Goal: Information Seeking & Learning: Learn about a topic

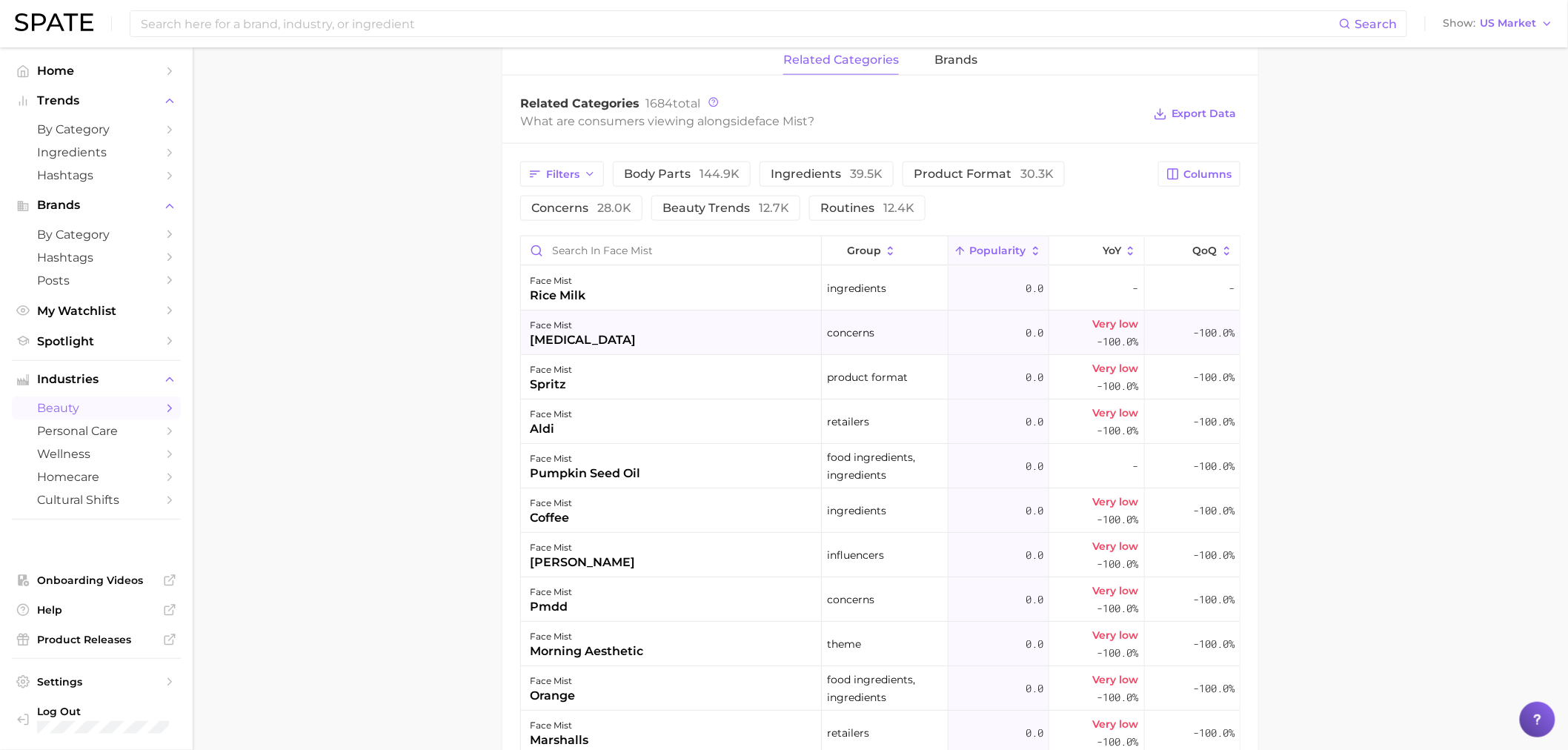
scroll to position [360, 0]
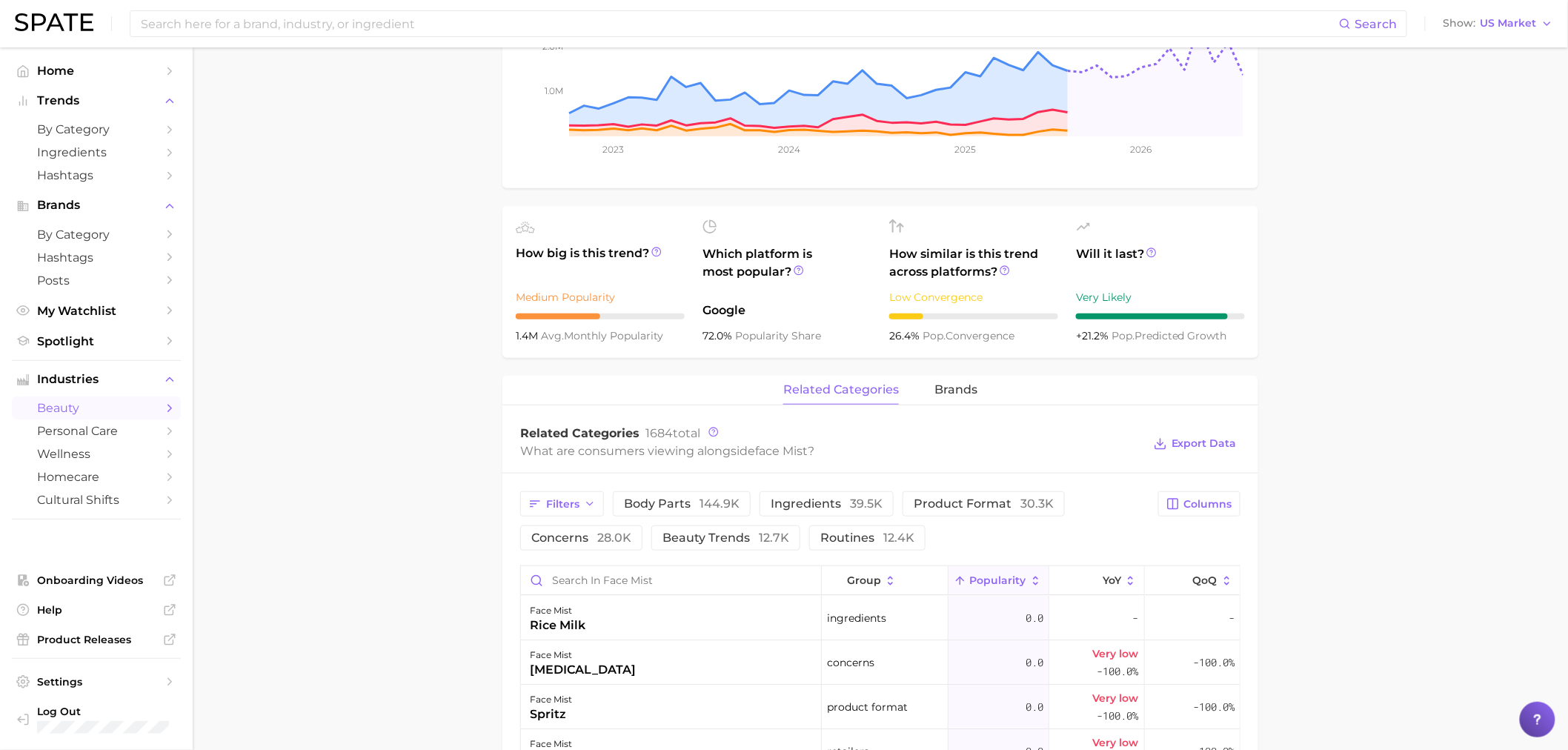
click at [993, 582] on span "Popularity" at bounding box center [998, 580] width 57 height 12
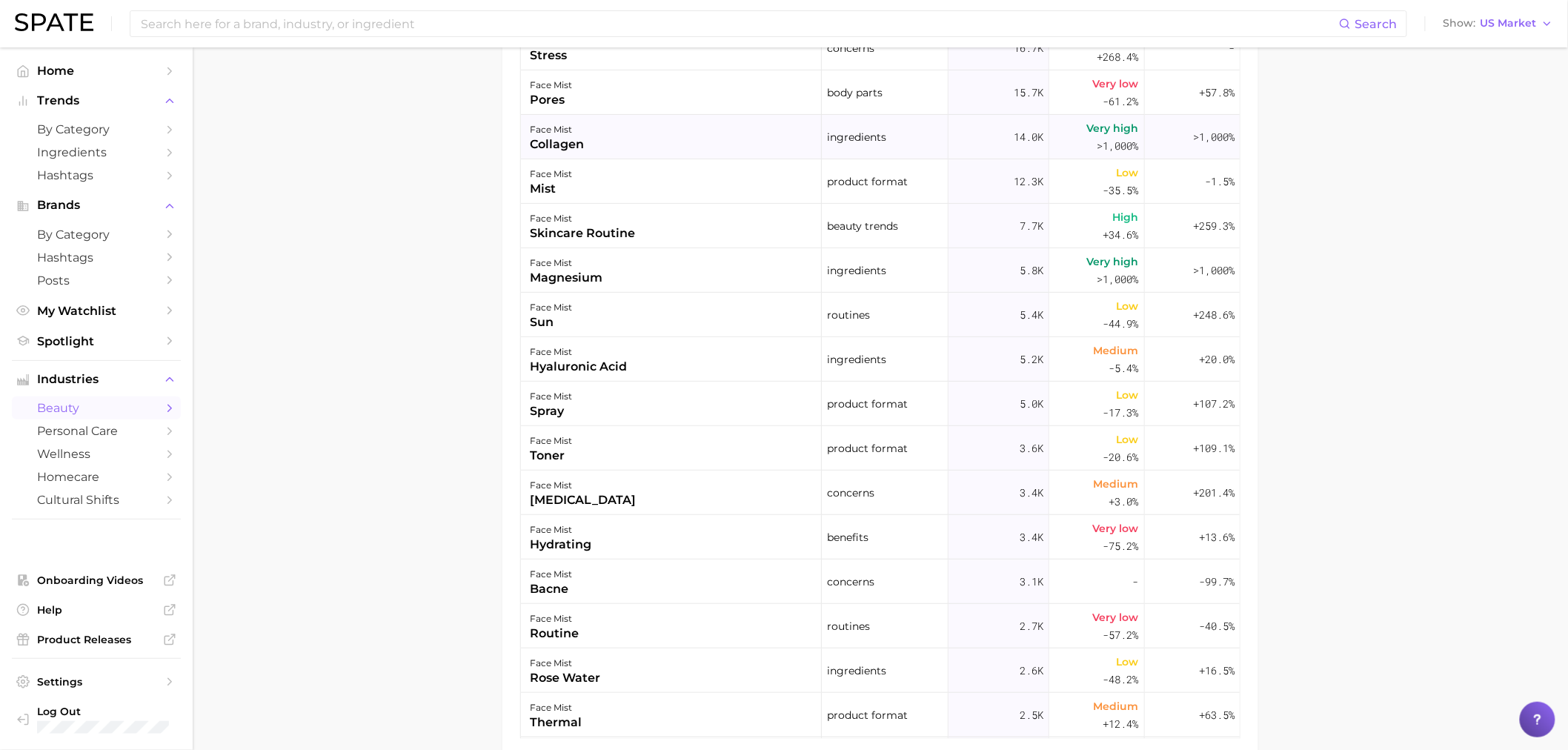
scroll to position [772, 0]
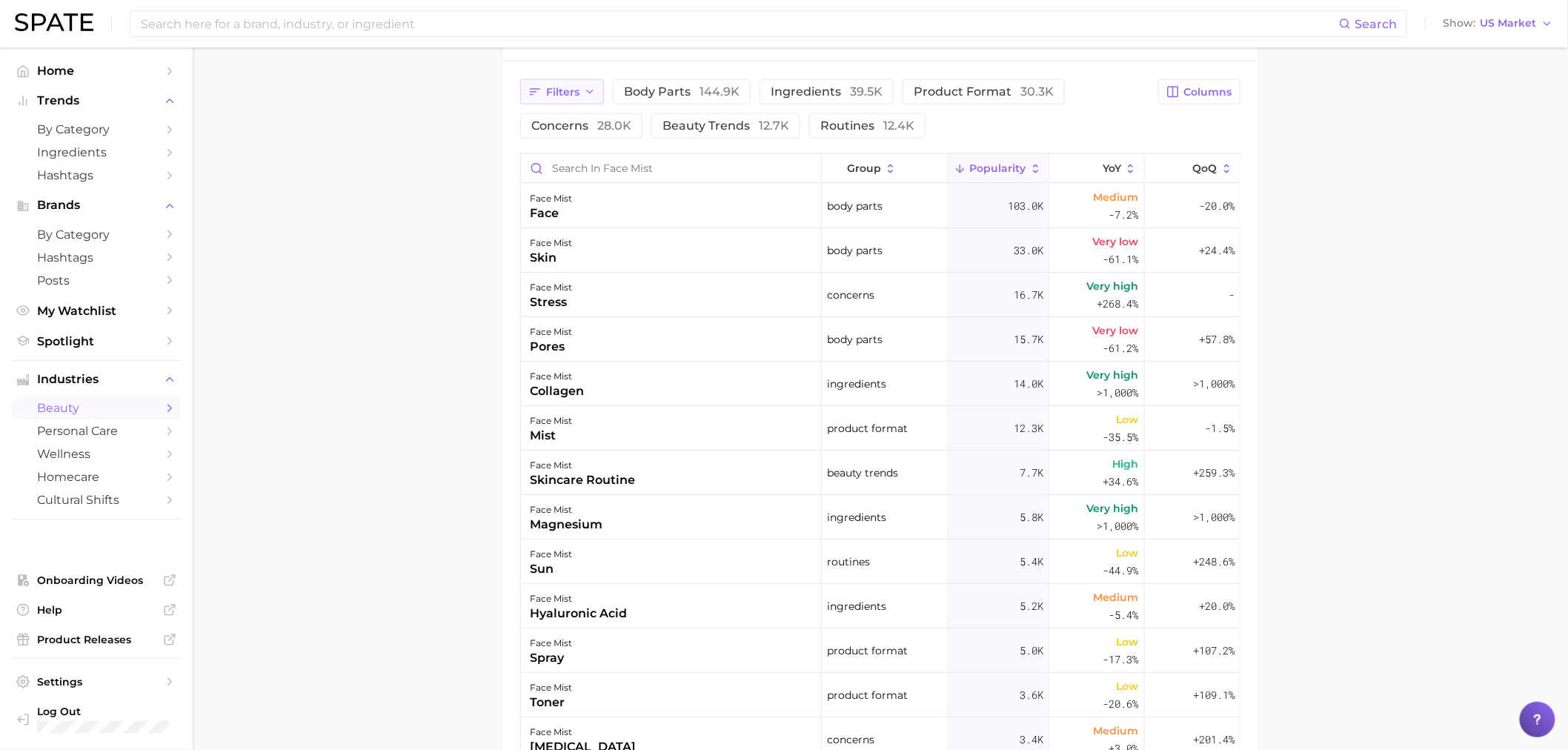
click at [544, 97] on button "Filters" at bounding box center [562, 92] width 84 height 25
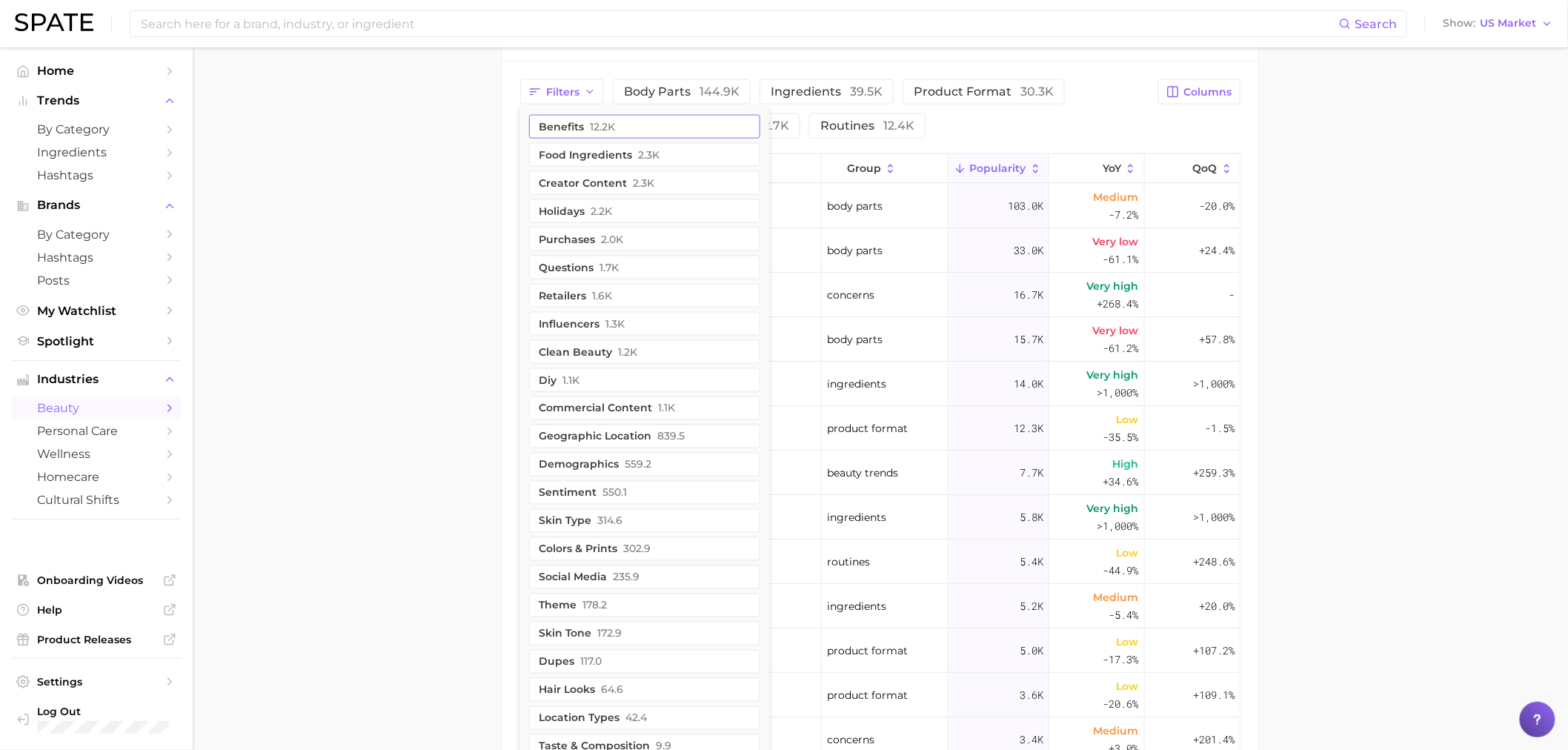
click at [583, 127] on button "benefits 12.2k" at bounding box center [644, 126] width 231 height 23
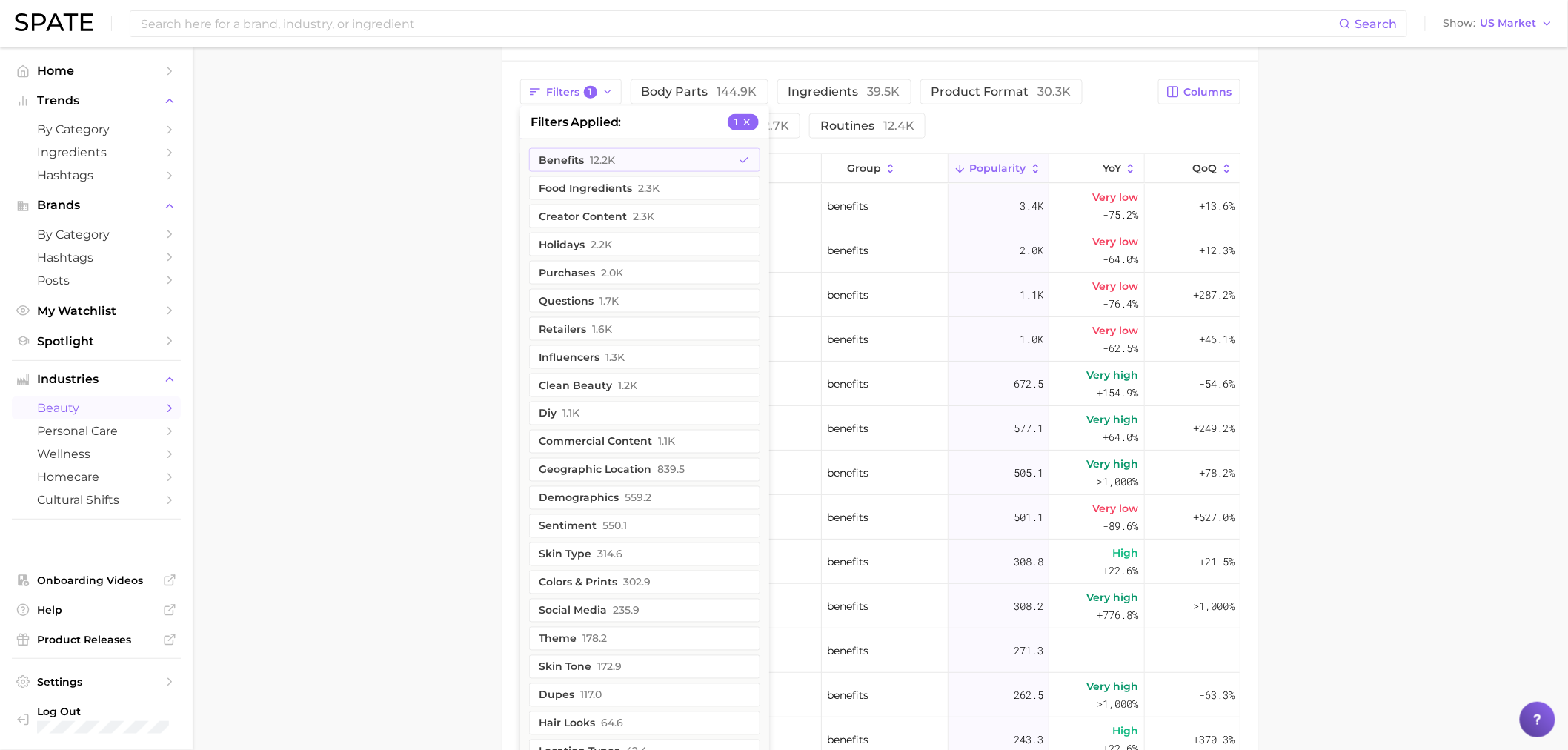
click at [455, 264] on main "1. skincare 2. face products 3. mist & spray products 4. face mist Overview Goo…" at bounding box center [880, 135] width 1375 height 1720
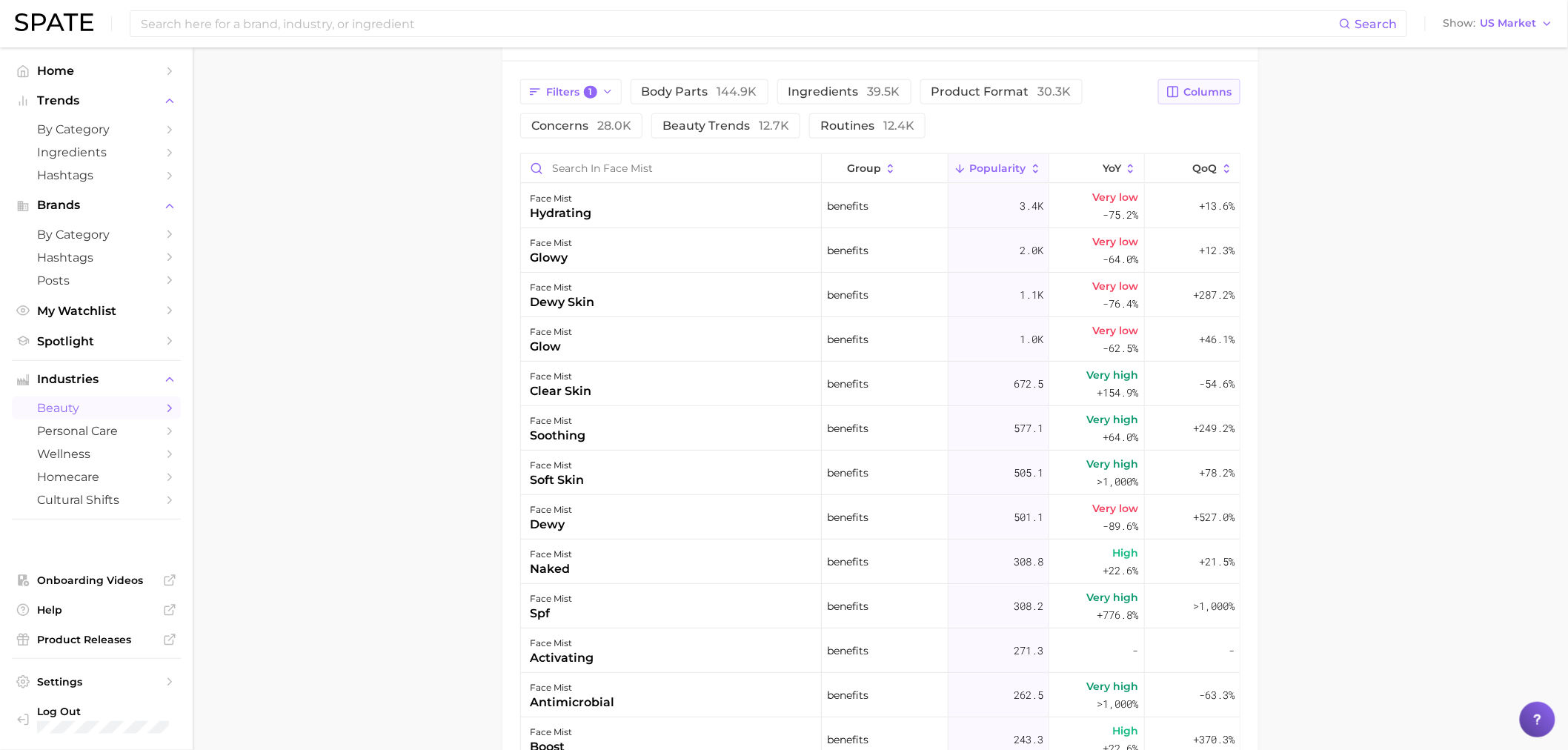
click at [1165, 97] on button "Columns" at bounding box center [1199, 92] width 82 height 25
click at [1047, 242] on span "MoM" at bounding box center [1049, 244] width 29 height 13
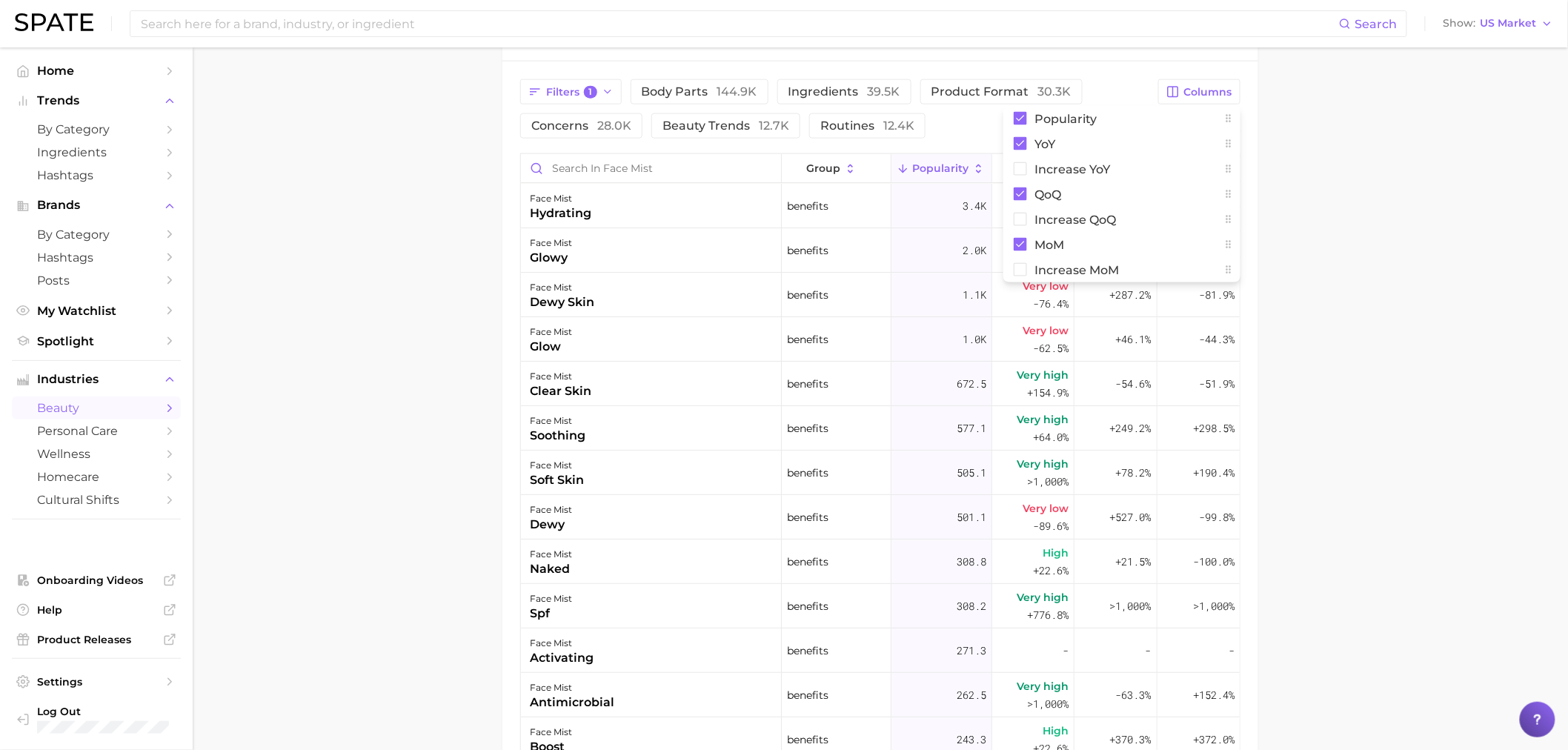
click at [1381, 196] on main "1. skincare 2. face products 3. mist & spray products 4. face mist Overview Goo…" at bounding box center [880, 135] width 1375 height 1720
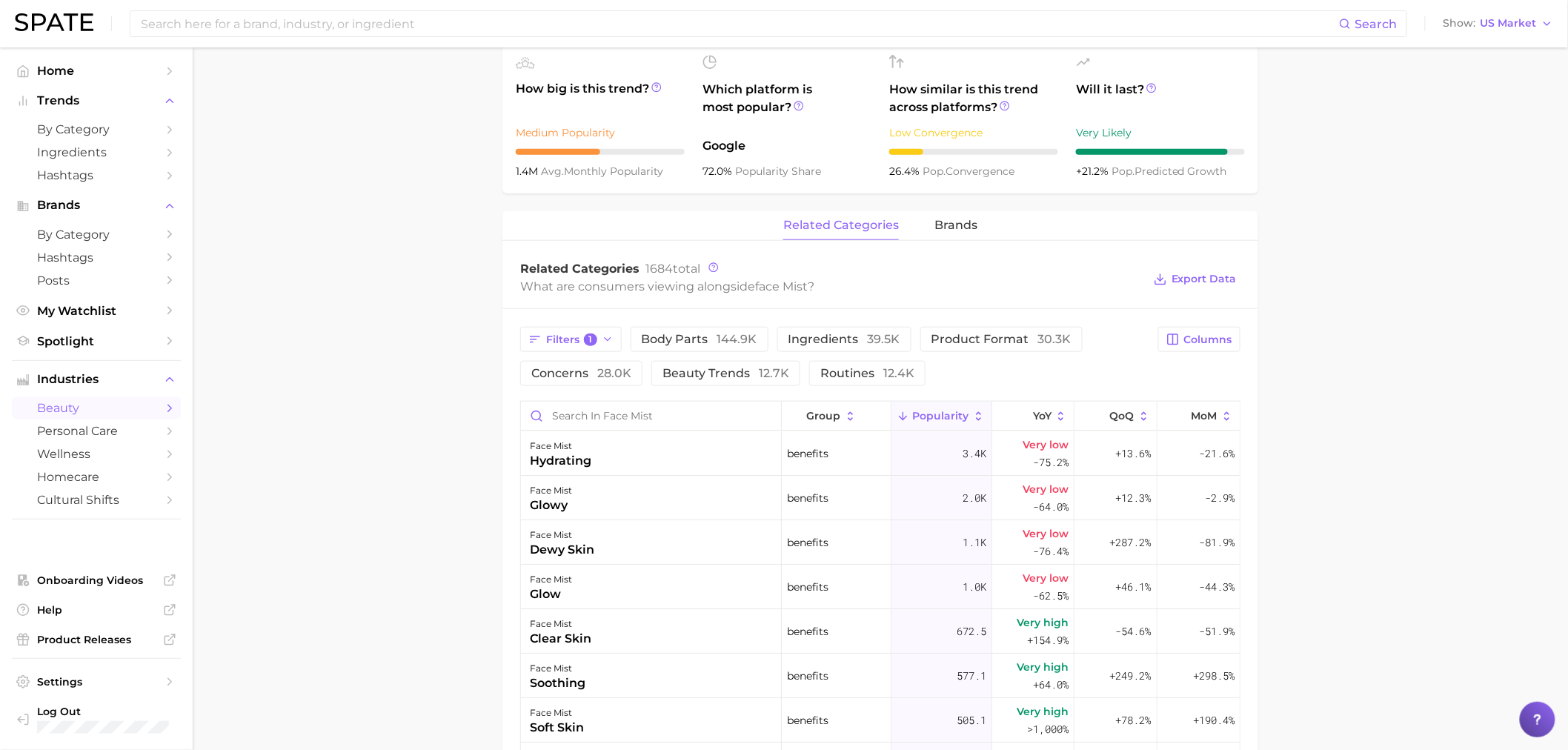
scroll to position [690, 0]
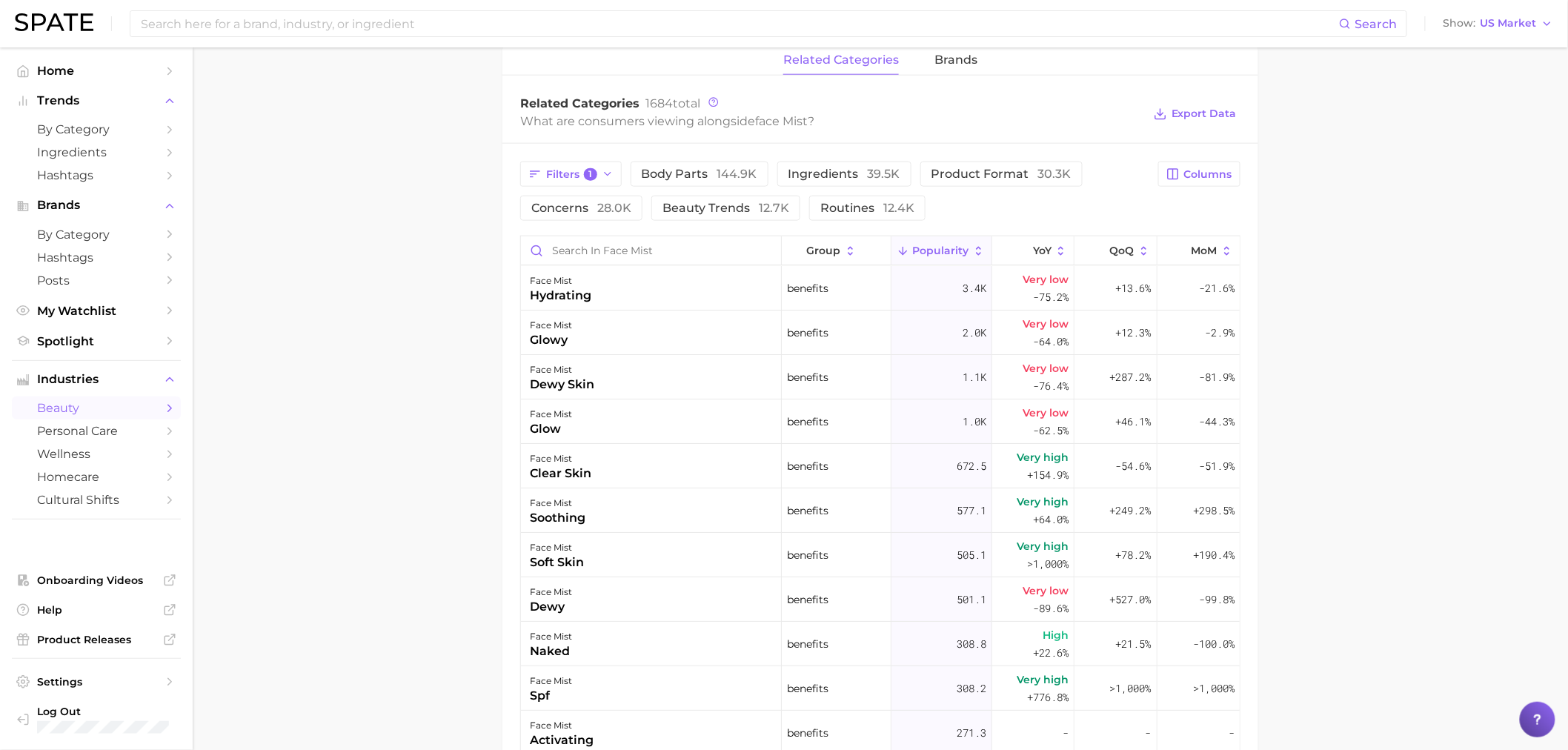
click at [558, 158] on div "Filters 1 body parts 144.9k ingredients 39.5k product format 30.3k concerns 28.…" at bounding box center [880, 573] width 756 height 860
click at [563, 176] on span "Filters 1" at bounding box center [572, 175] width 51 height 14
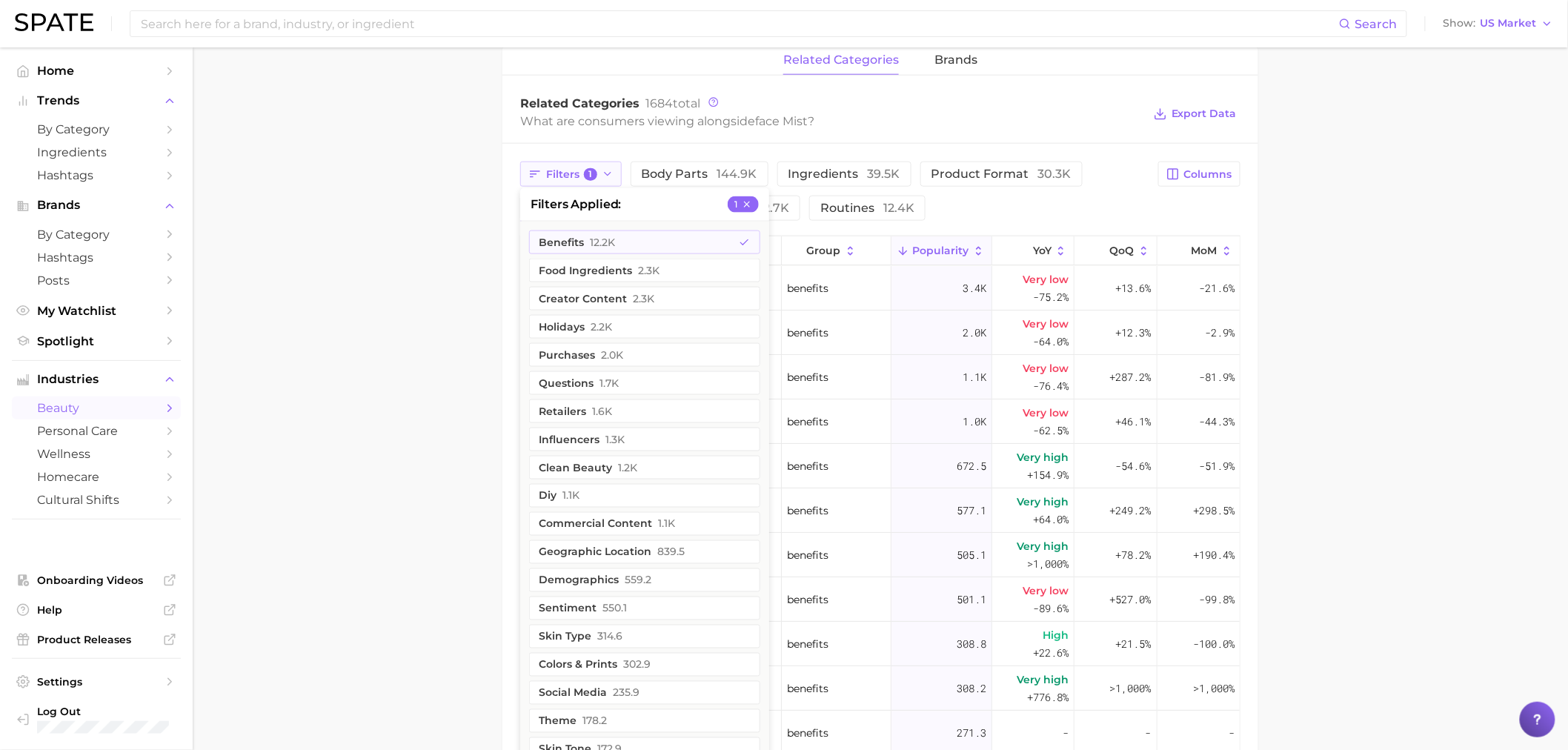
click at [568, 168] on span "Filters 1" at bounding box center [572, 175] width 51 height 14
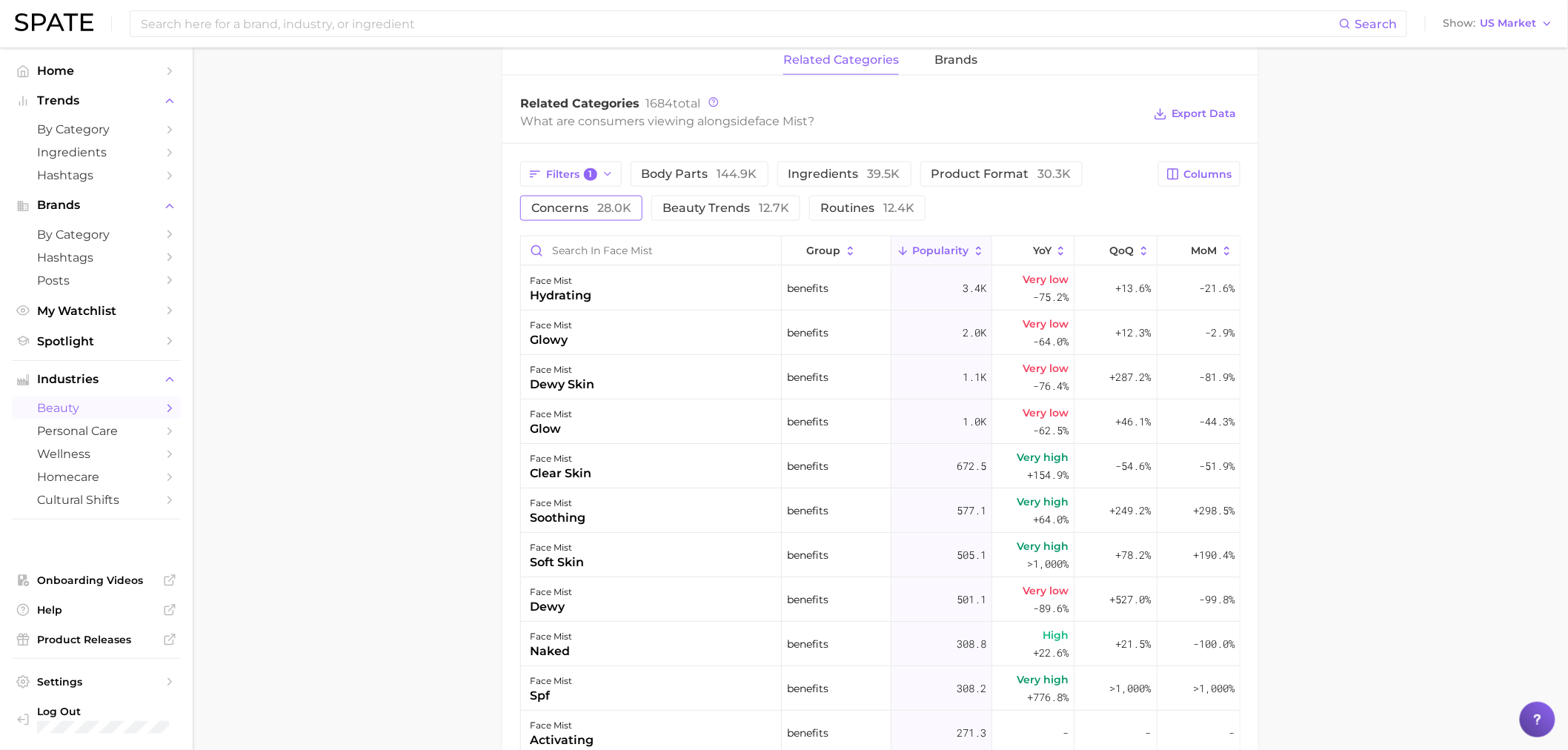
click at [574, 219] on button "concerns 28.0k" at bounding box center [581, 208] width 122 height 25
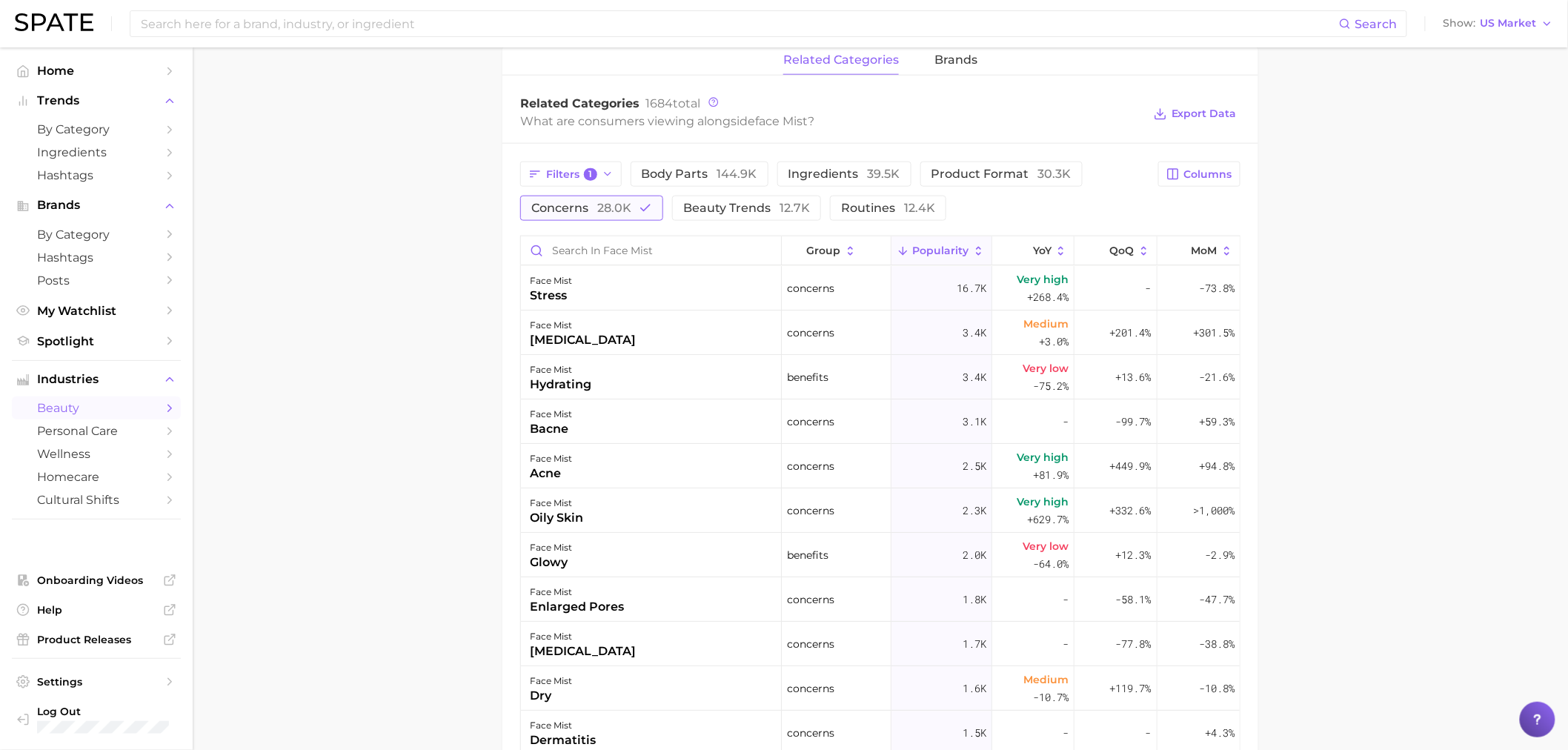
click at [574, 219] on button "concerns 28.0k" at bounding box center [591, 208] width 143 height 25
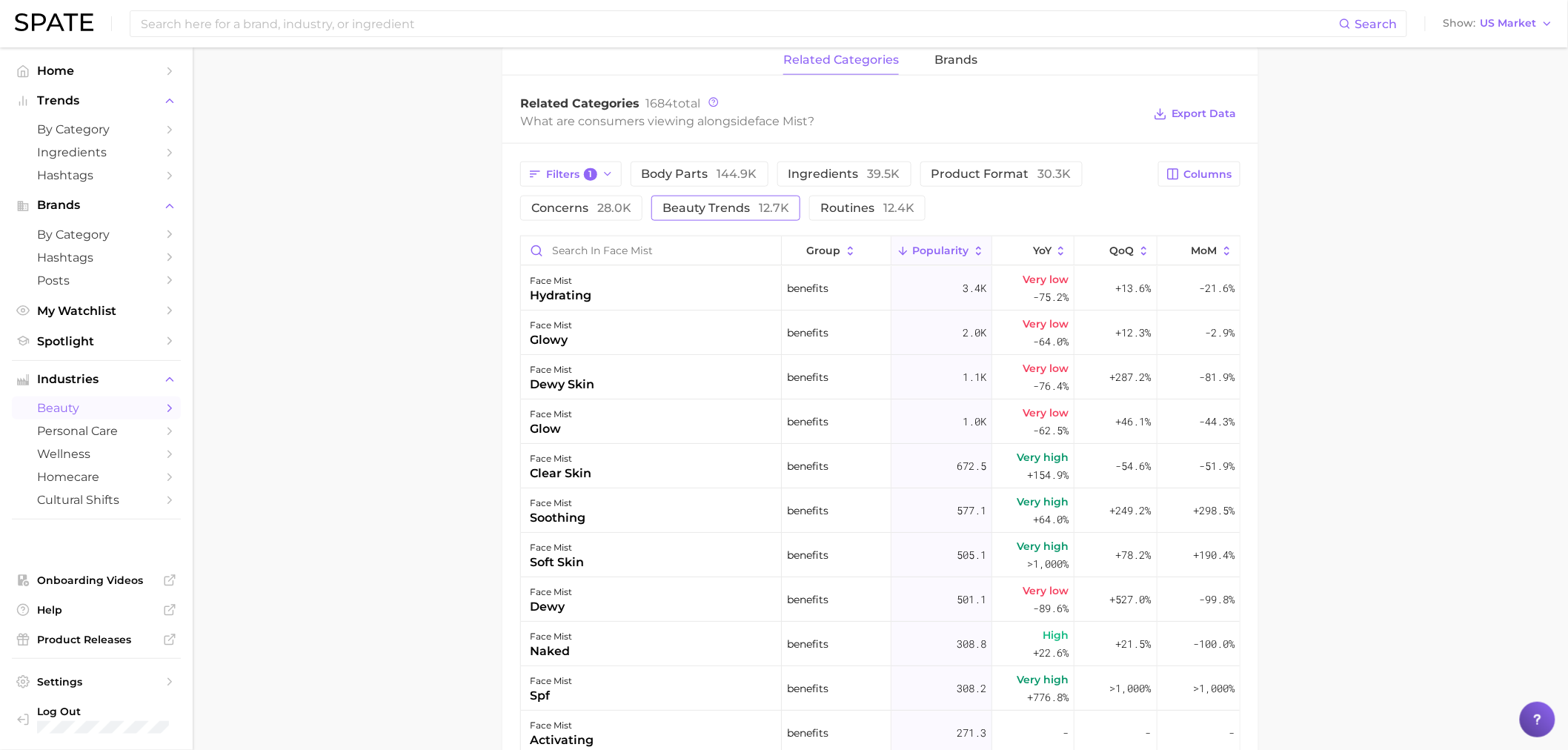
click at [784, 200] on button "beauty trends 12.7k" at bounding box center [725, 208] width 149 height 25
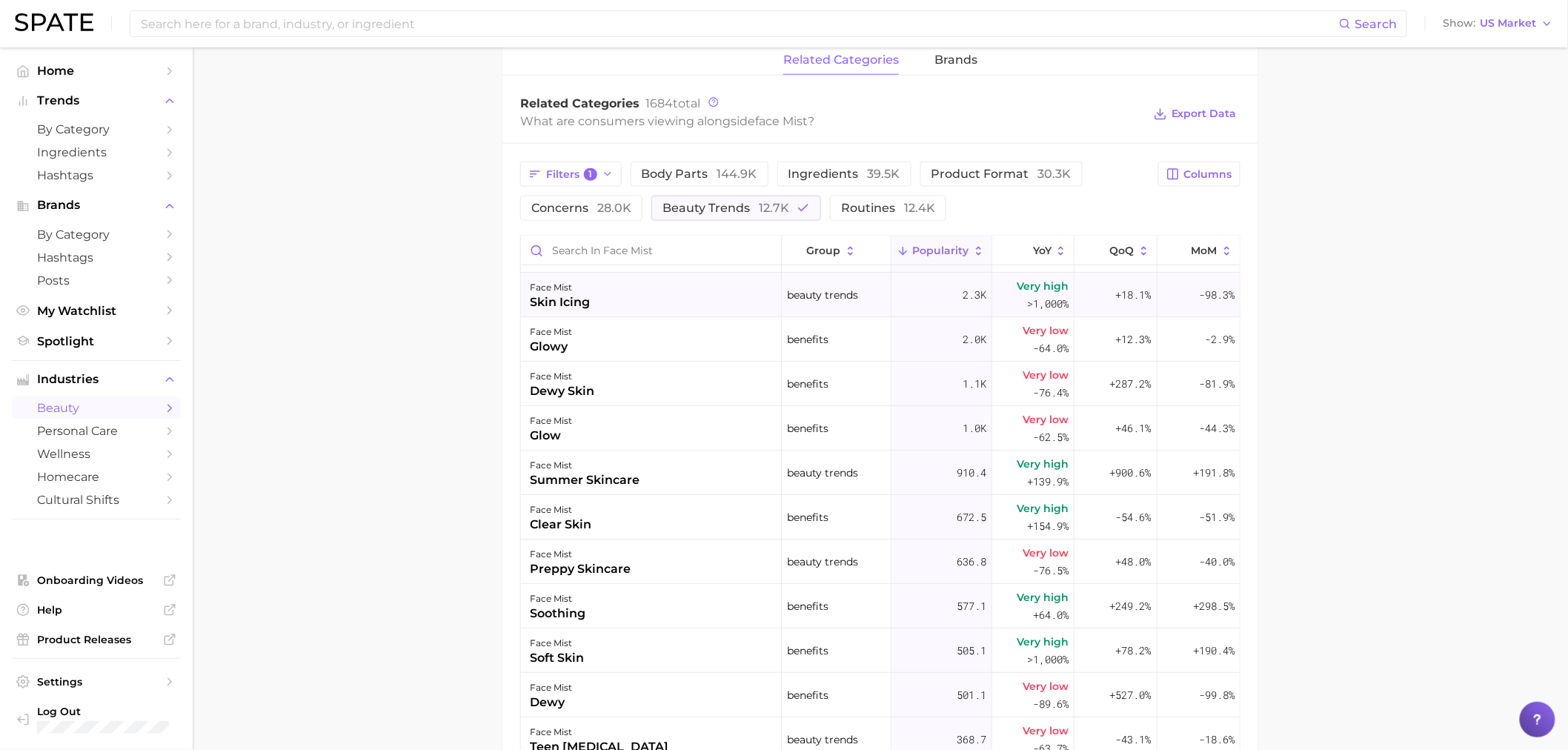
scroll to position [164, 0]
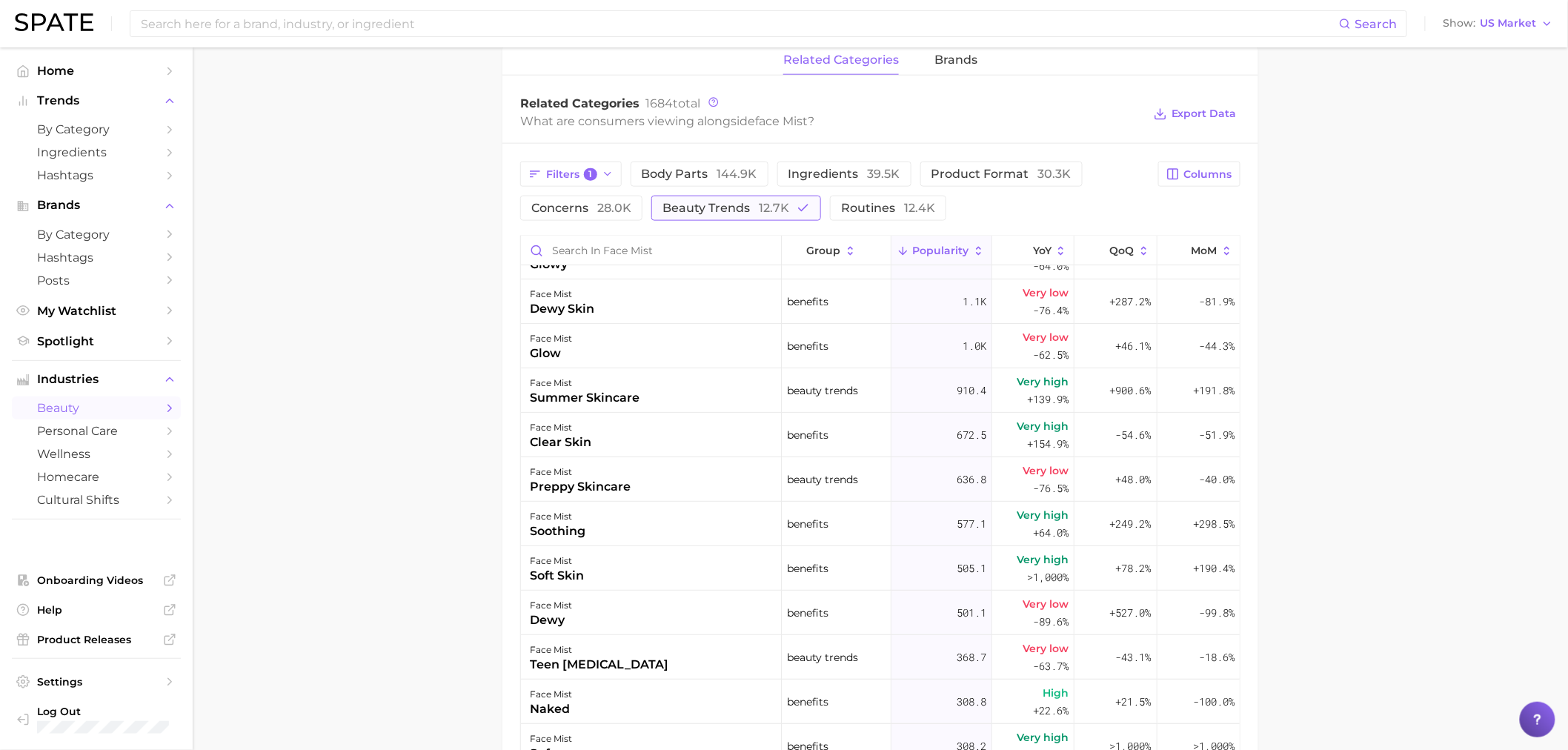
click at [693, 220] on button "beauty trends 12.7k" at bounding box center [736, 208] width 170 height 25
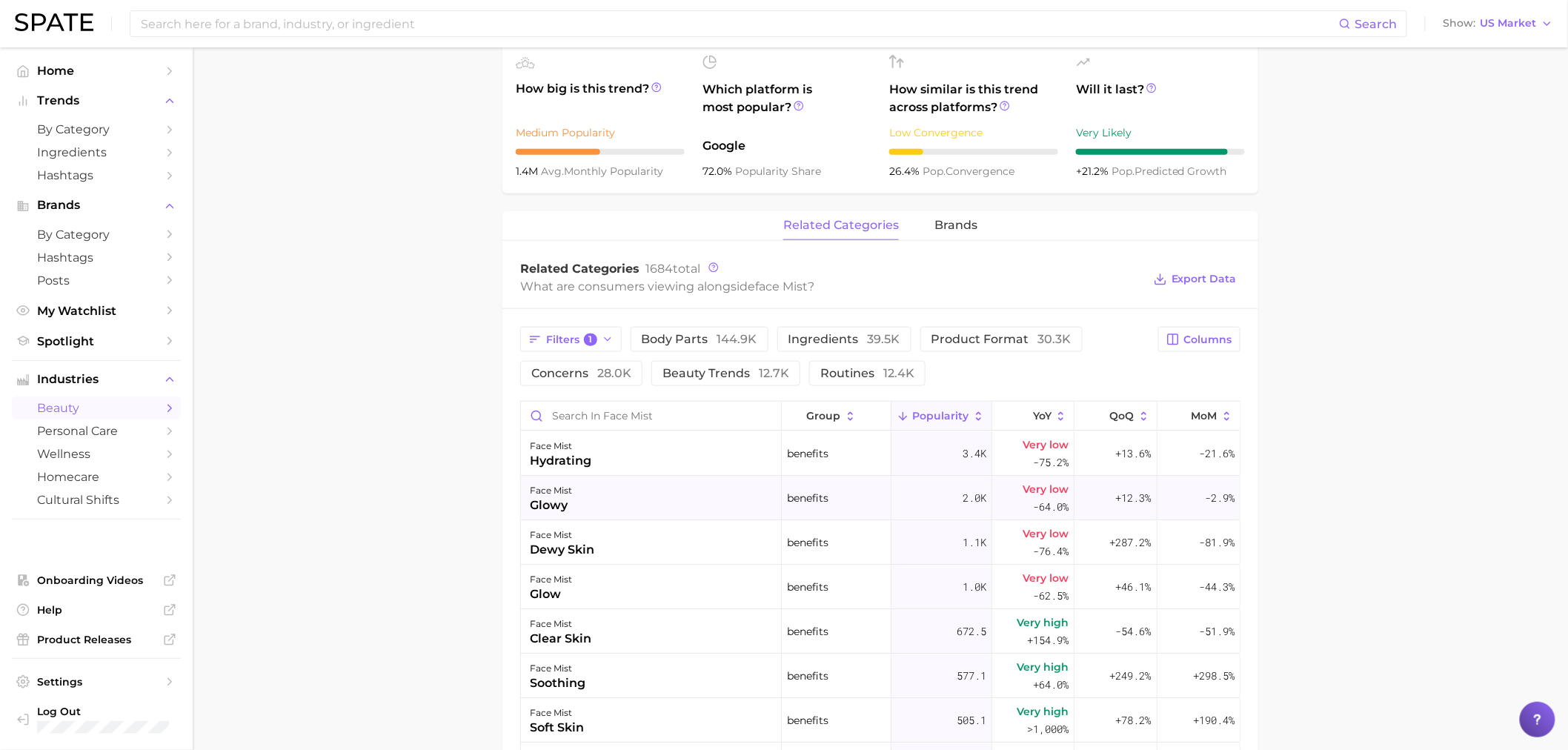
scroll to position [690, 0]
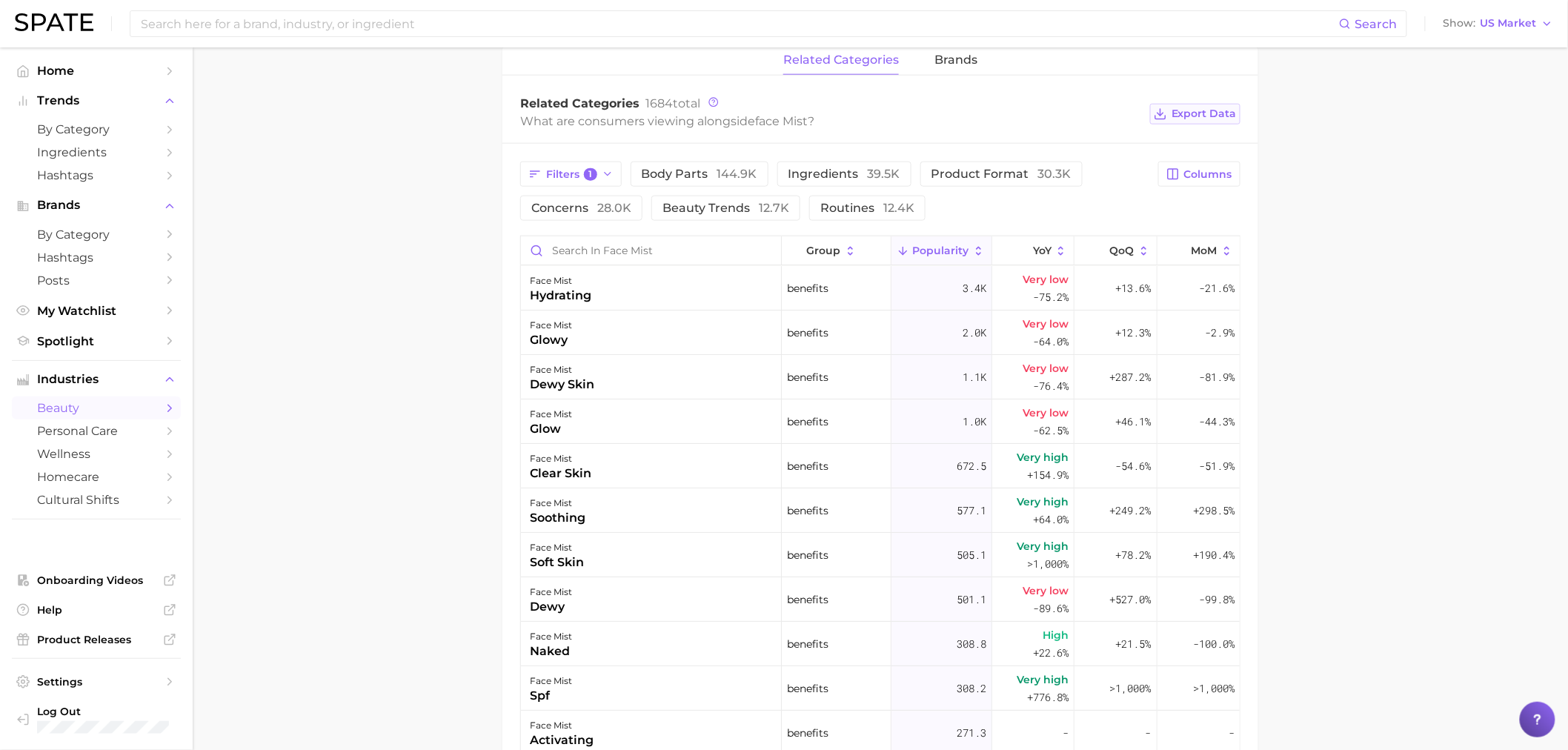
click at [1175, 116] on span "Export Data" at bounding box center [1203, 113] width 65 height 13
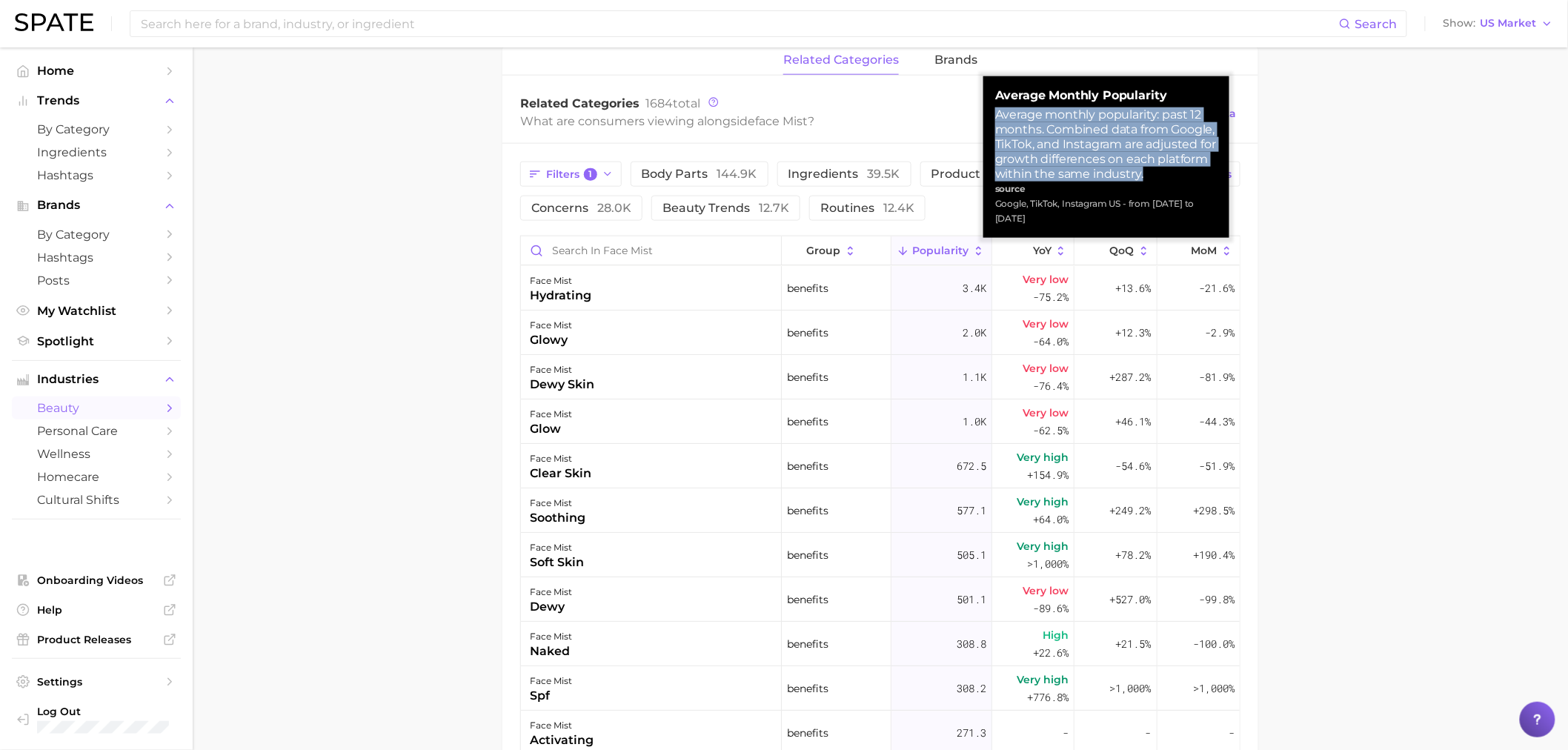
drag, startPoint x: 994, startPoint y: 120, endPoint x: 1149, endPoint y: 173, distance: 163.8
click at [1149, 173] on div "Average monthly popularity: past 12 months. Combined data from Google, TikTok, …" at bounding box center [1106, 145] width 222 height 74
drag, startPoint x: 1041, startPoint y: 216, endPoint x: 993, endPoint y: 115, distance: 111.8
click at [993, 115] on div "Average Monthly Popularity Average monthly popularity: past 12 months. Combined…" at bounding box center [1107, 156] width 246 height 161
copy div "Average monthly popularity: past 12 months. Combined data from Google, TikTok, …"
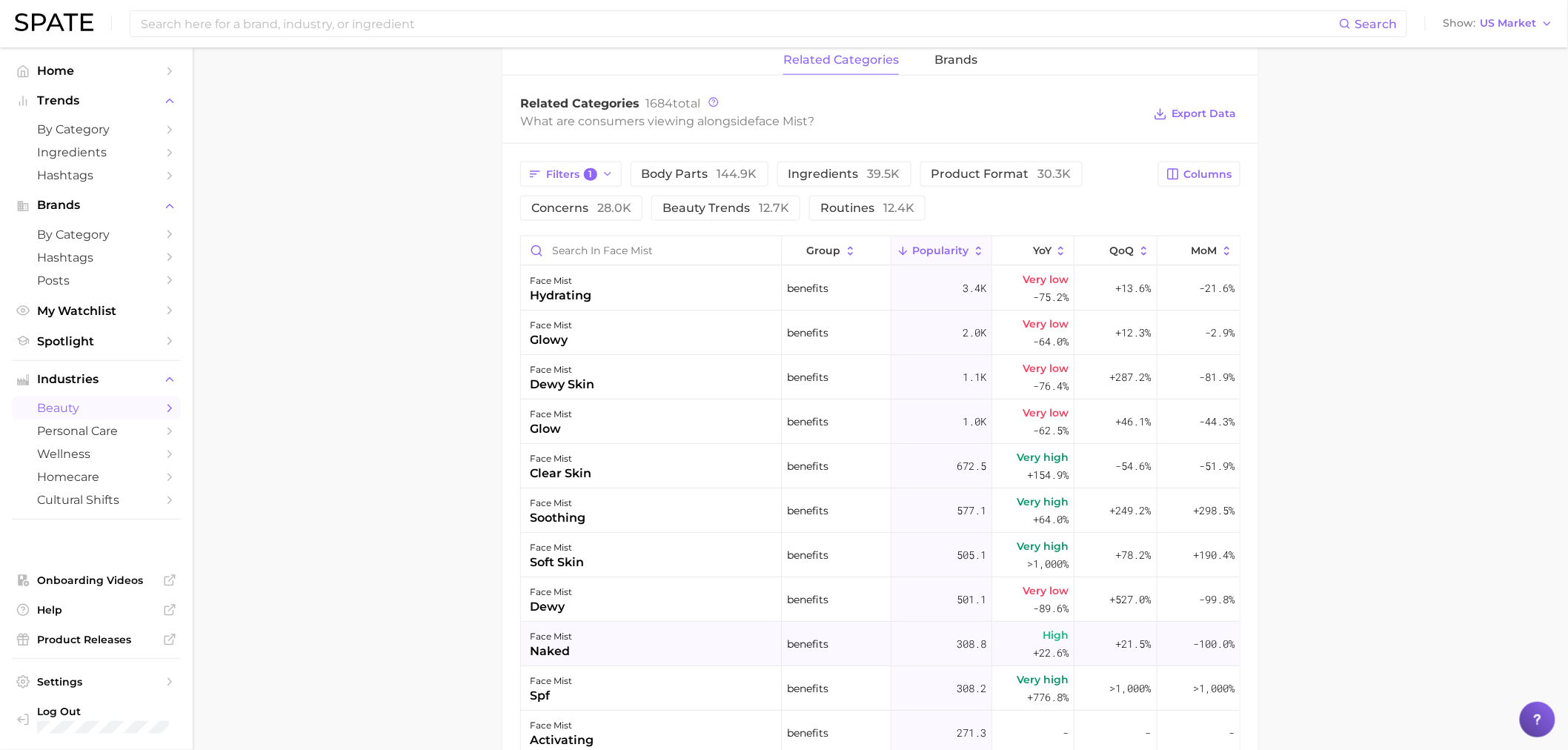
click at [553, 653] on div "naked" at bounding box center [550, 651] width 42 height 18
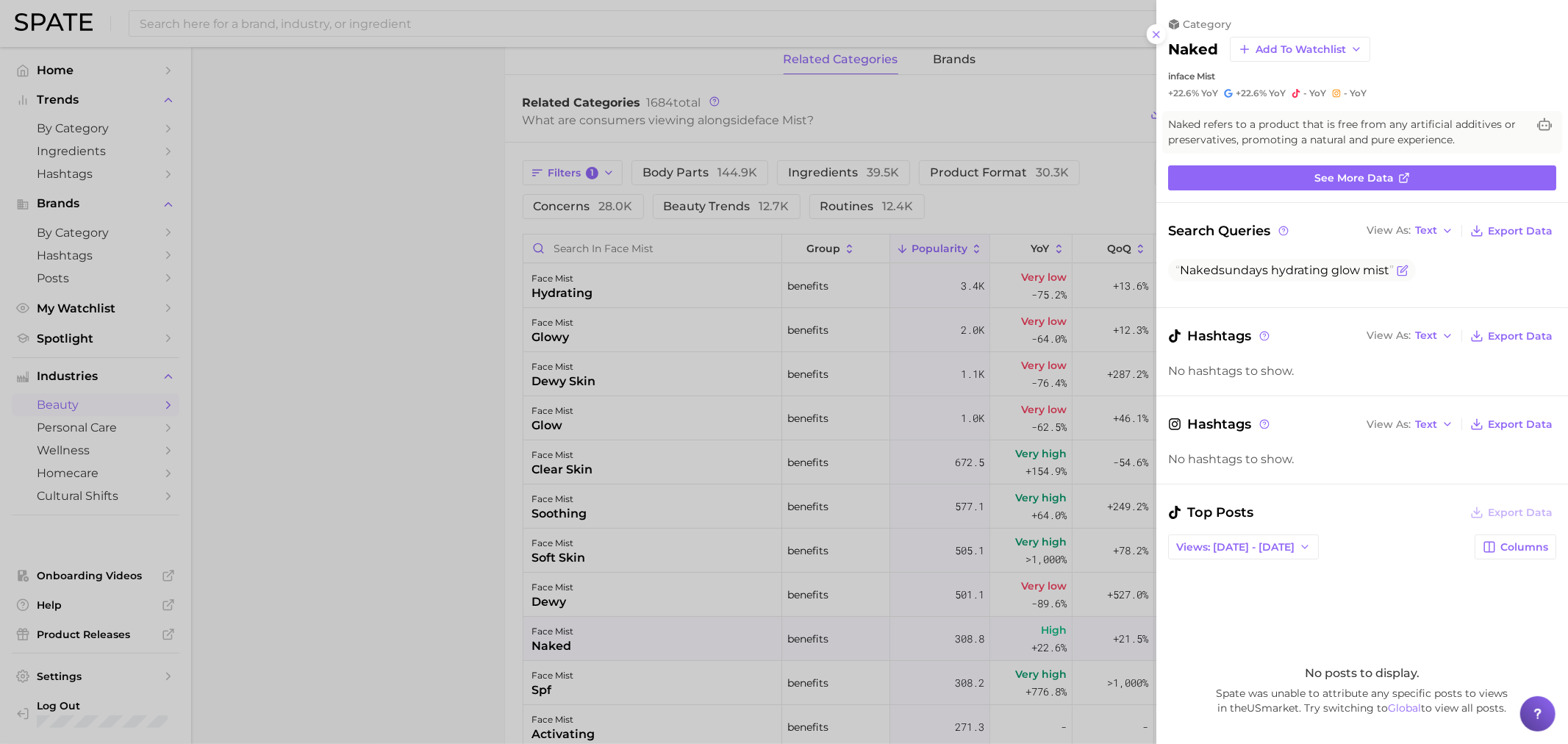
drag, startPoint x: 1389, startPoint y: 270, endPoint x: 1178, endPoint y: 275, distance: 211.1
click at [1178, 275] on span "Naked sundays hydrating glow mist" at bounding box center [1284, 270] width 218 height 14
copy span "Naked sundays hydrating glow mist"
drag, startPoint x: 642, startPoint y: 474, endPoint x: 642, endPoint y: 516, distance: 42.0
click at [642, 474] on div at bounding box center [784, 372] width 1568 height 744
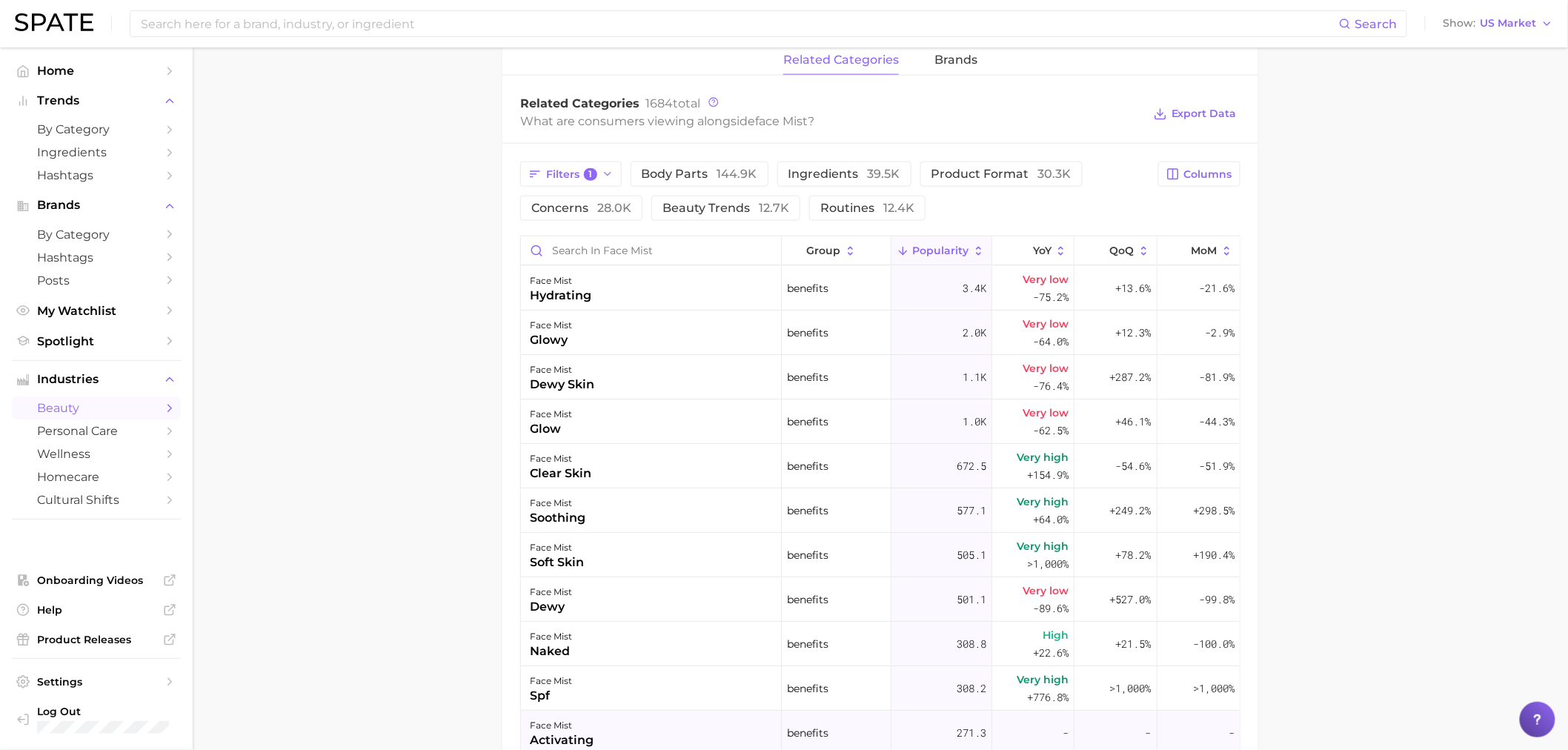
click at [572, 720] on div "face mist" at bounding box center [561, 726] width 64 height 18
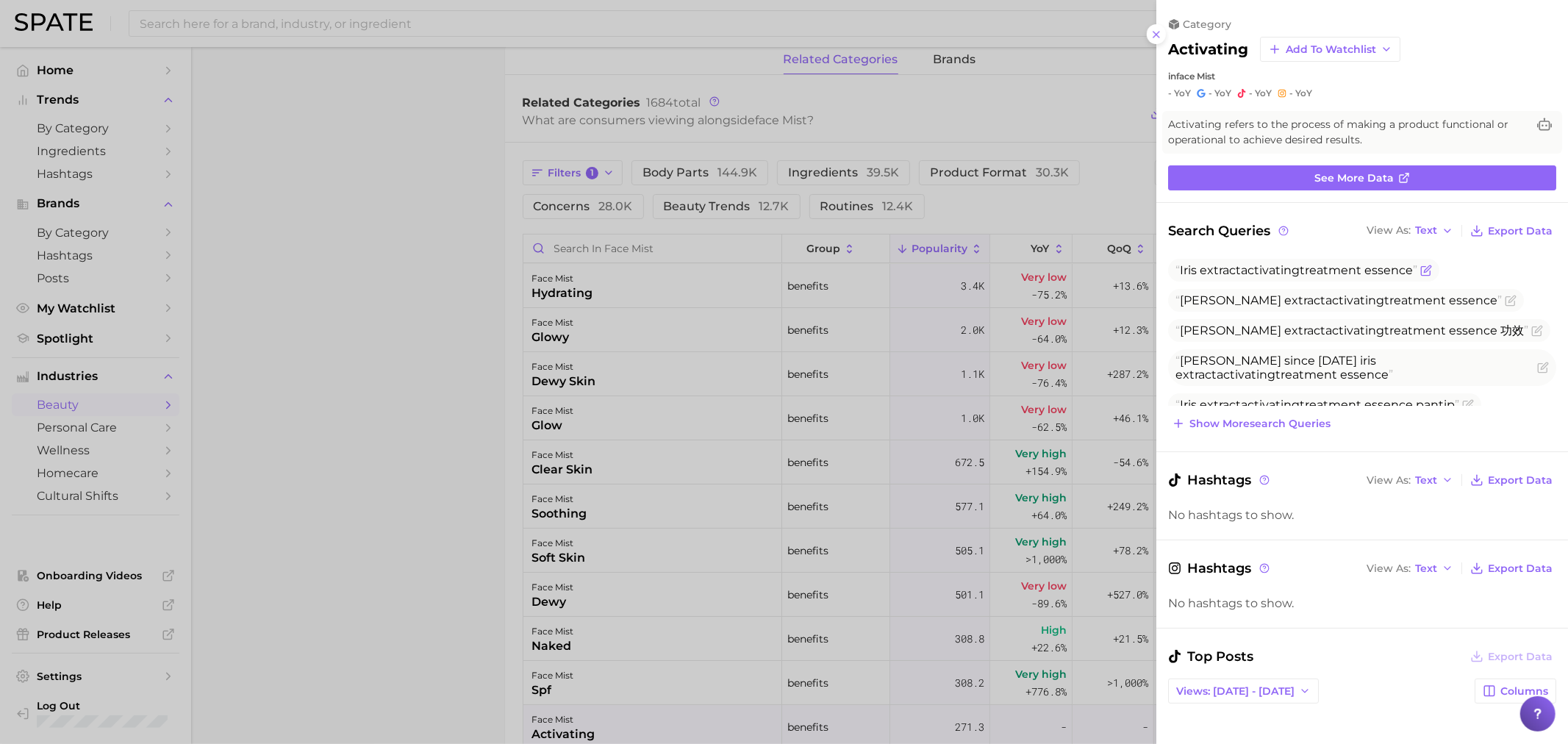
click at [1424, 270] on icon "Flag as miscategorized or irrelevant" at bounding box center [1425, 271] width 12 height 12
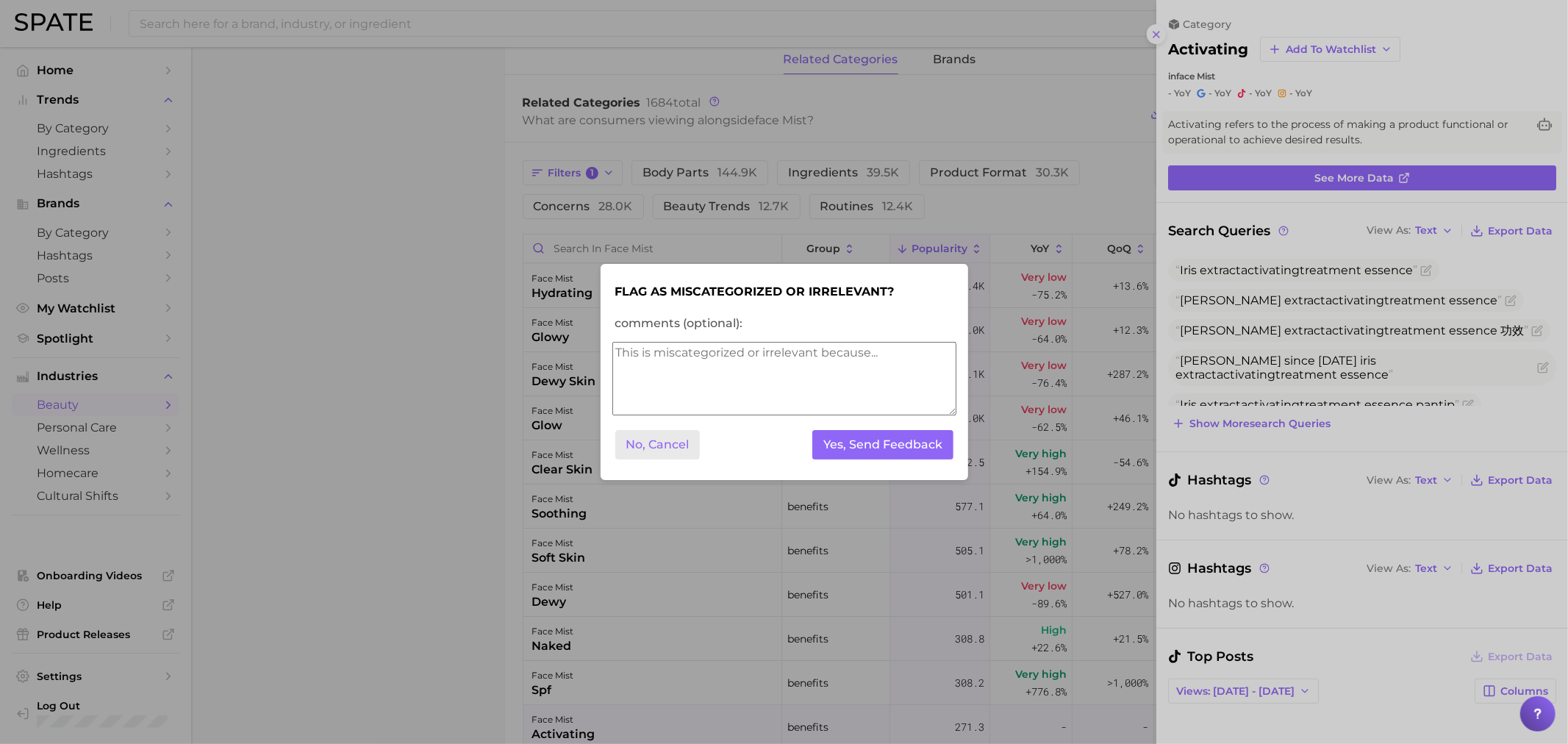
click at [662, 446] on button "No, Cancel" at bounding box center [657, 444] width 85 height 30
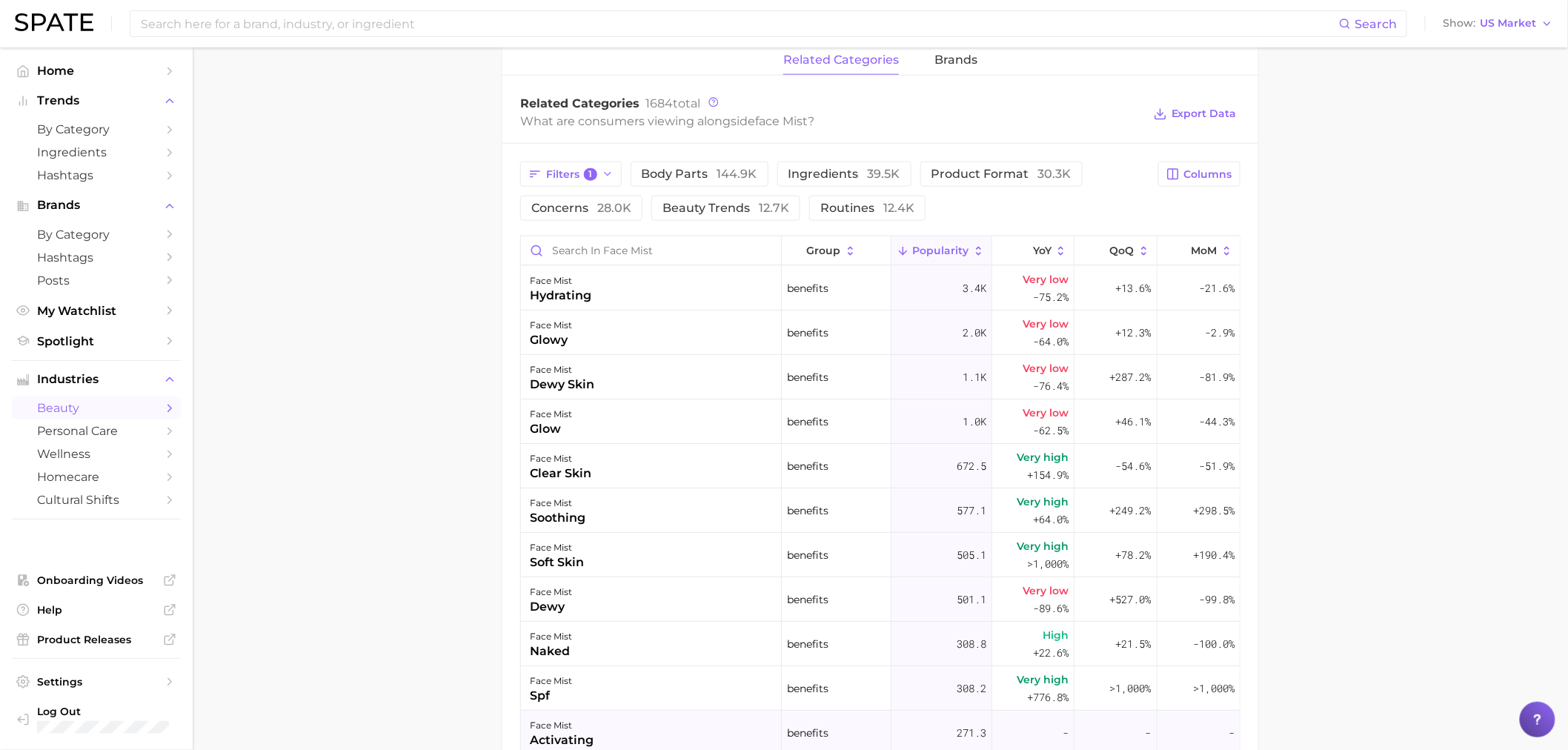
click at [595, 725] on div "face mist activating" at bounding box center [651, 732] width 261 height 44
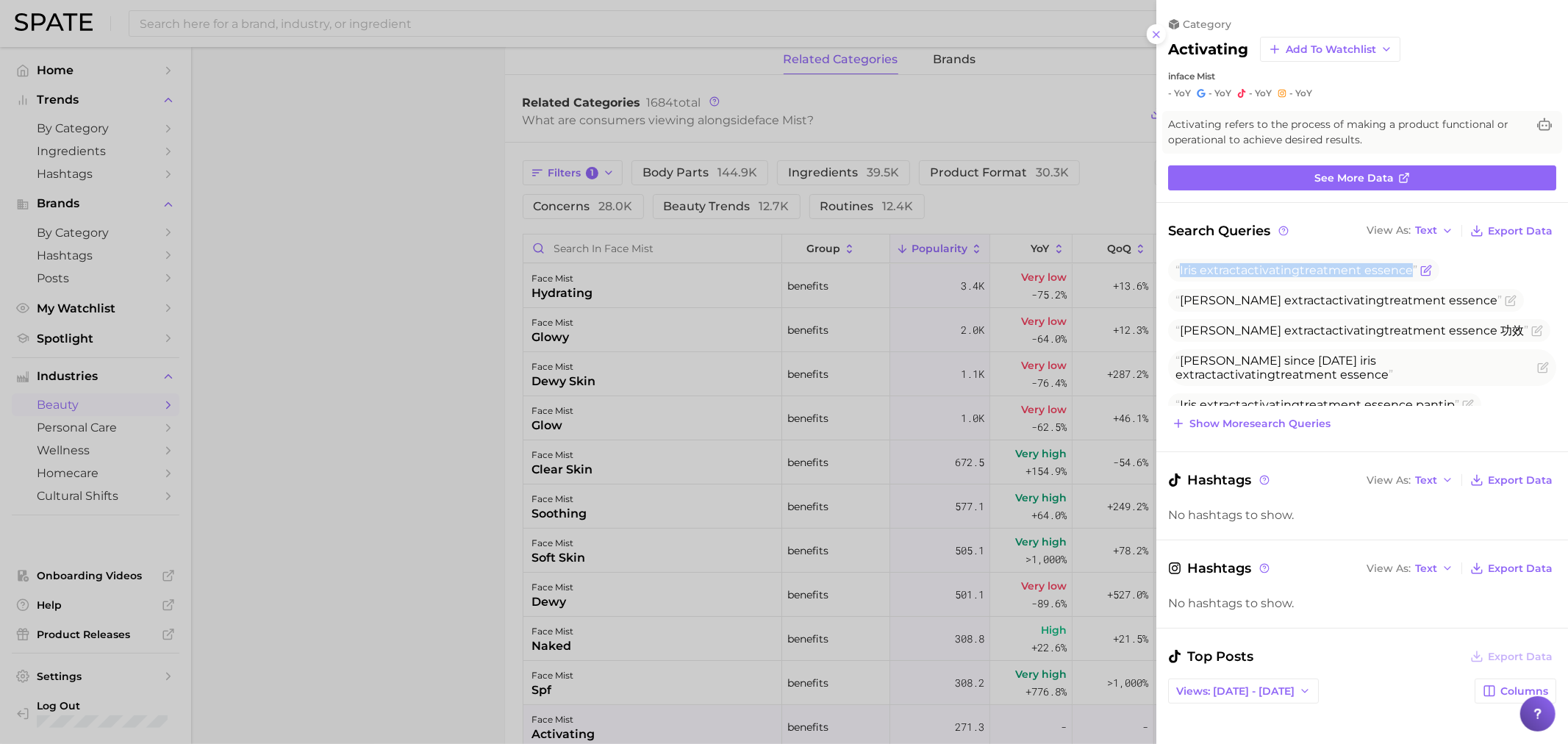
drag, startPoint x: 1178, startPoint y: 272, endPoint x: 1426, endPoint y: 269, distance: 248.0
click at [1426, 269] on span "Iris extract activating treatment essence" at bounding box center [1303, 270] width 272 height 22
copy span "Iris extract activating treatment essence"
click at [601, 475] on div at bounding box center [784, 372] width 1568 height 744
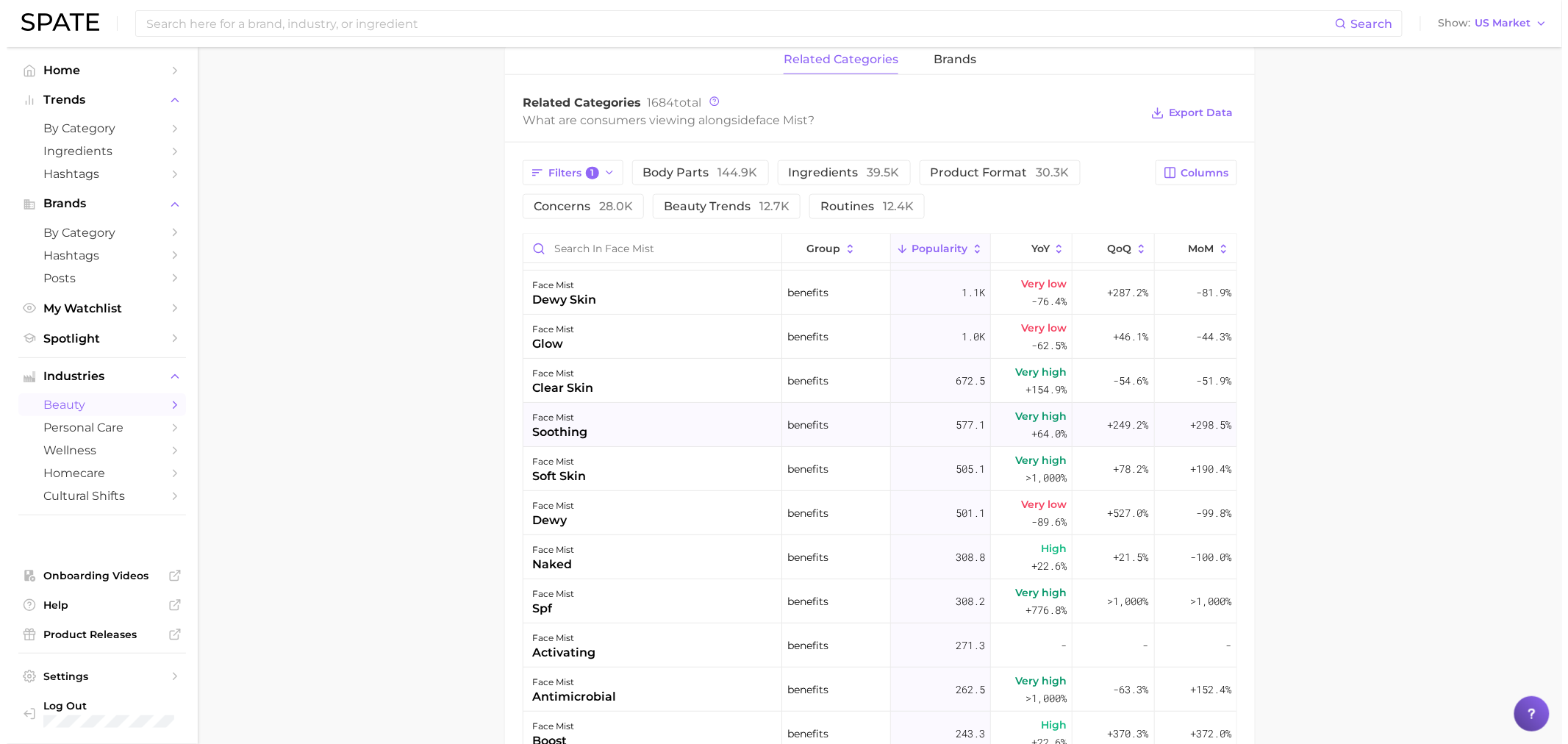
scroll to position [163, 0]
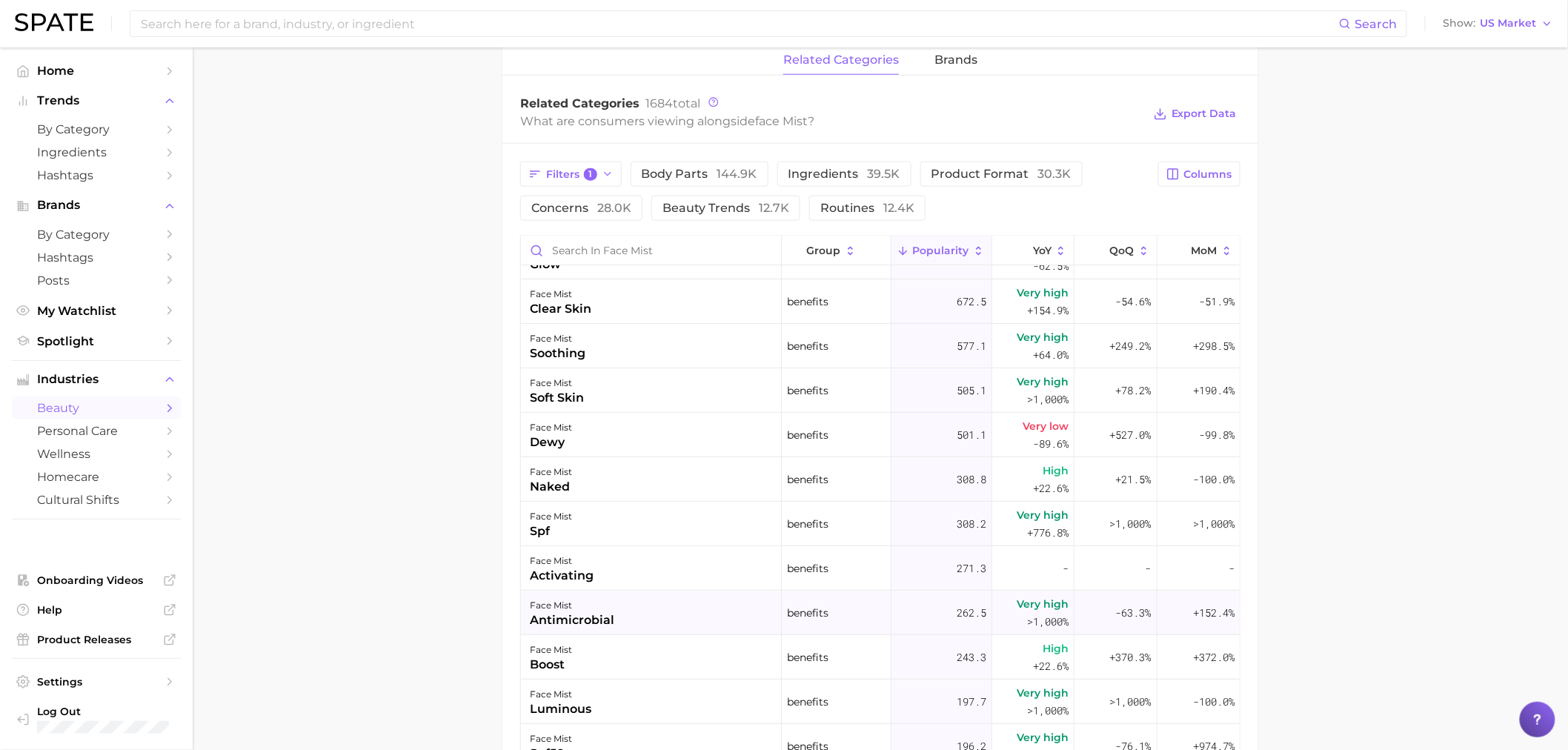
click at [595, 627] on div "antimicrobial" at bounding box center [572, 620] width 84 height 18
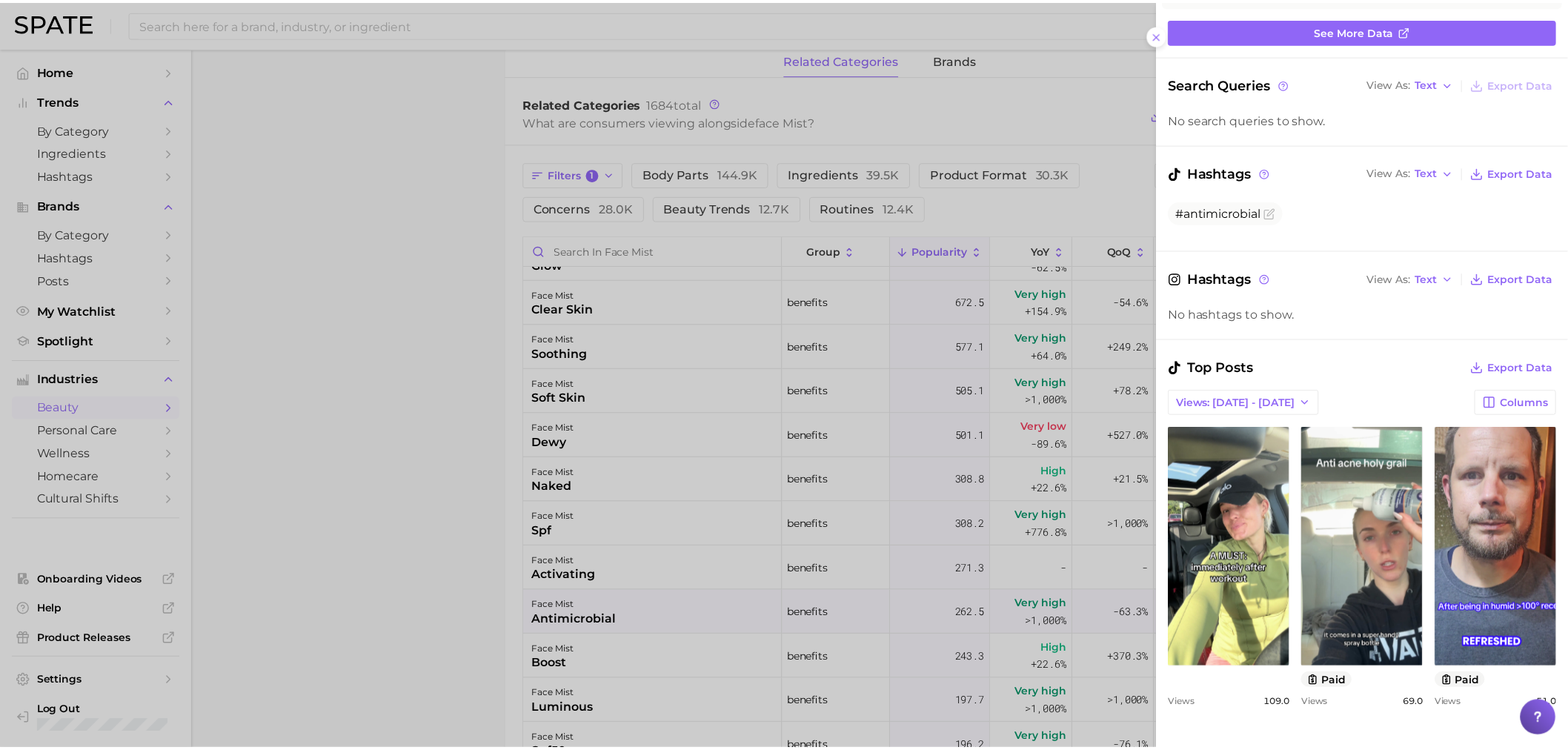
scroll to position [494, 0]
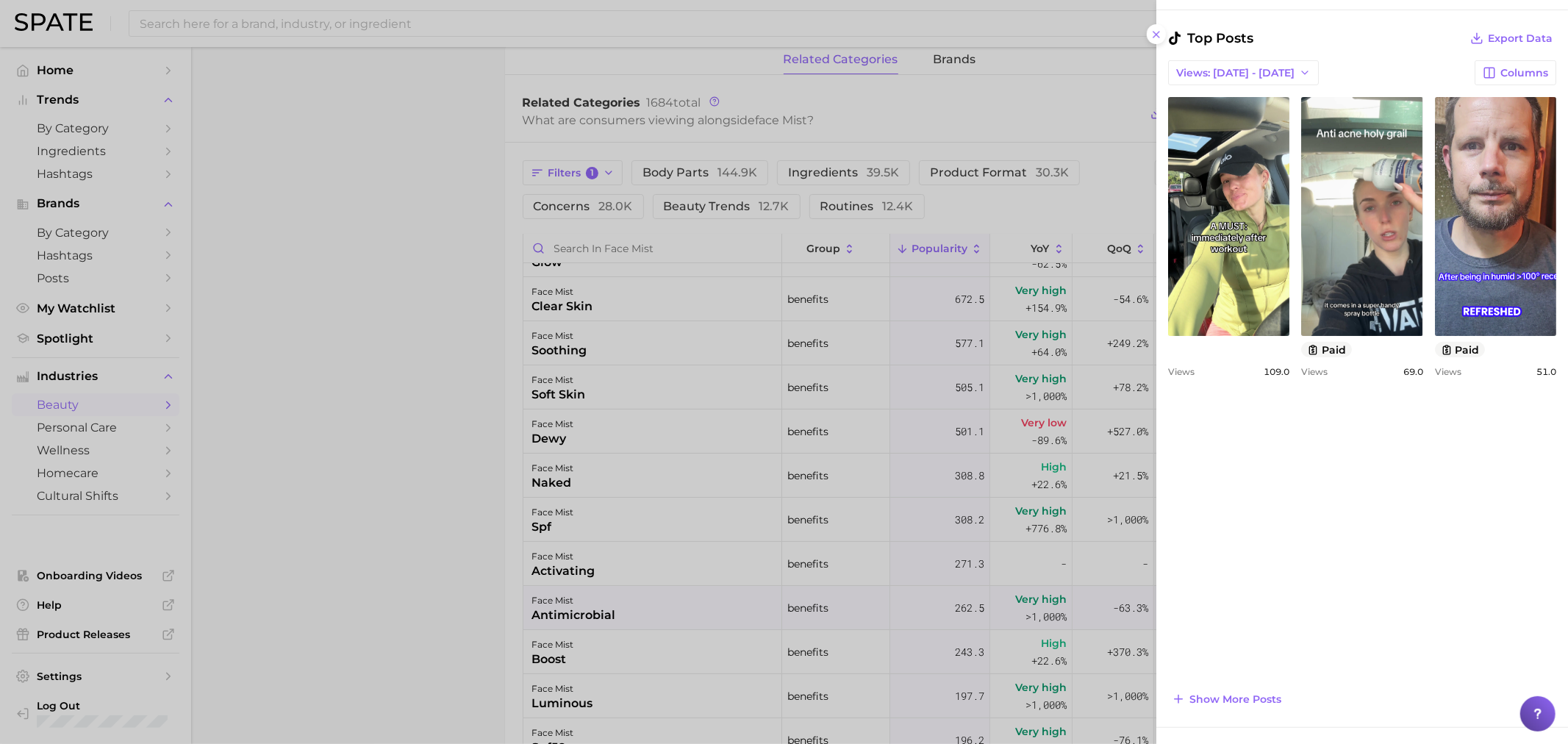
click at [850, 508] on div at bounding box center [784, 372] width 1568 height 744
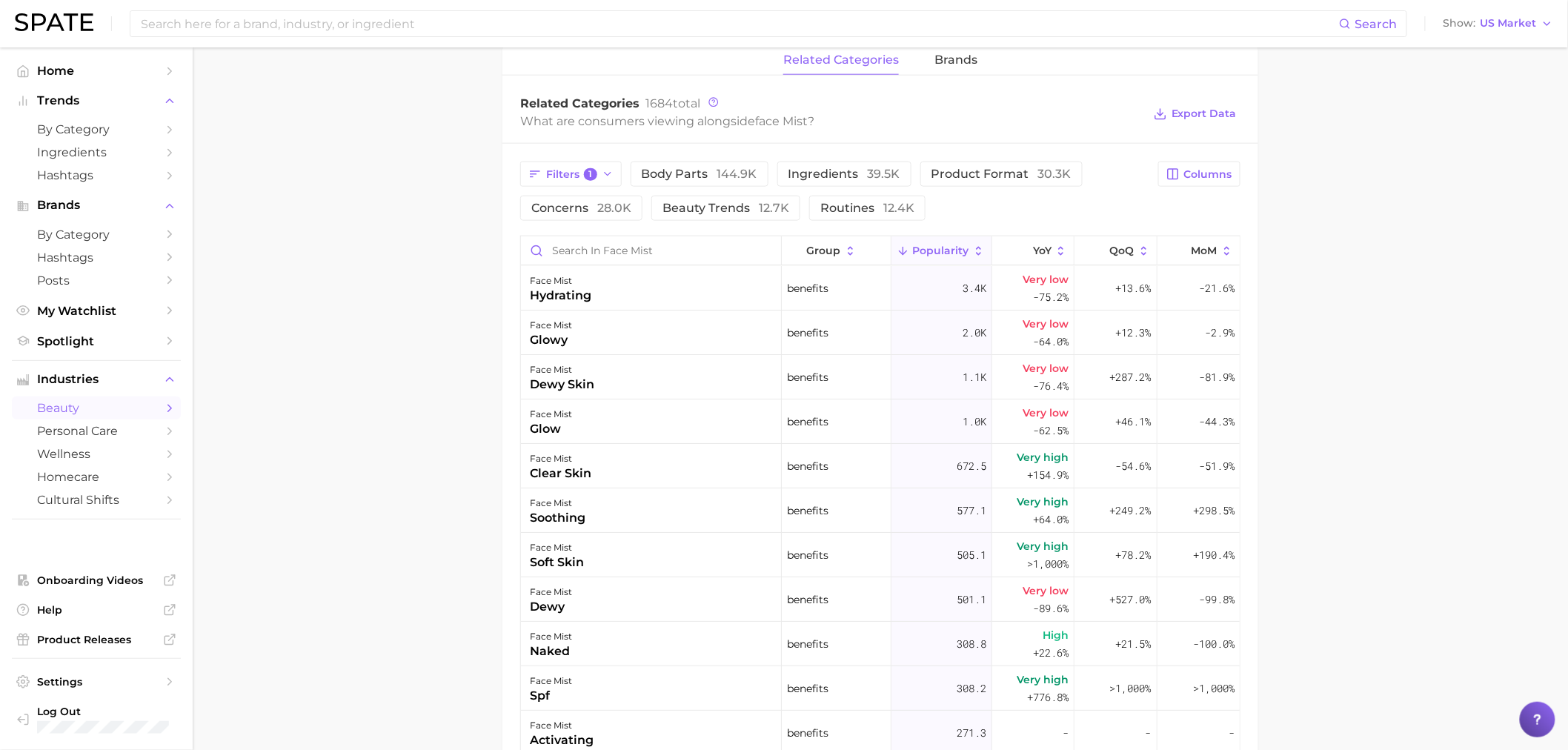
scroll to position [196, 0]
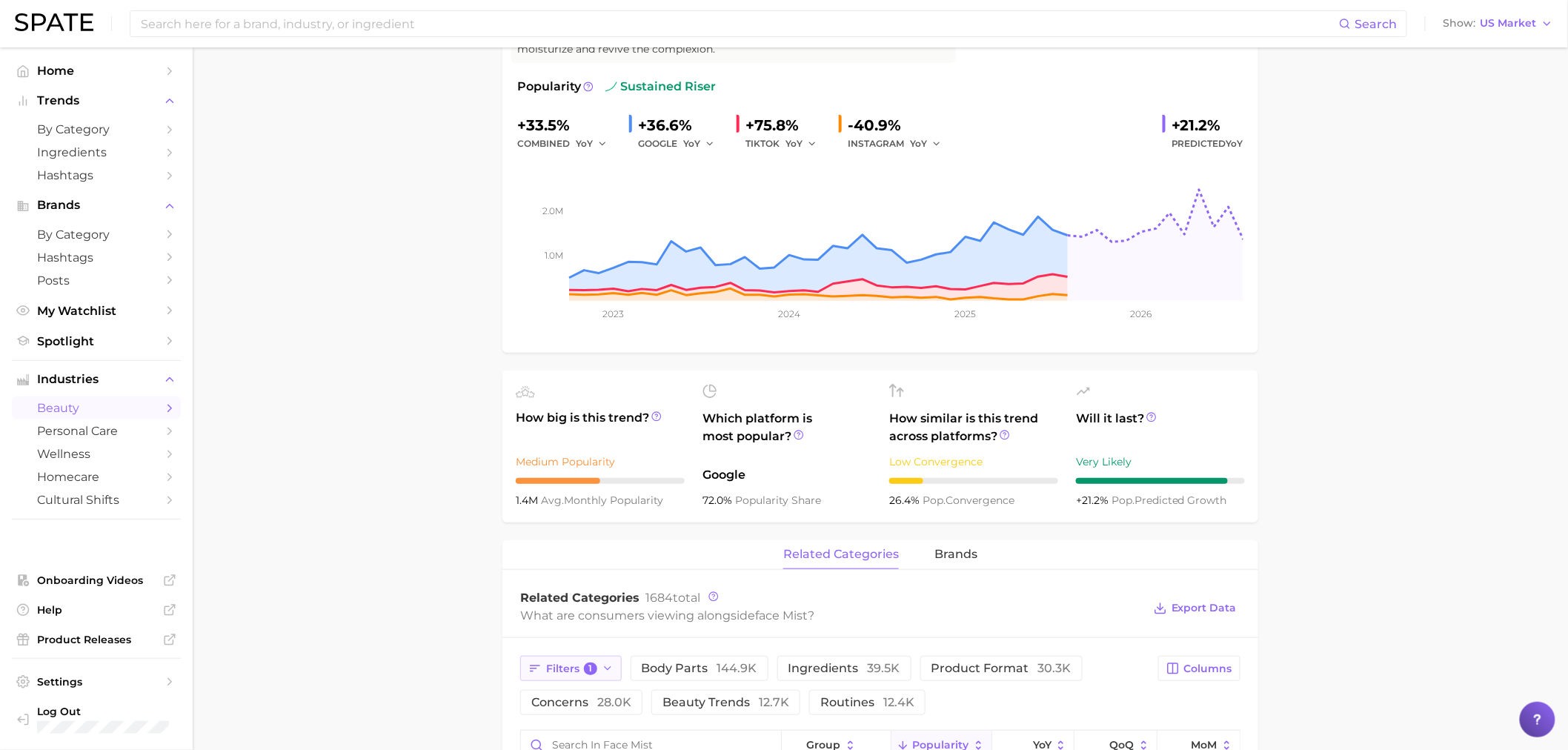
click at [602, 669] on icon "button" at bounding box center [607, 669] width 12 height 12
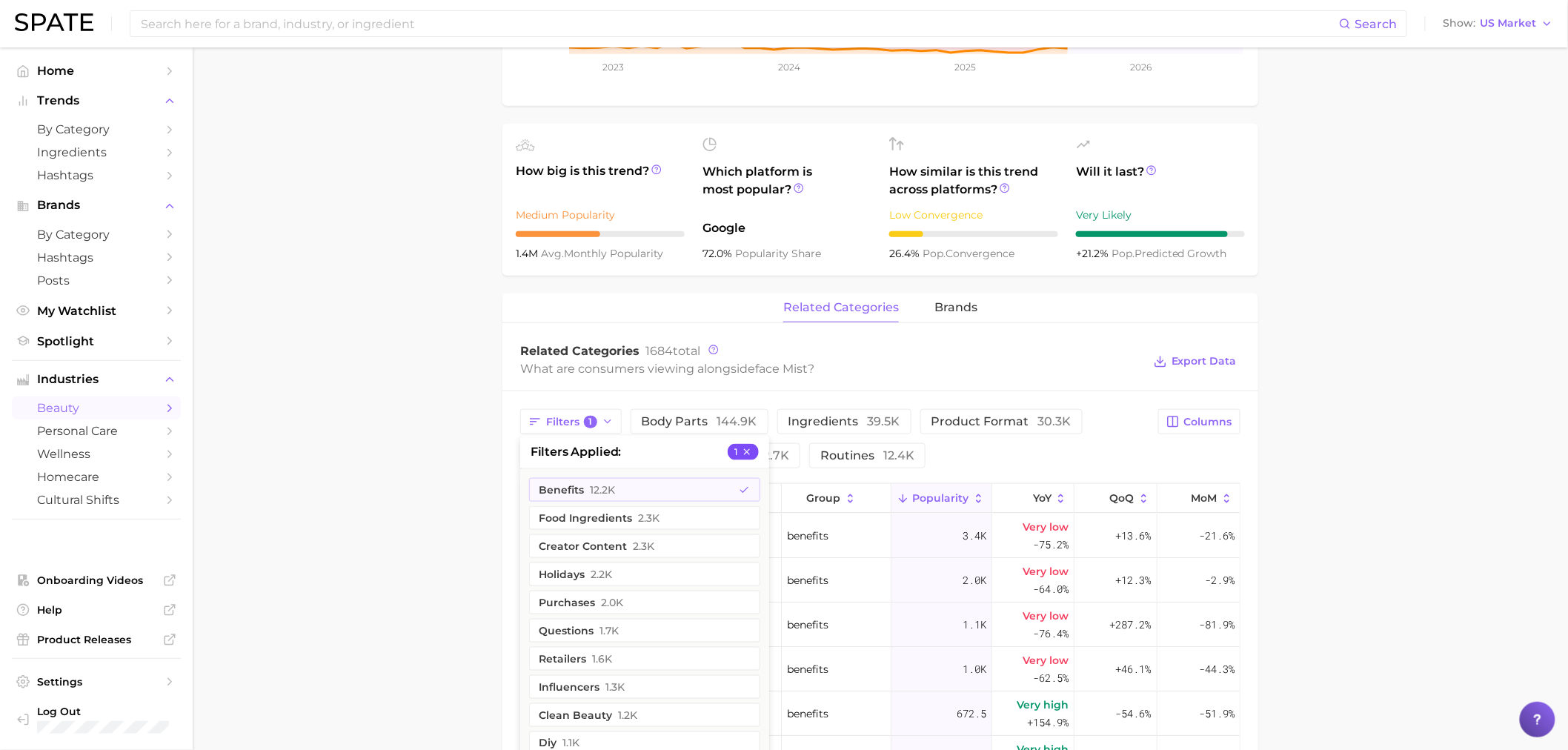
click at [748, 450] on icon "button" at bounding box center [747, 452] width 11 height 11
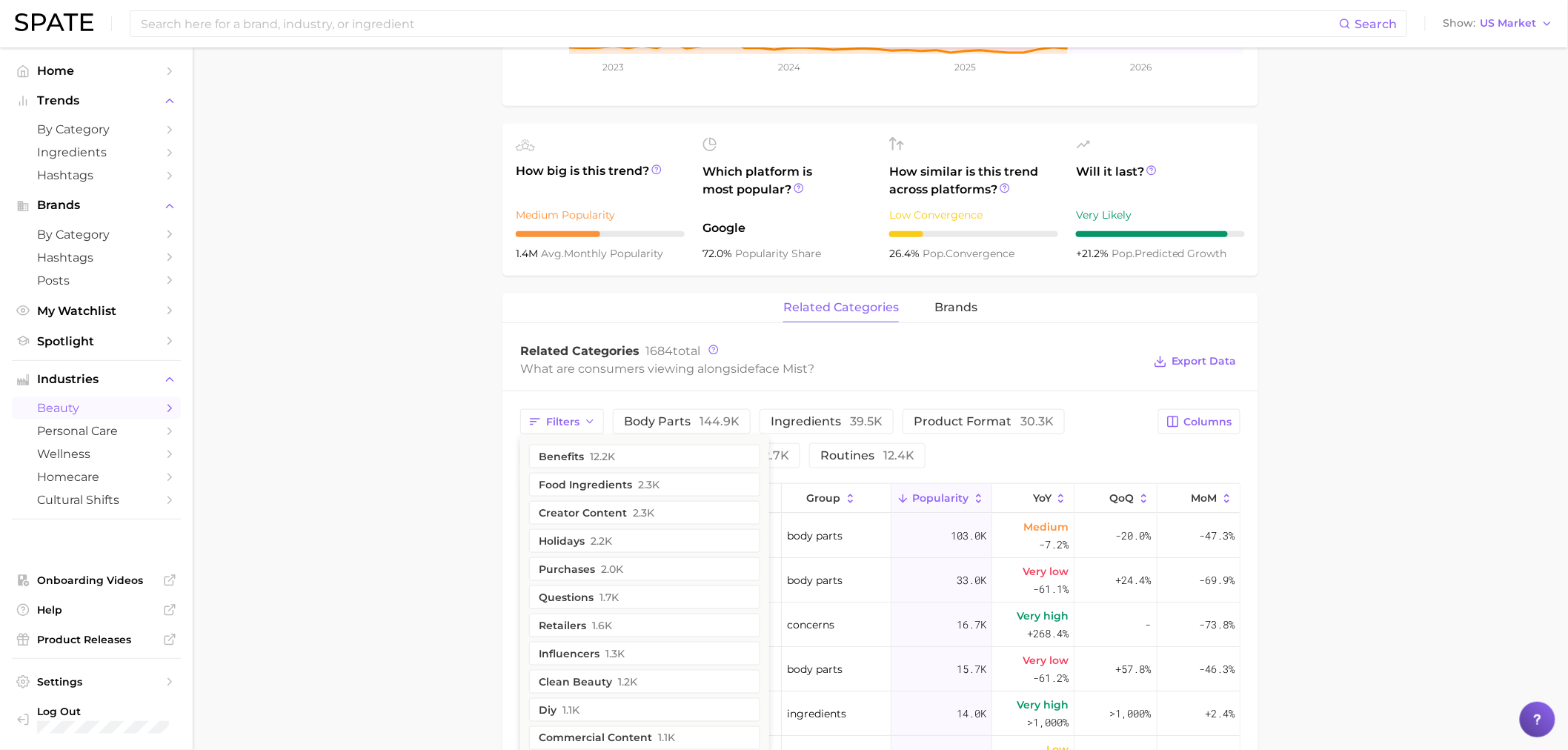
click at [391, 476] on main "1. skincare 2. face products 3. mist & spray products 4. face mist Overview Goo…" at bounding box center [880, 464] width 1375 height 1720
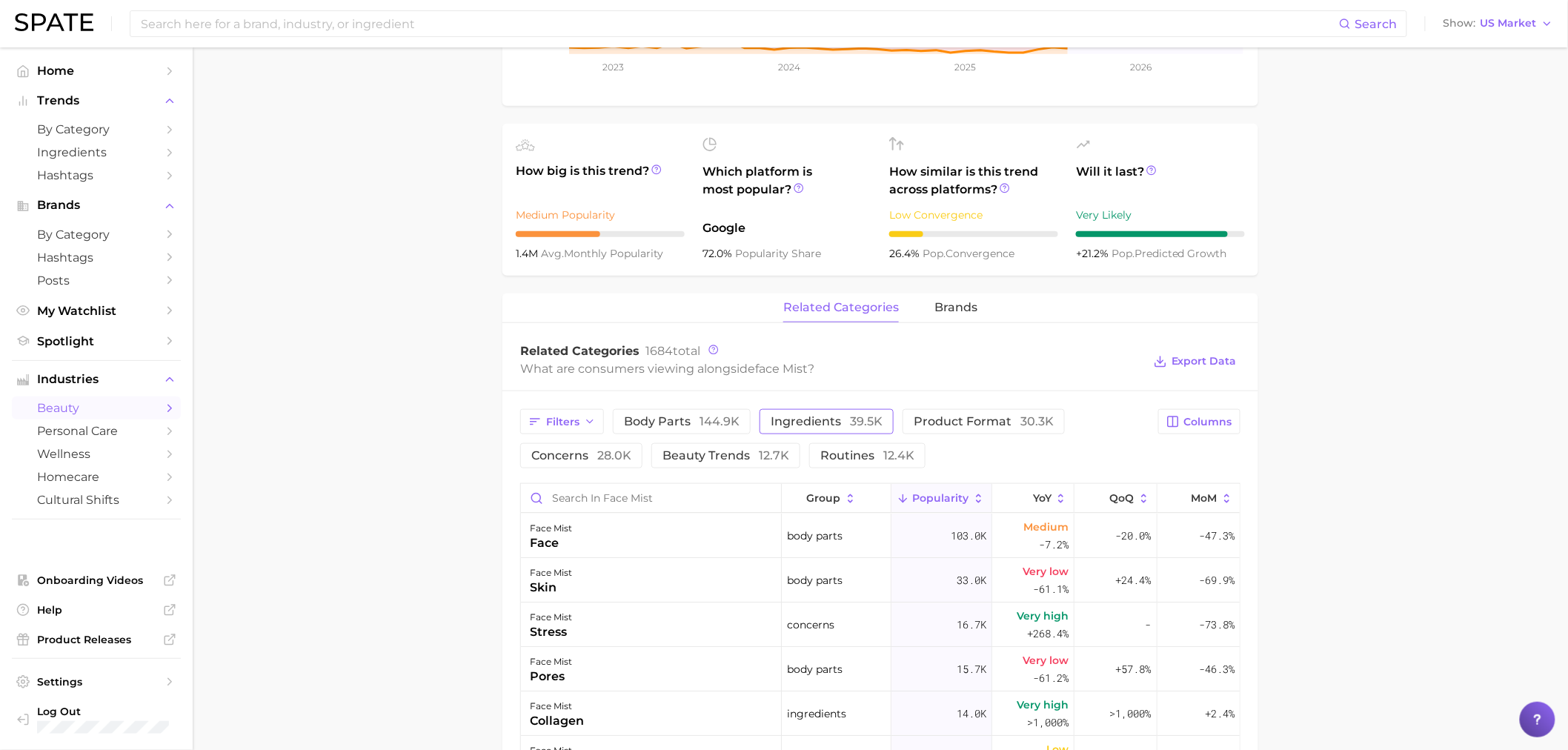
scroll to position [690, 0]
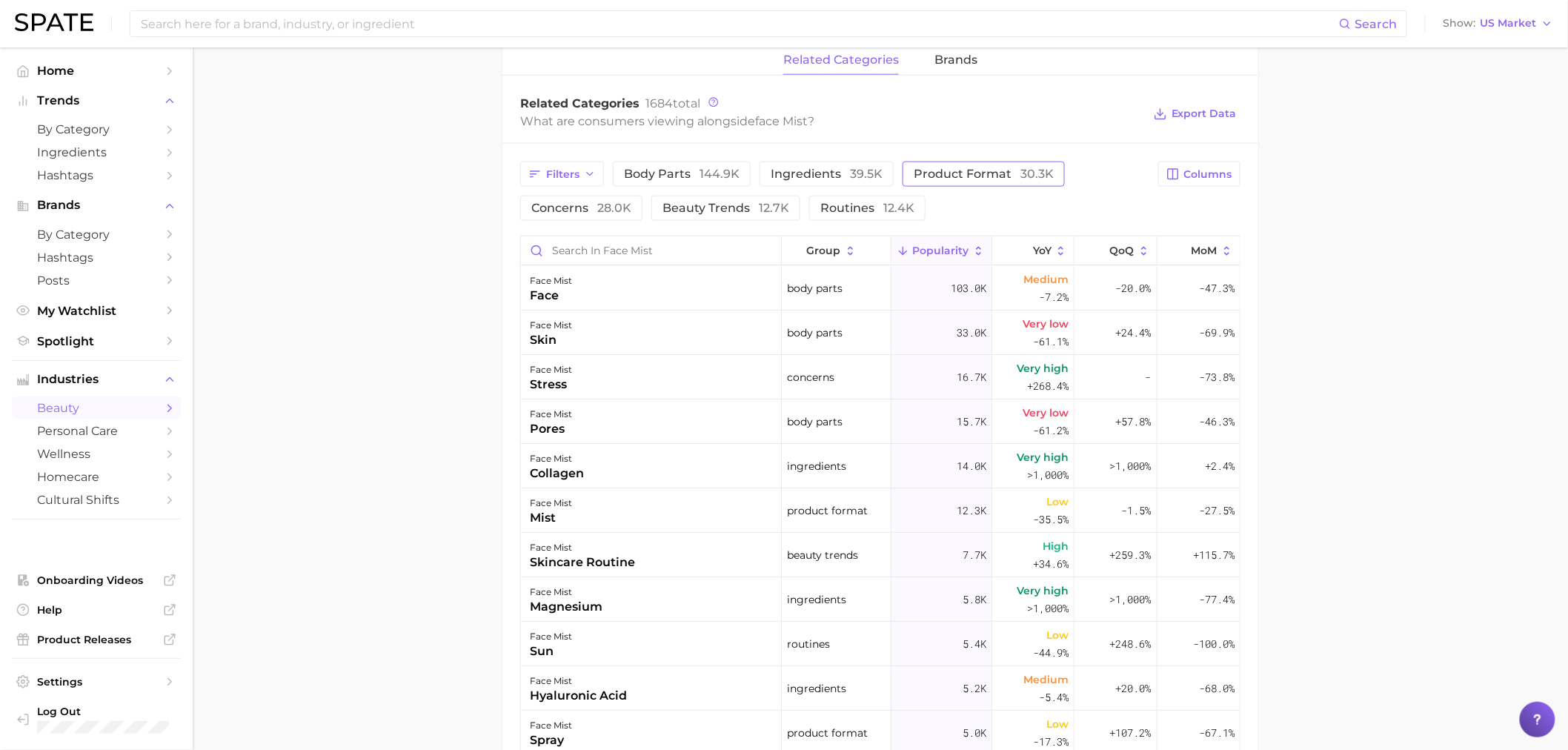
click at [980, 170] on span "product format 30.3k" at bounding box center [982, 174] width 140 height 12
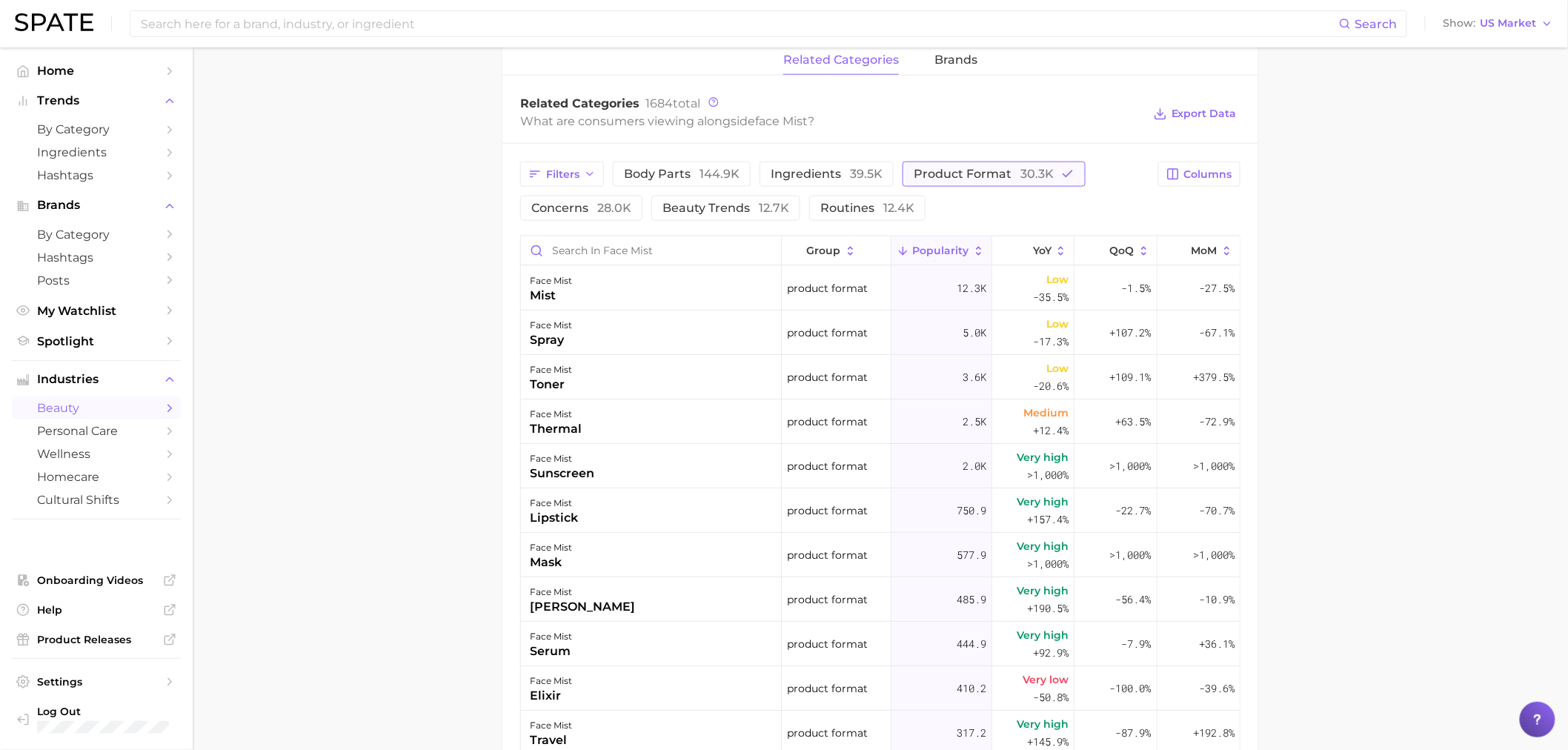
click at [980, 170] on span "product format 30.3k" at bounding box center [982, 174] width 140 height 12
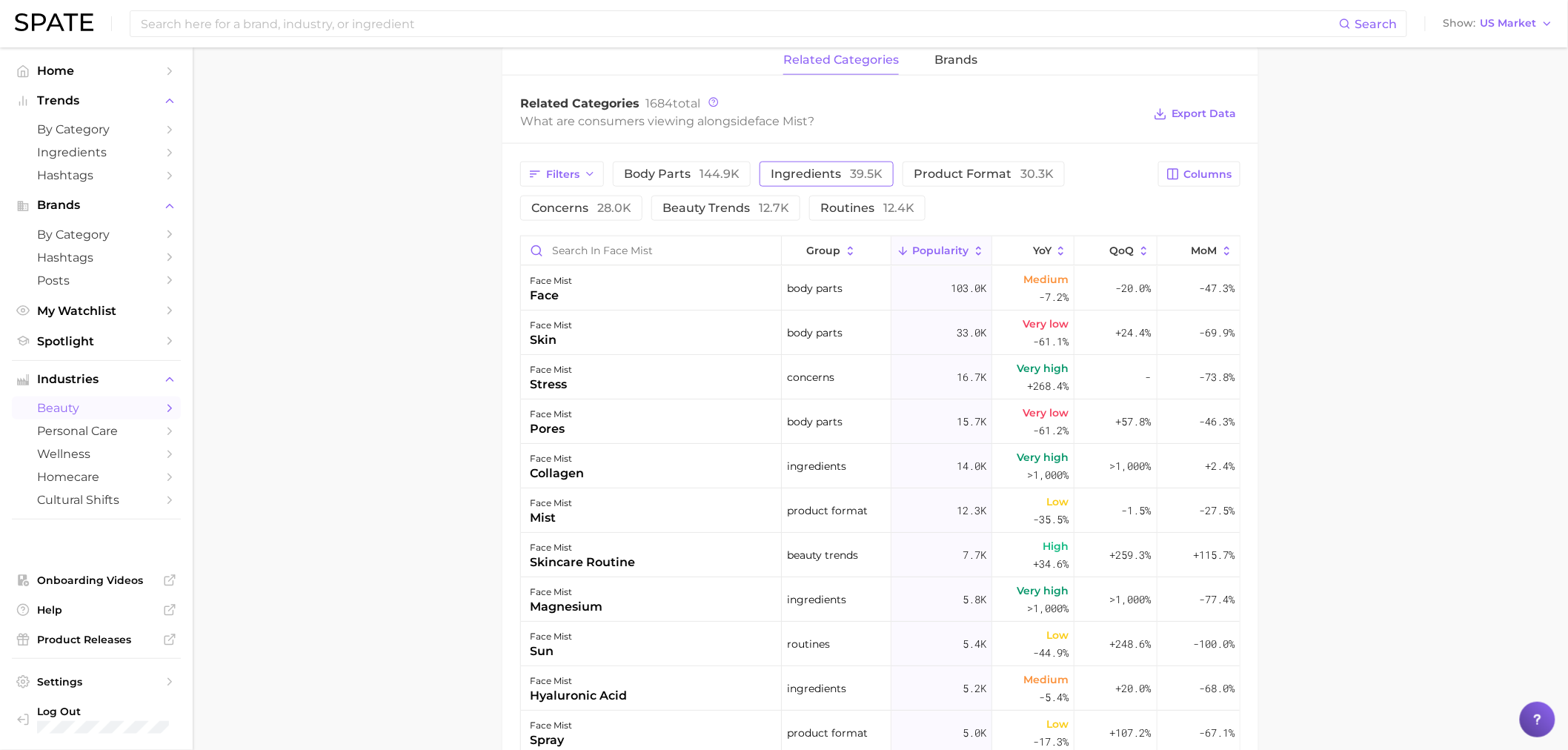
click at [847, 171] on span "ingredients 39.5k" at bounding box center [826, 174] width 111 height 12
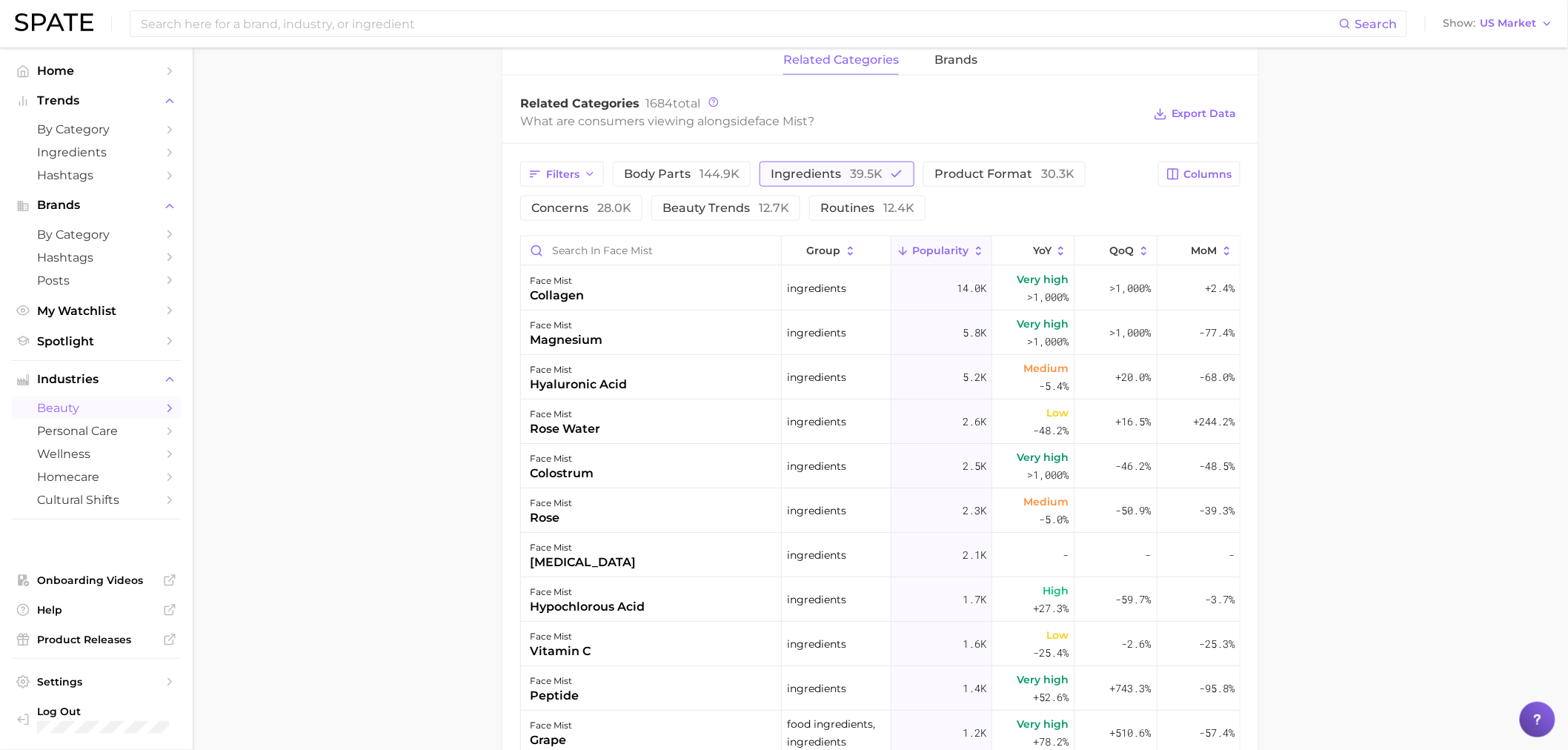
click at [785, 176] on span "ingredients 39.5k" at bounding box center [826, 174] width 111 height 12
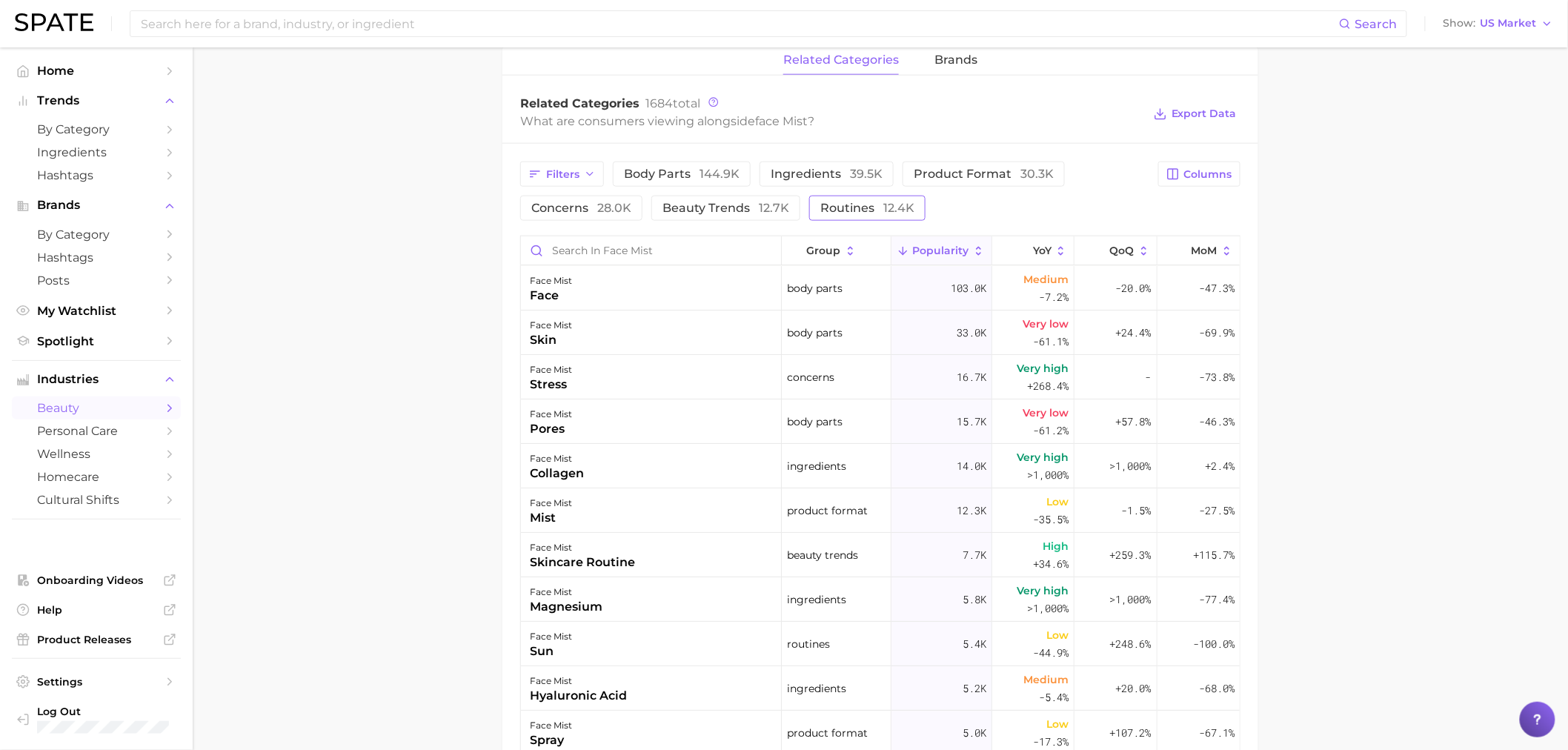
click at [849, 214] on span "routines 12.4k" at bounding box center [867, 208] width 94 height 12
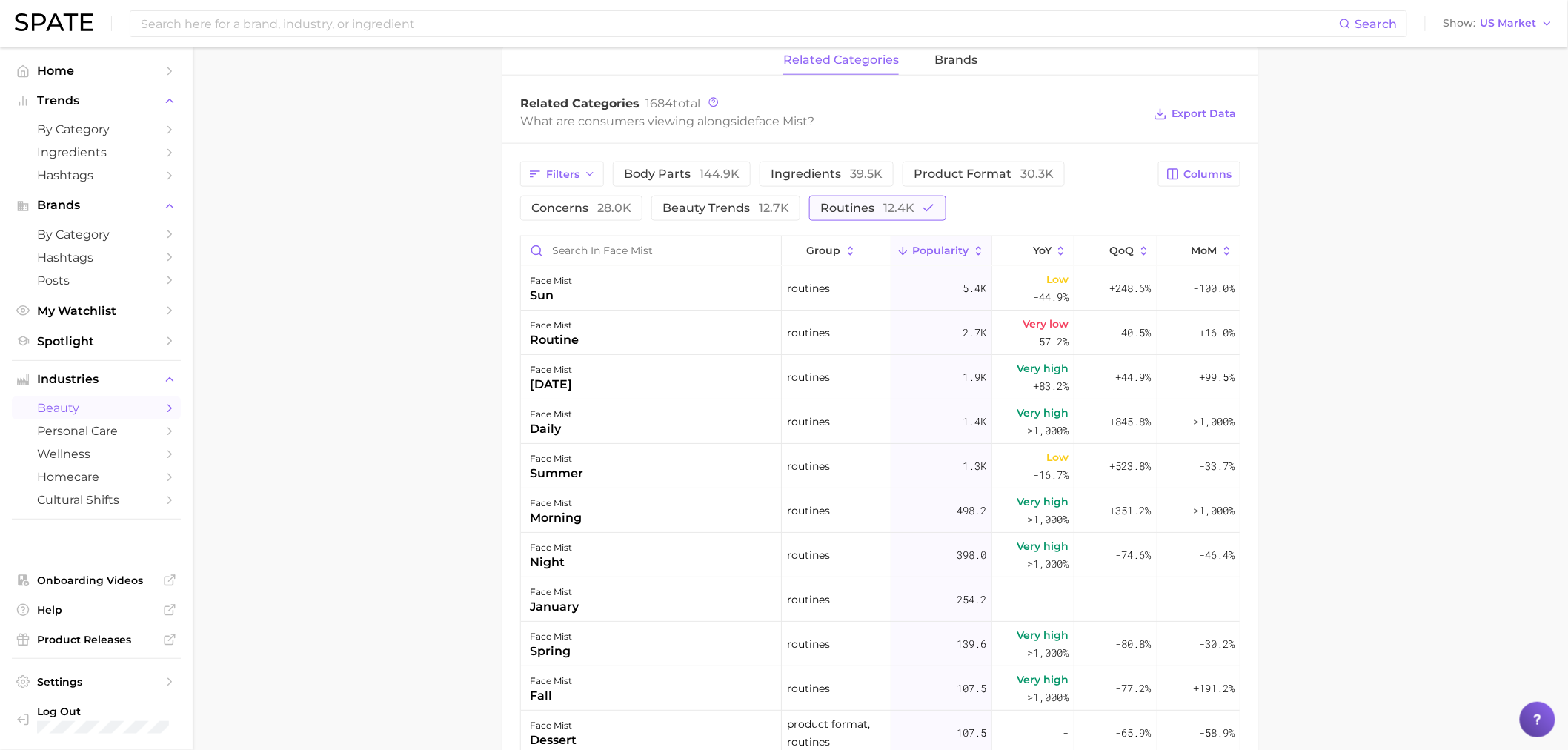
click at [849, 214] on span "routines 12.4k" at bounding box center [867, 208] width 94 height 12
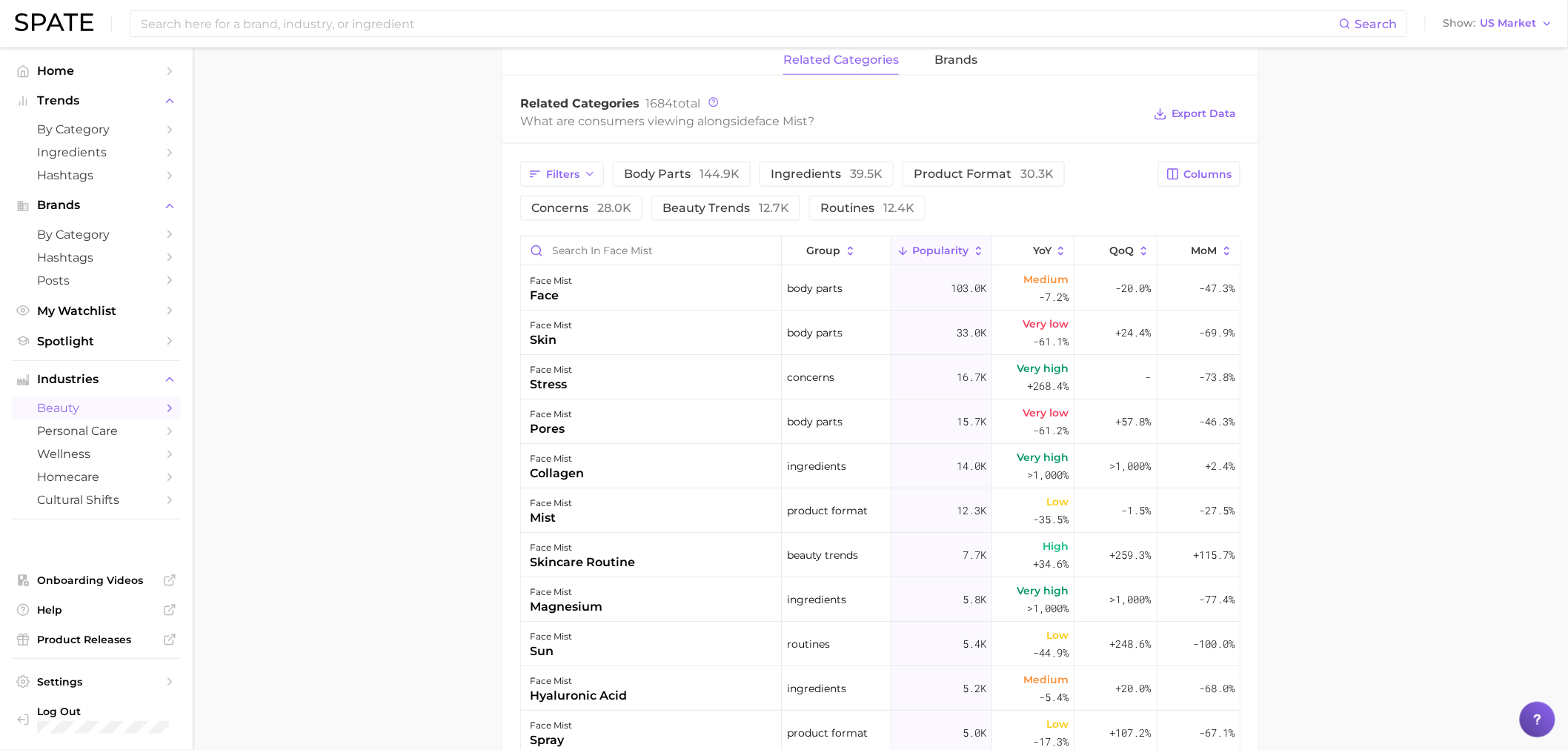
click at [700, 222] on div "Filters body parts 144.9k ingredients 39.5k product format 30.3k concerns 28.0k…" at bounding box center [880, 573] width 756 height 860
click at [701, 208] on span "beauty trends 12.7k" at bounding box center [726, 208] width 127 height 12
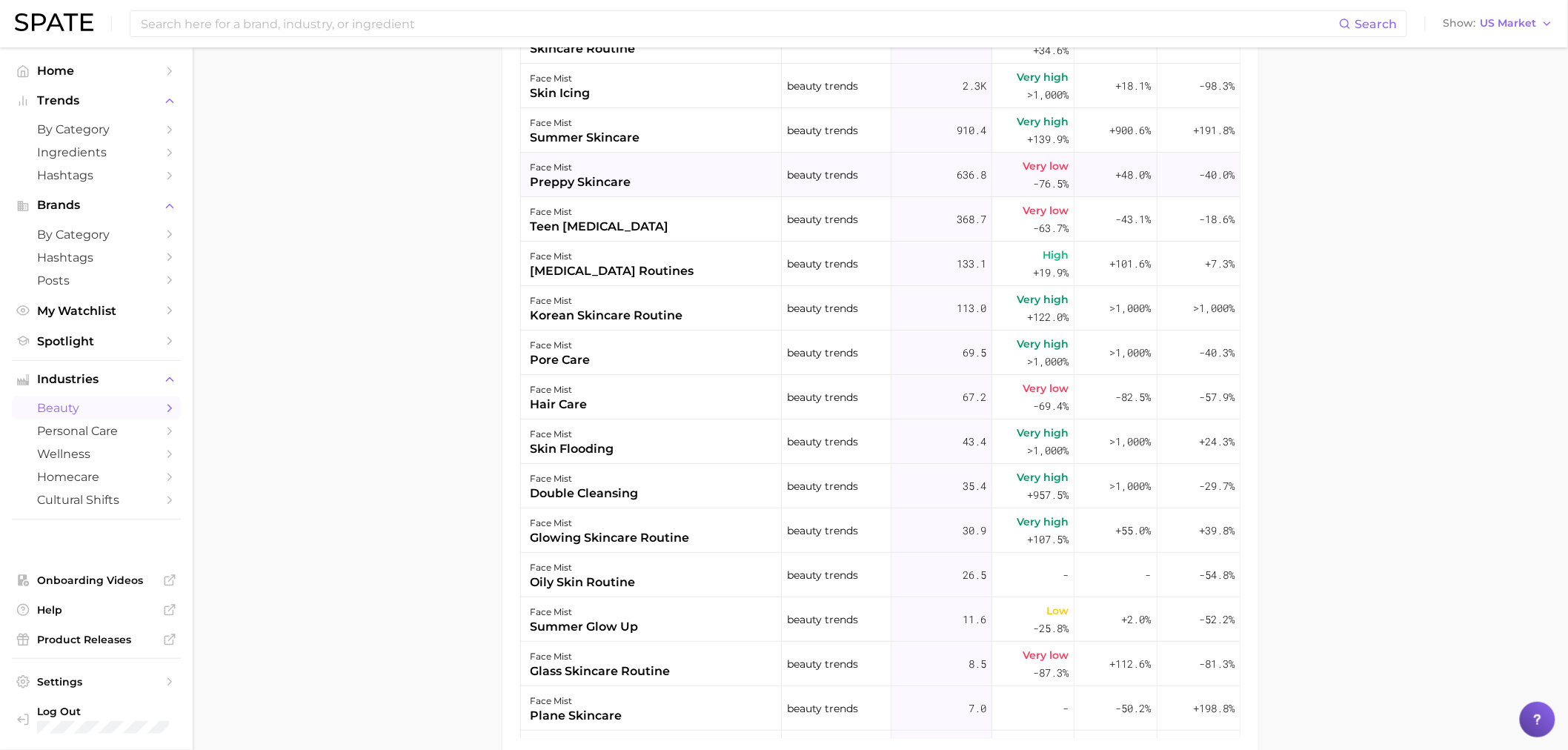
scroll to position [607, 0]
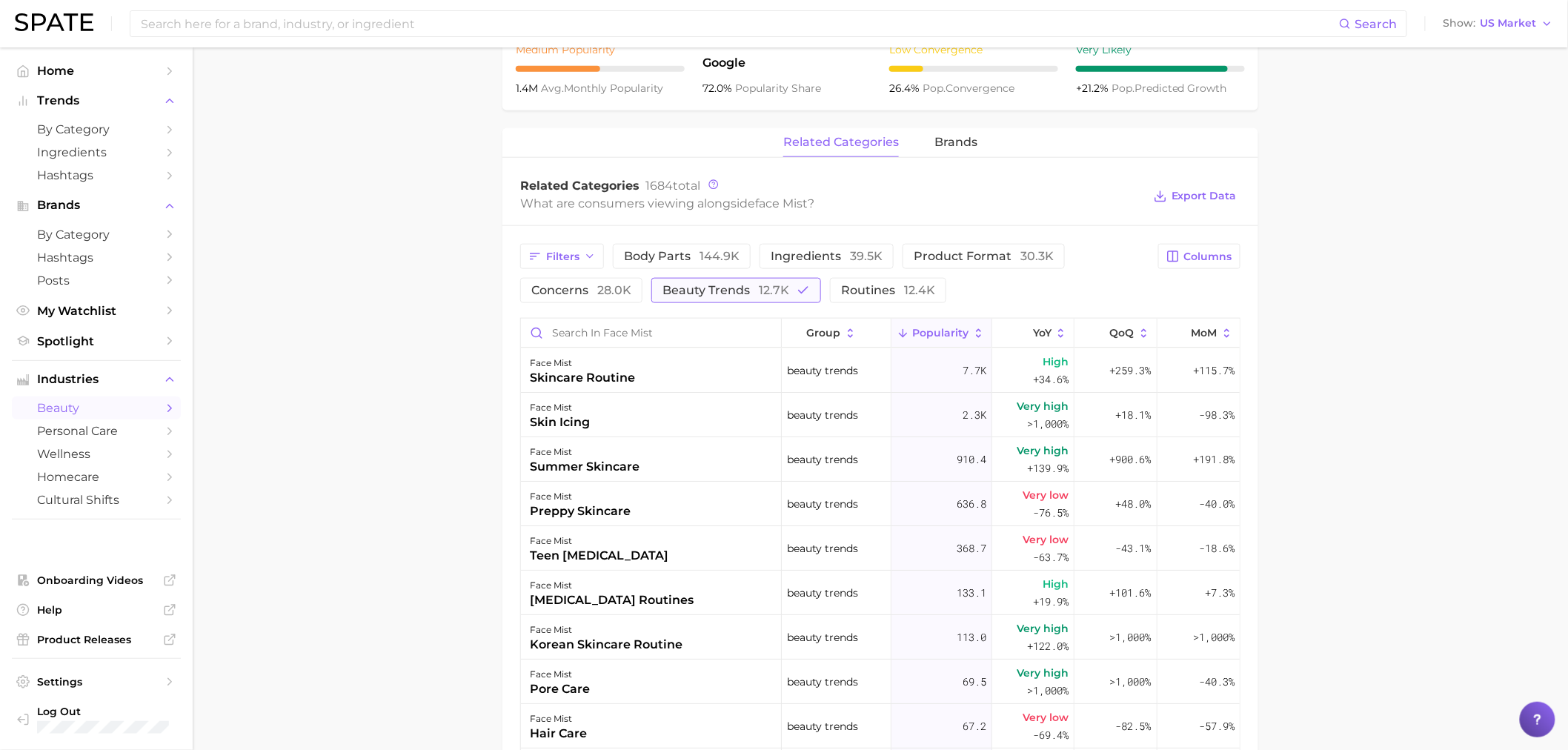
click at [684, 296] on span "beauty trends 12.7k" at bounding box center [726, 290] width 127 height 12
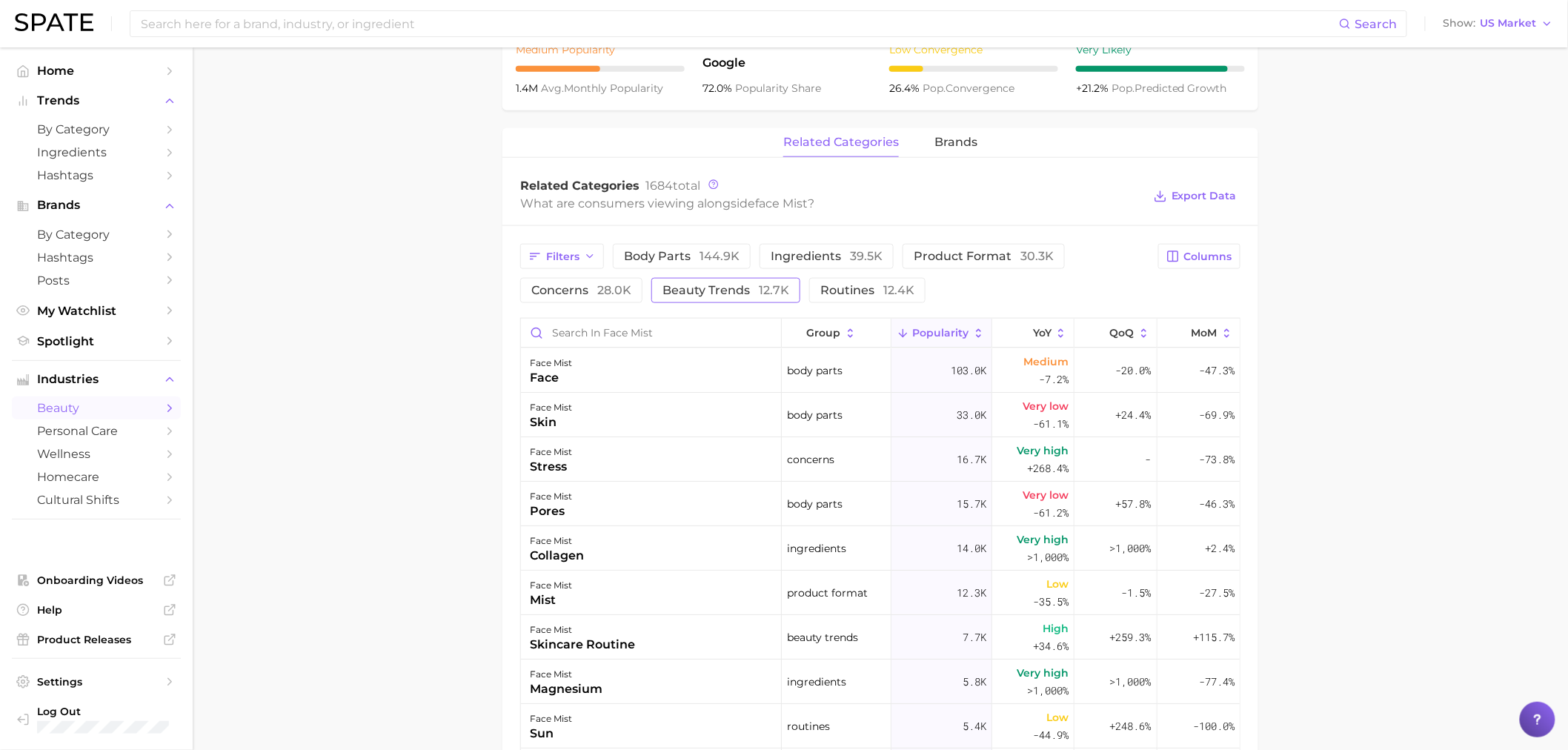
click at [669, 290] on span "beauty trends 12.7k" at bounding box center [726, 290] width 127 height 12
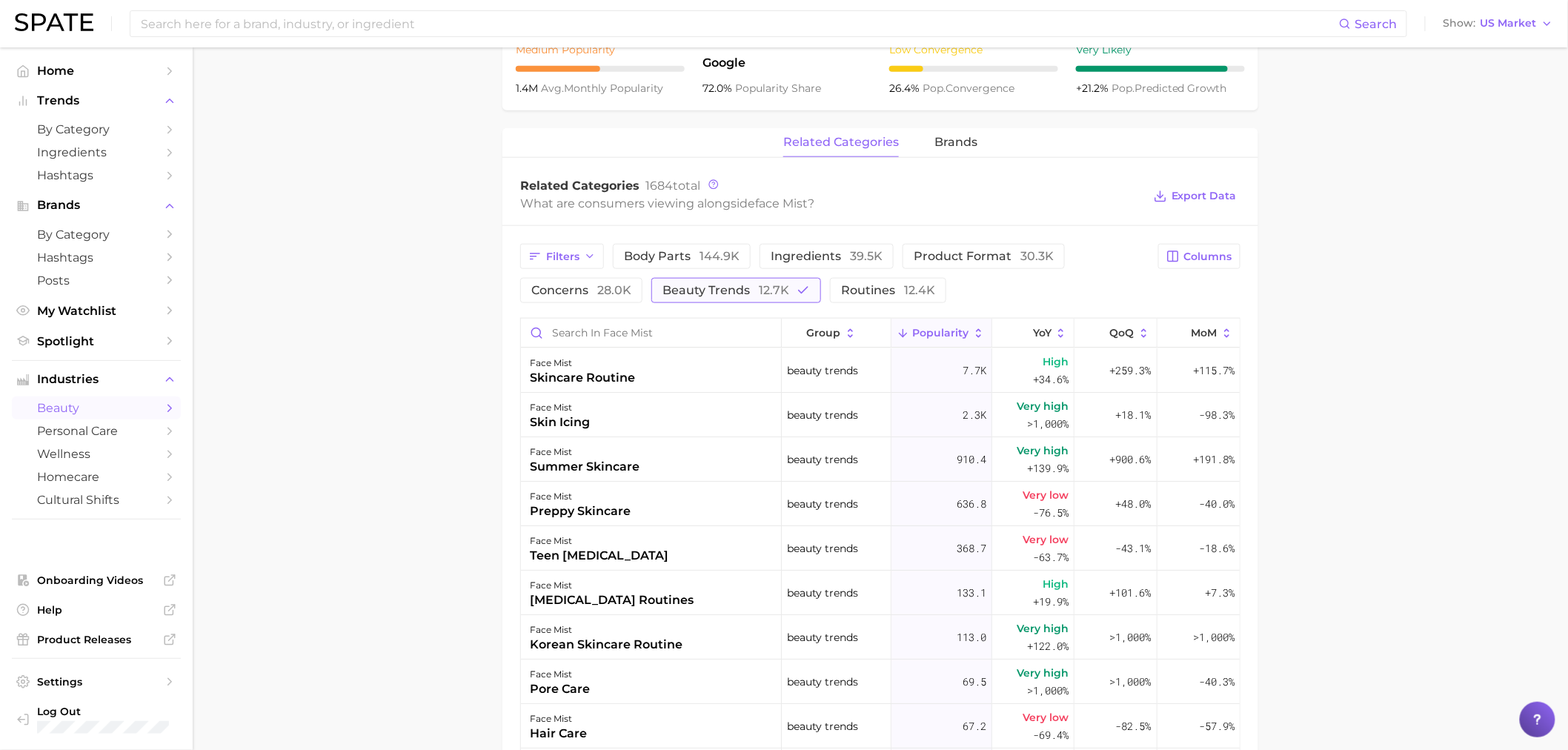
click at [747, 296] on span "beauty trends 12.7k" at bounding box center [726, 290] width 127 height 12
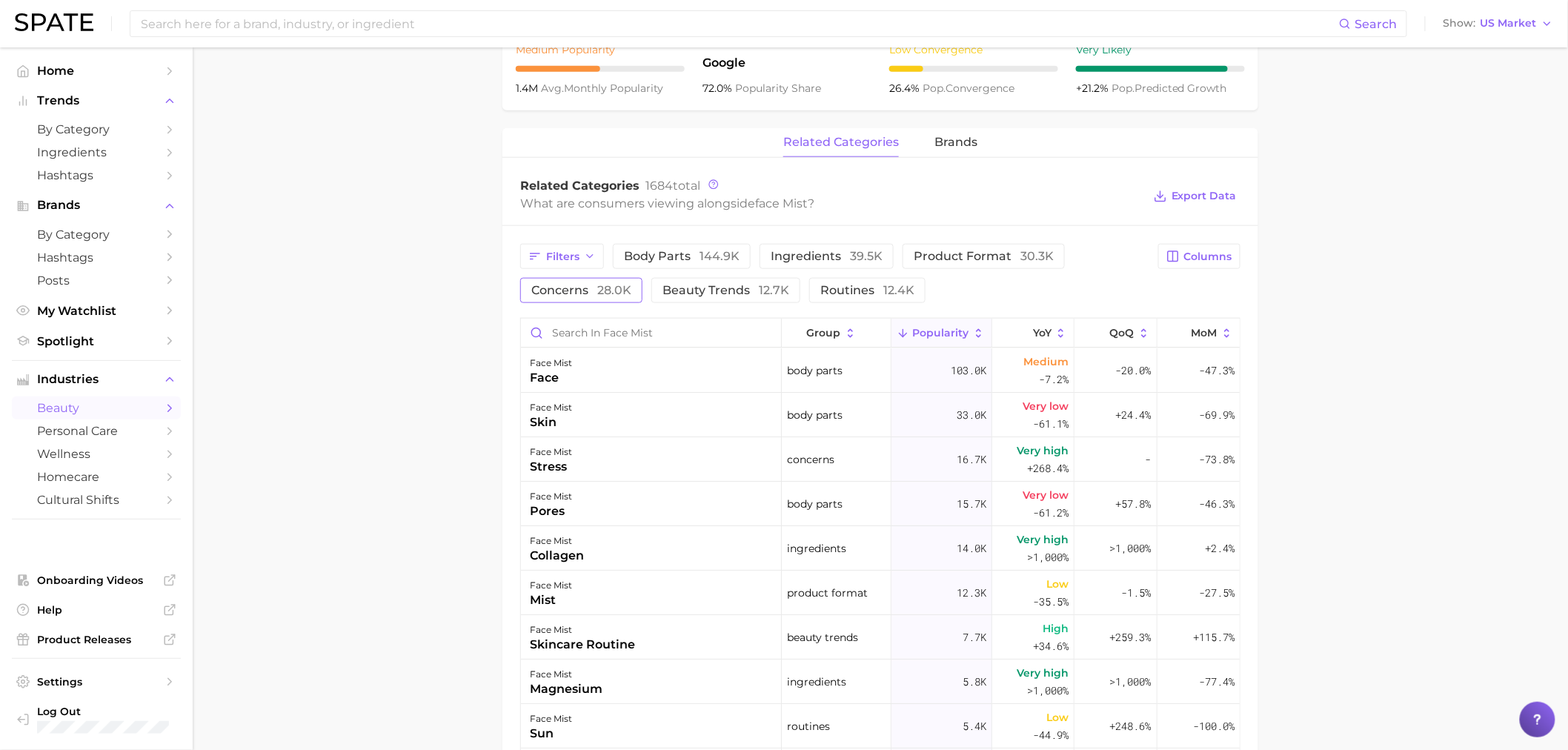
click at [593, 301] on button "concerns 28.0k" at bounding box center [581, 290] width 122 height 25
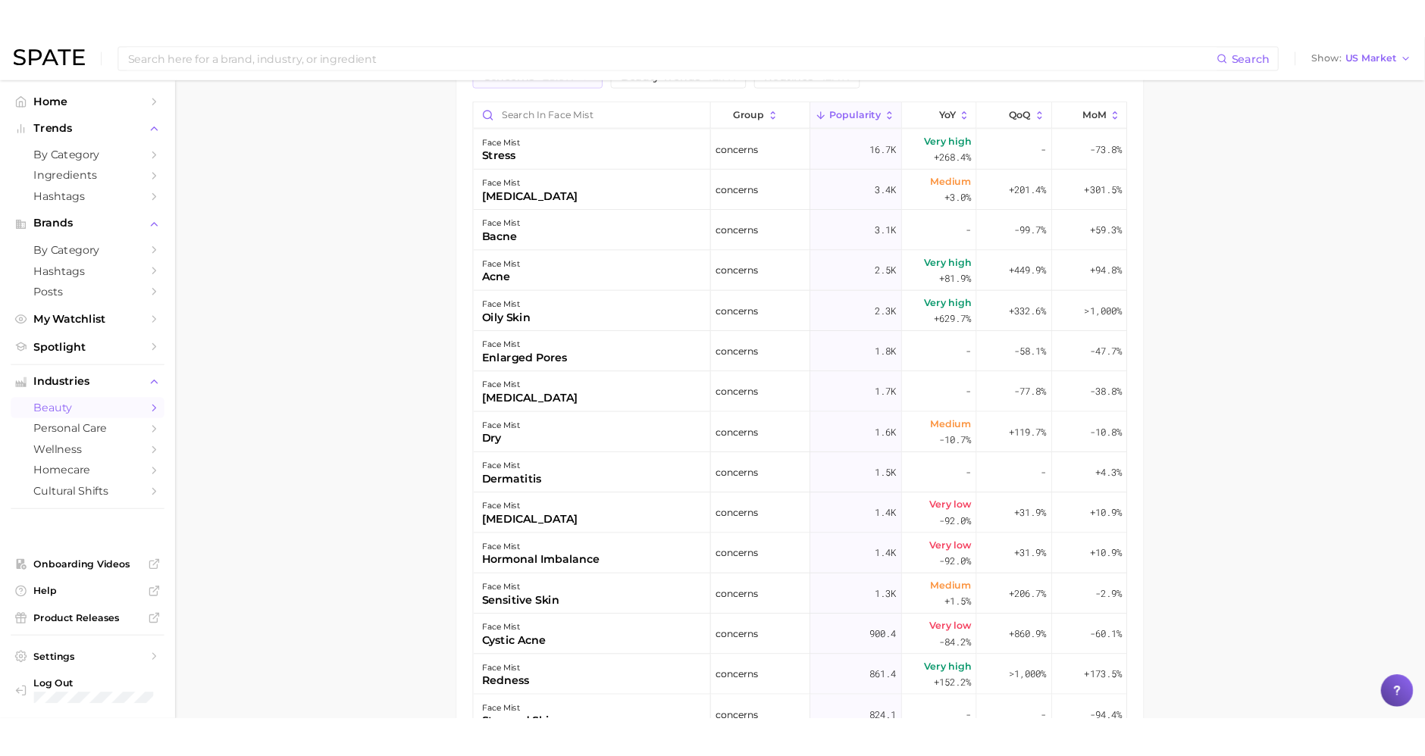
scroll to position [790, 0]
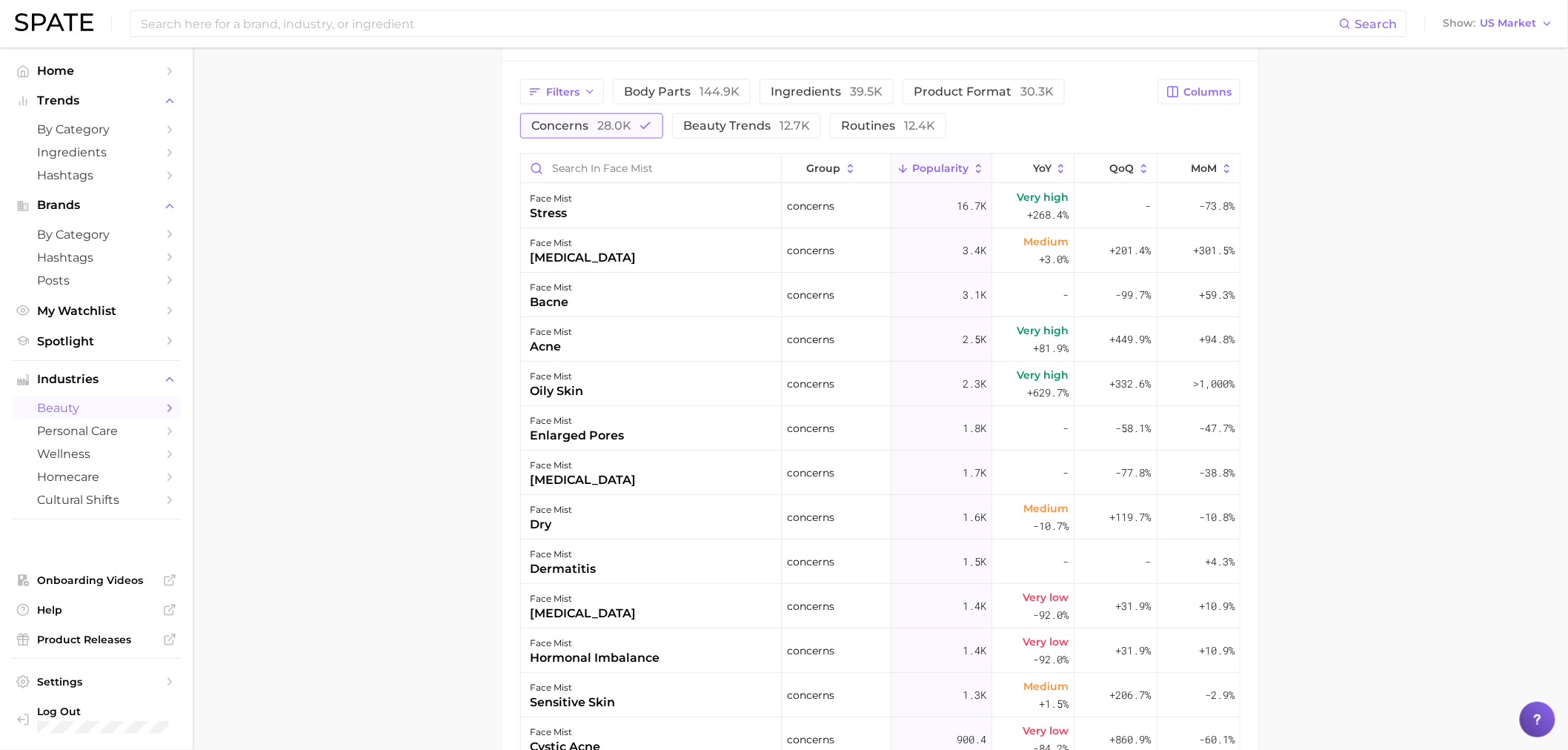
click at [644, 120] on icon "button" at bounding box center [645, 126] width 14 height 14
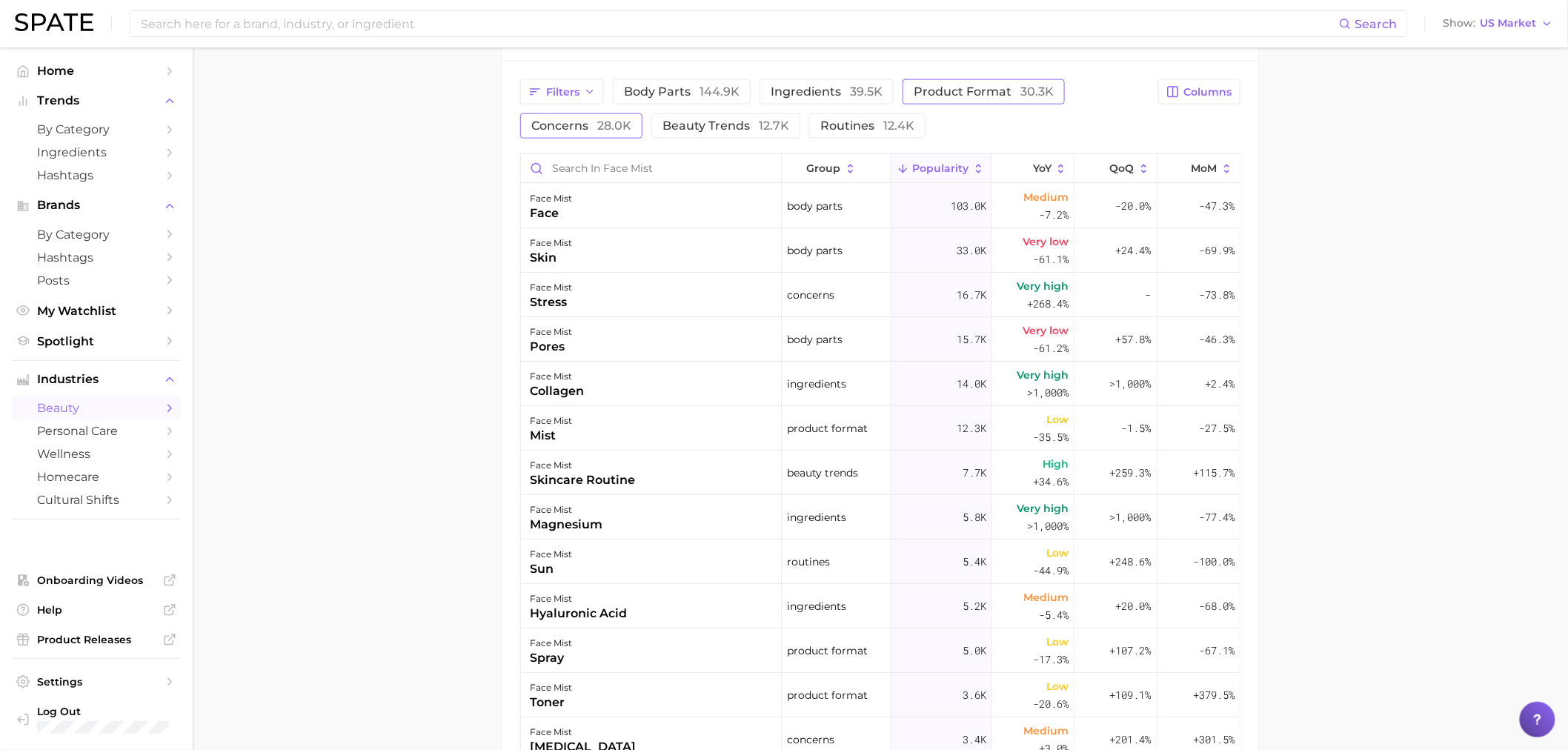
click at [935, 97] on span "product format 30.3k" at bounding box center [982, 92] width 140 height 12
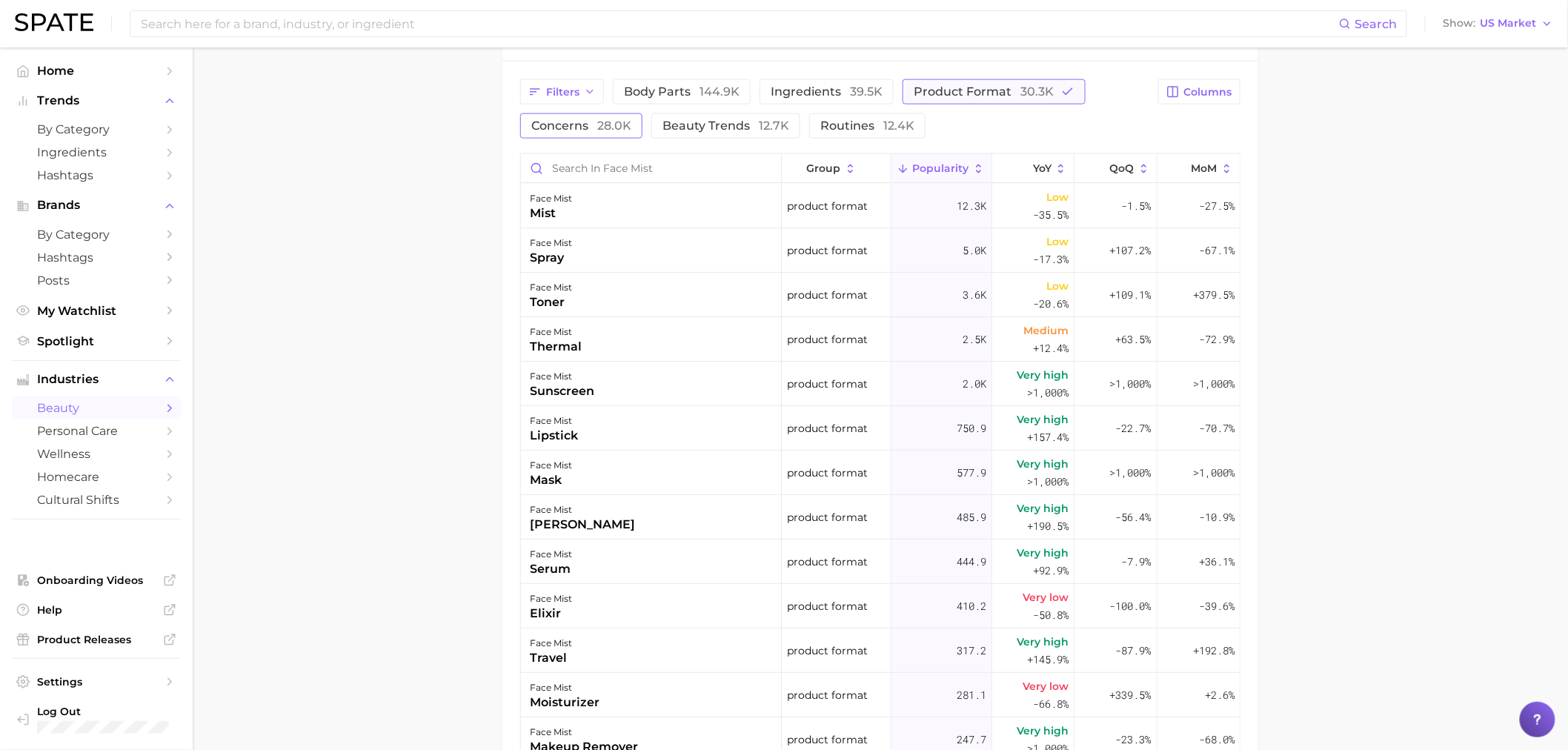
click at [935, 97] on span "product format 30.3k" at bounding box center [982, 92] width 140 height 12
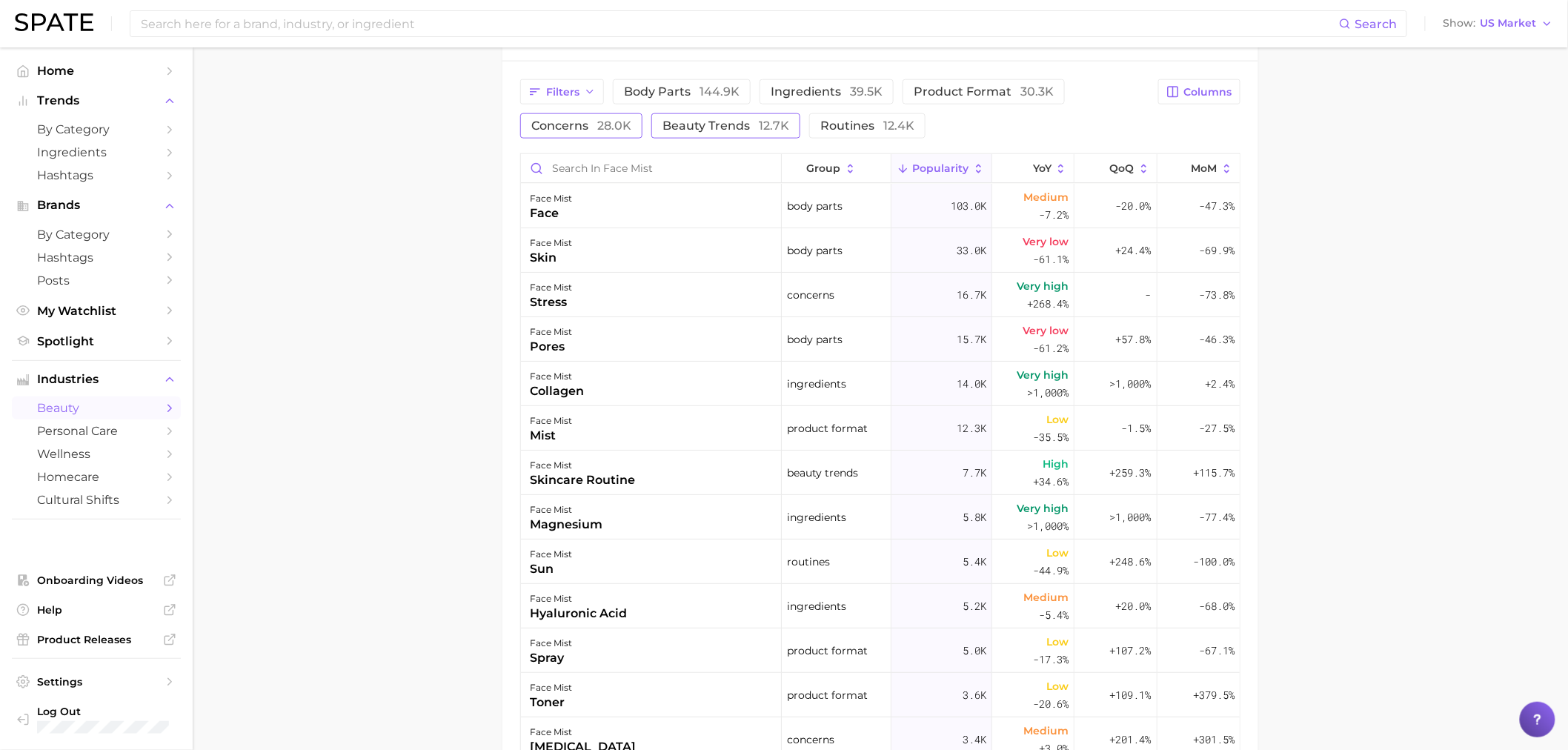
click at [772, 123] on span "12.7k" at bounding box center [773, 125] width 30 height 14
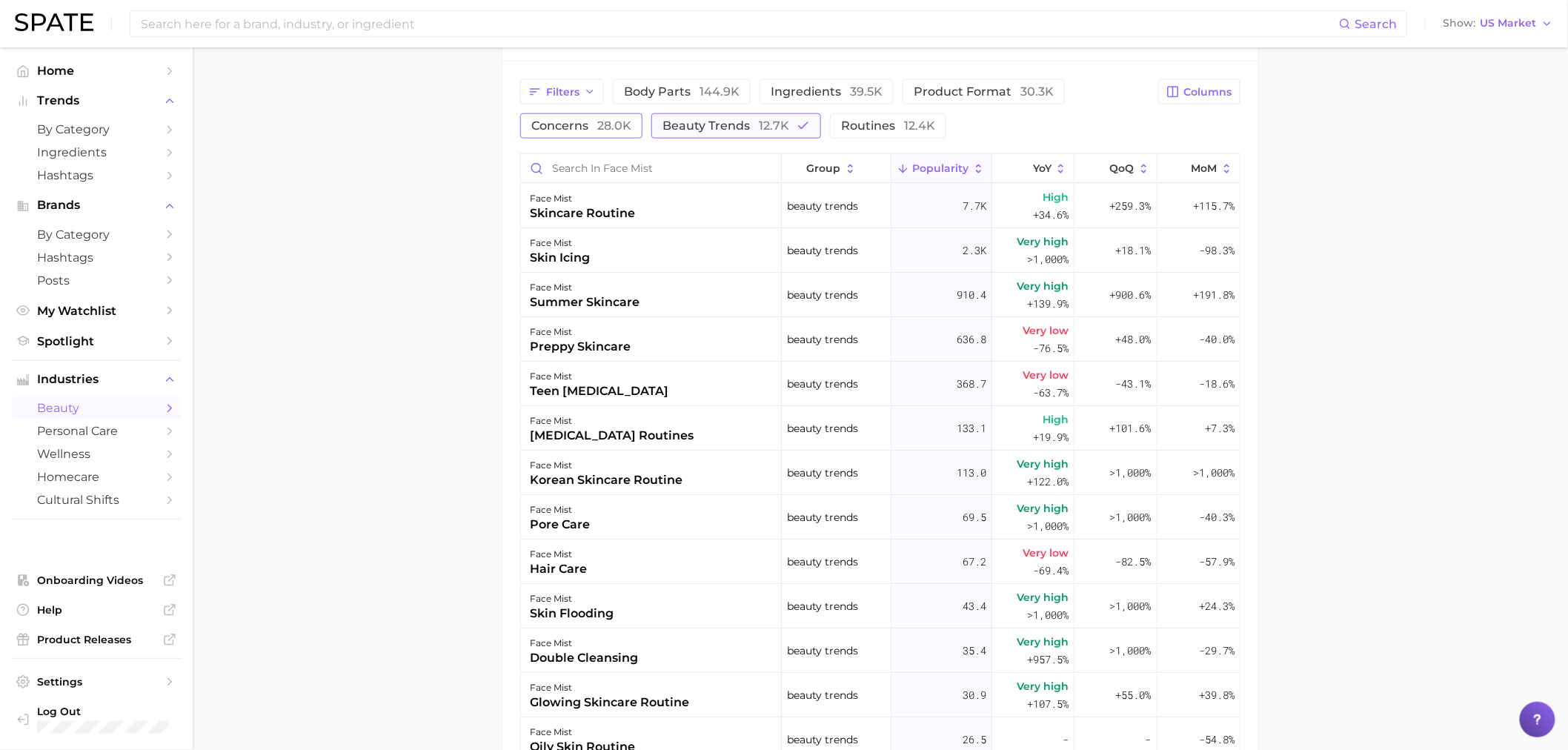
click at [772, 123] on span "12.7k" at bounding box center [773, 125] width 30 height 14
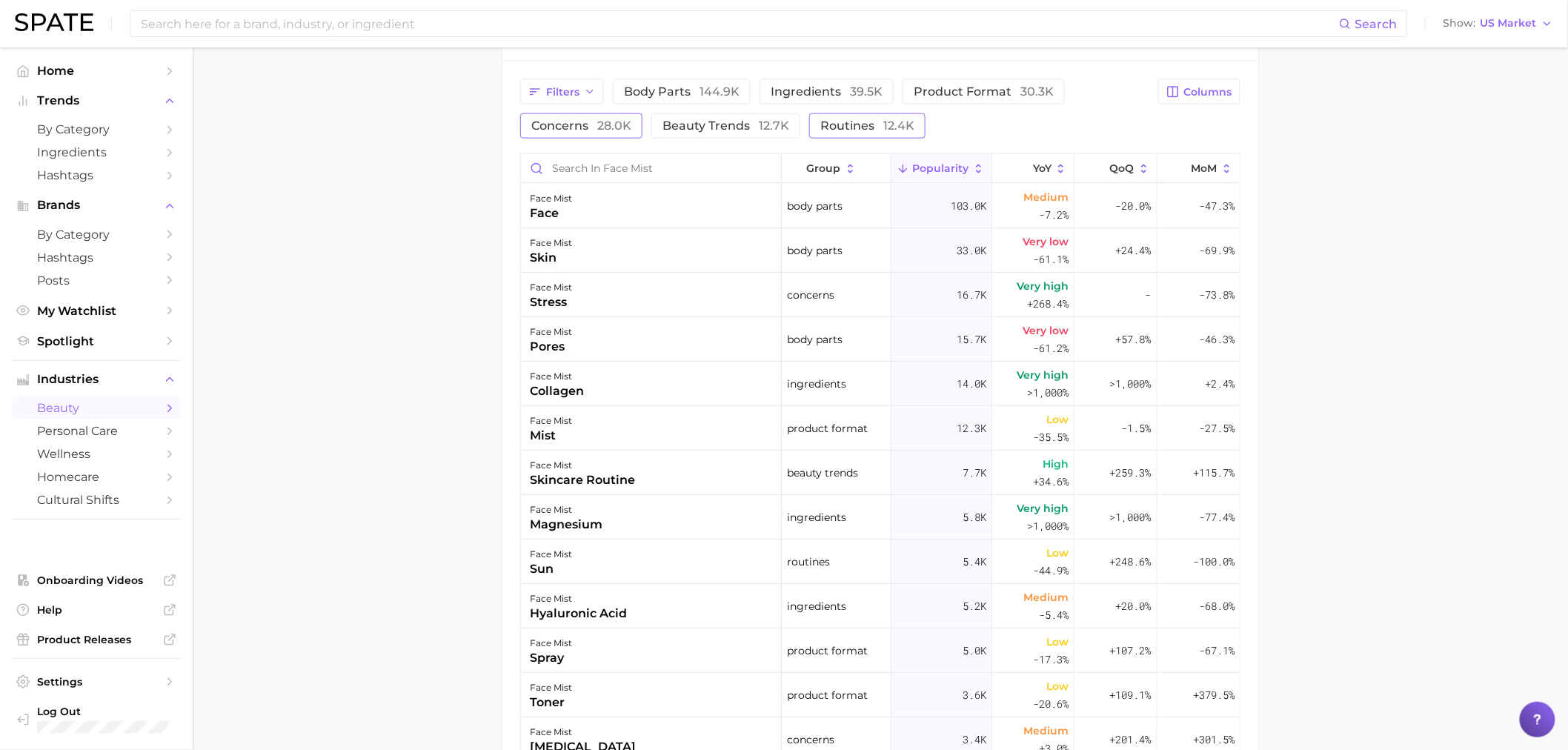
click at [887, 121] on span "12.4k" at bounding box center [898, 125] width 31 height 14
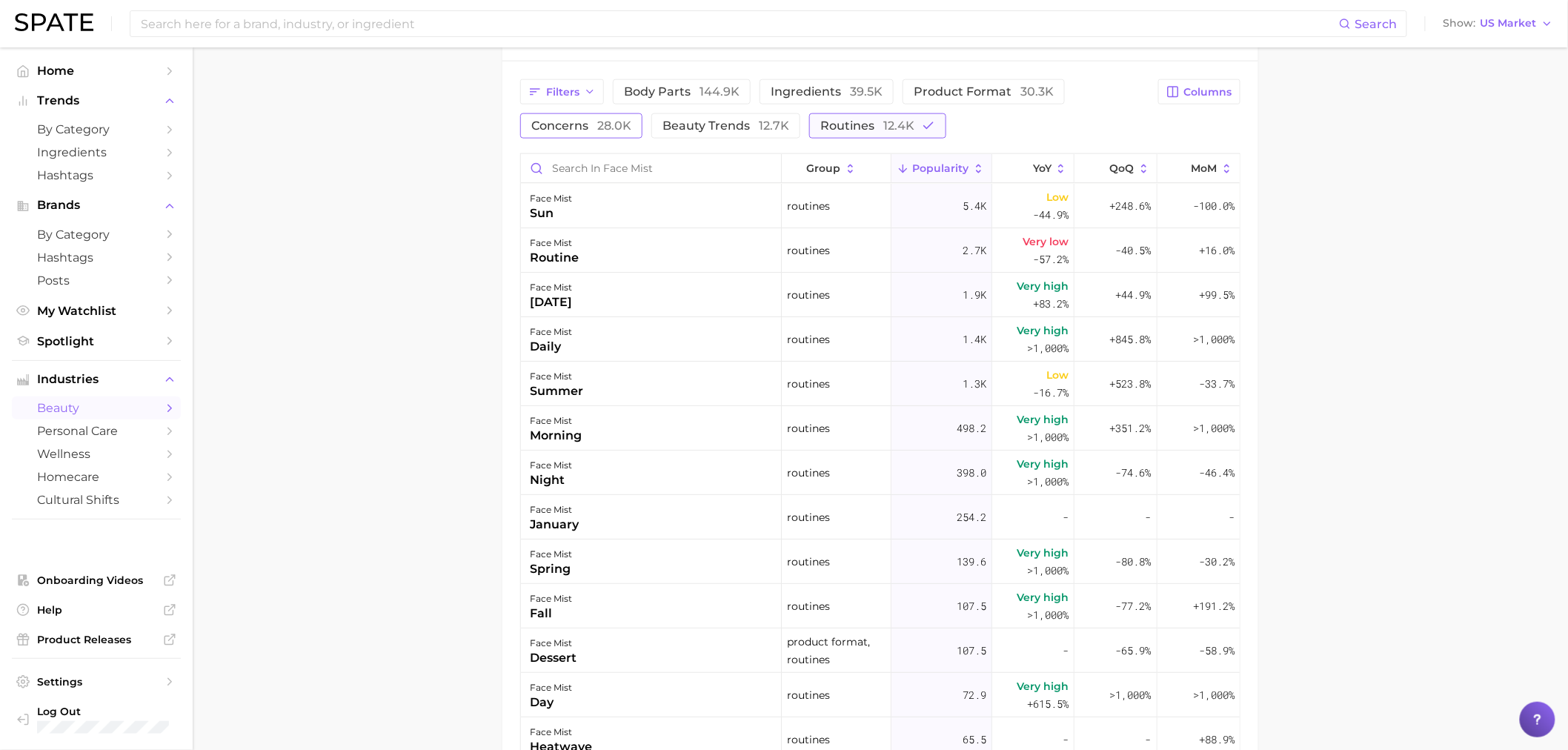
click at [887, 121] on span "12.4k" at bounding box center [898, 125] width 31 height 14
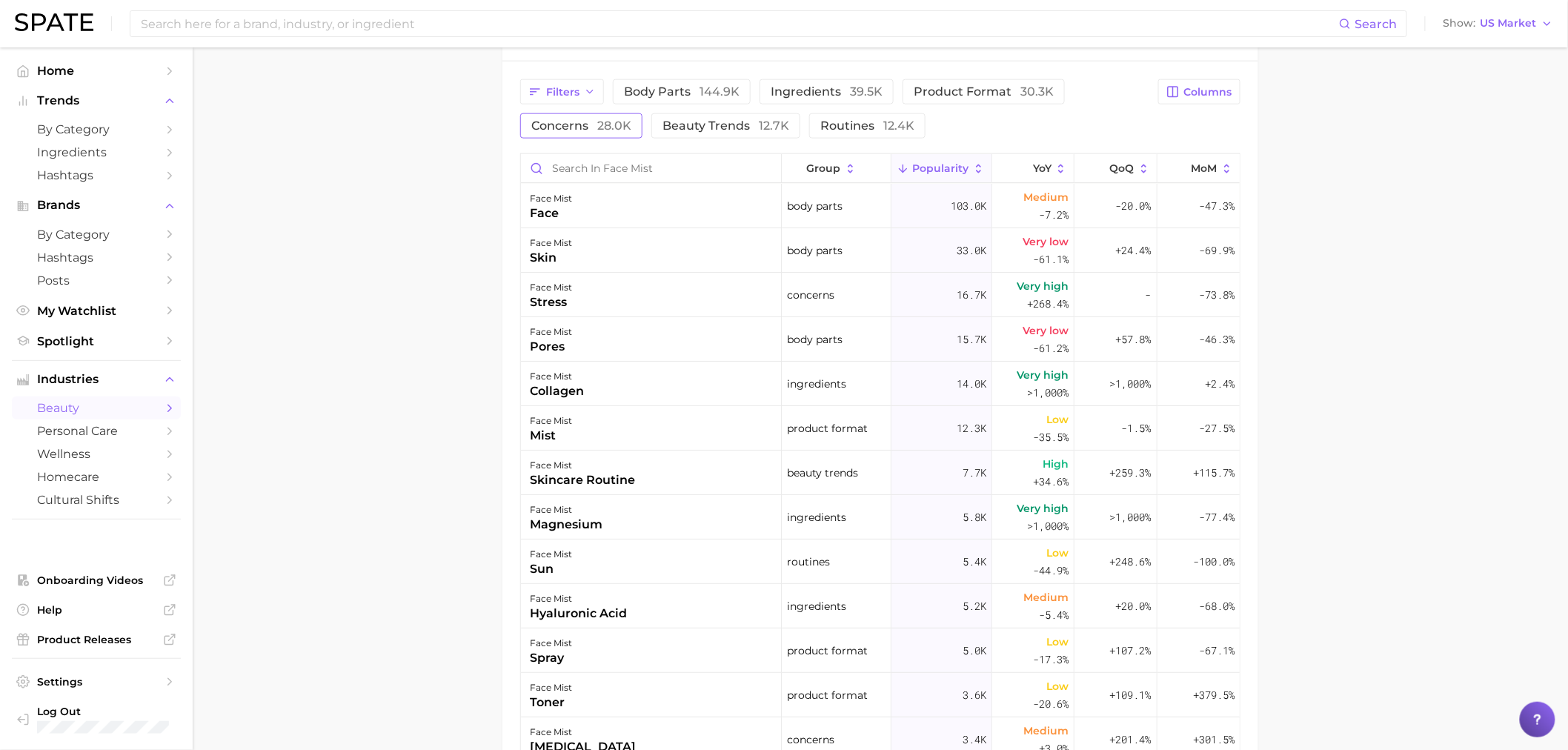
click at [635, 124] on button "concerns 28.0k" at bounding box center [581, 126] width 122 height 25
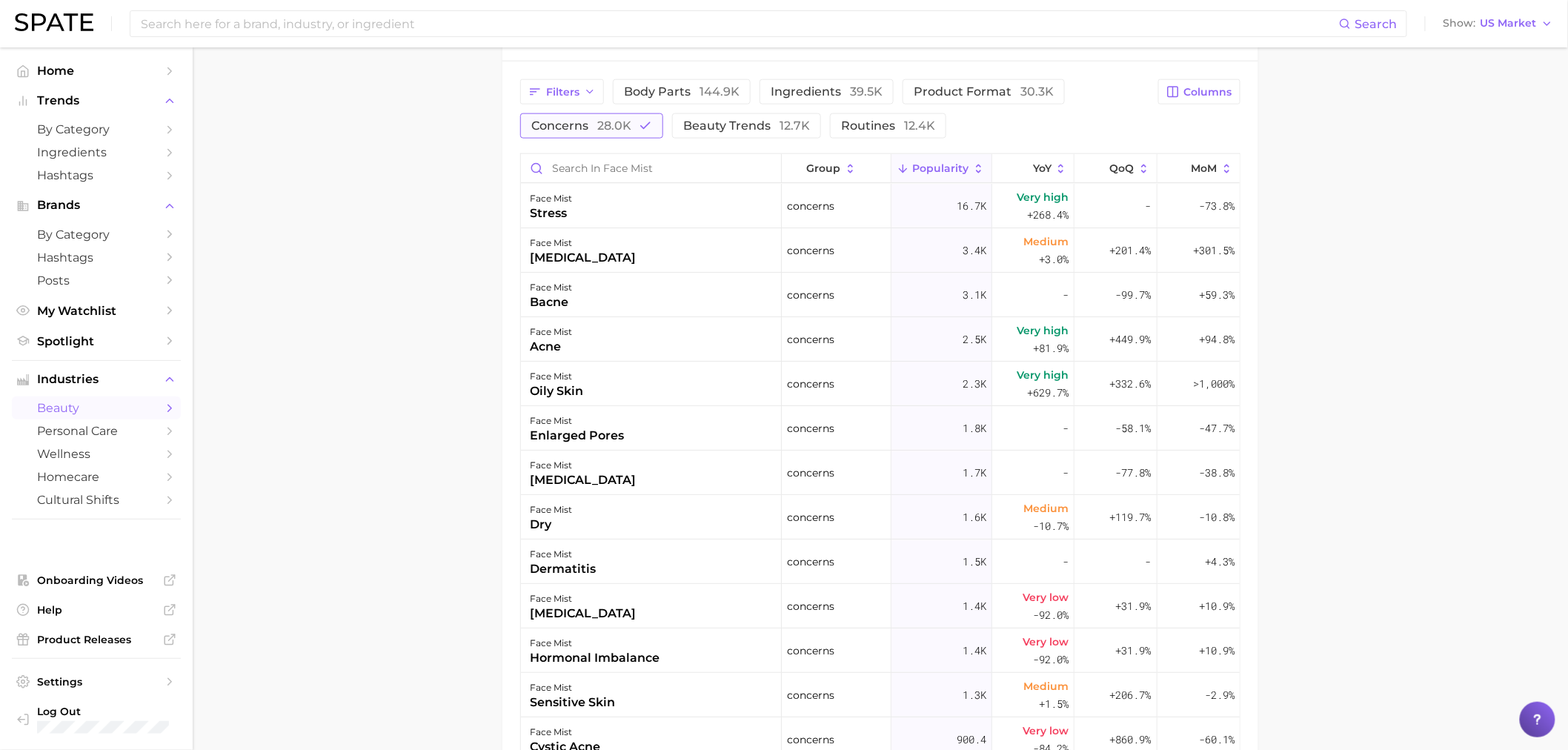
click at [635, 124] on button "concerns 28.0k" at bounding box center [591, 126] width 143 height 25
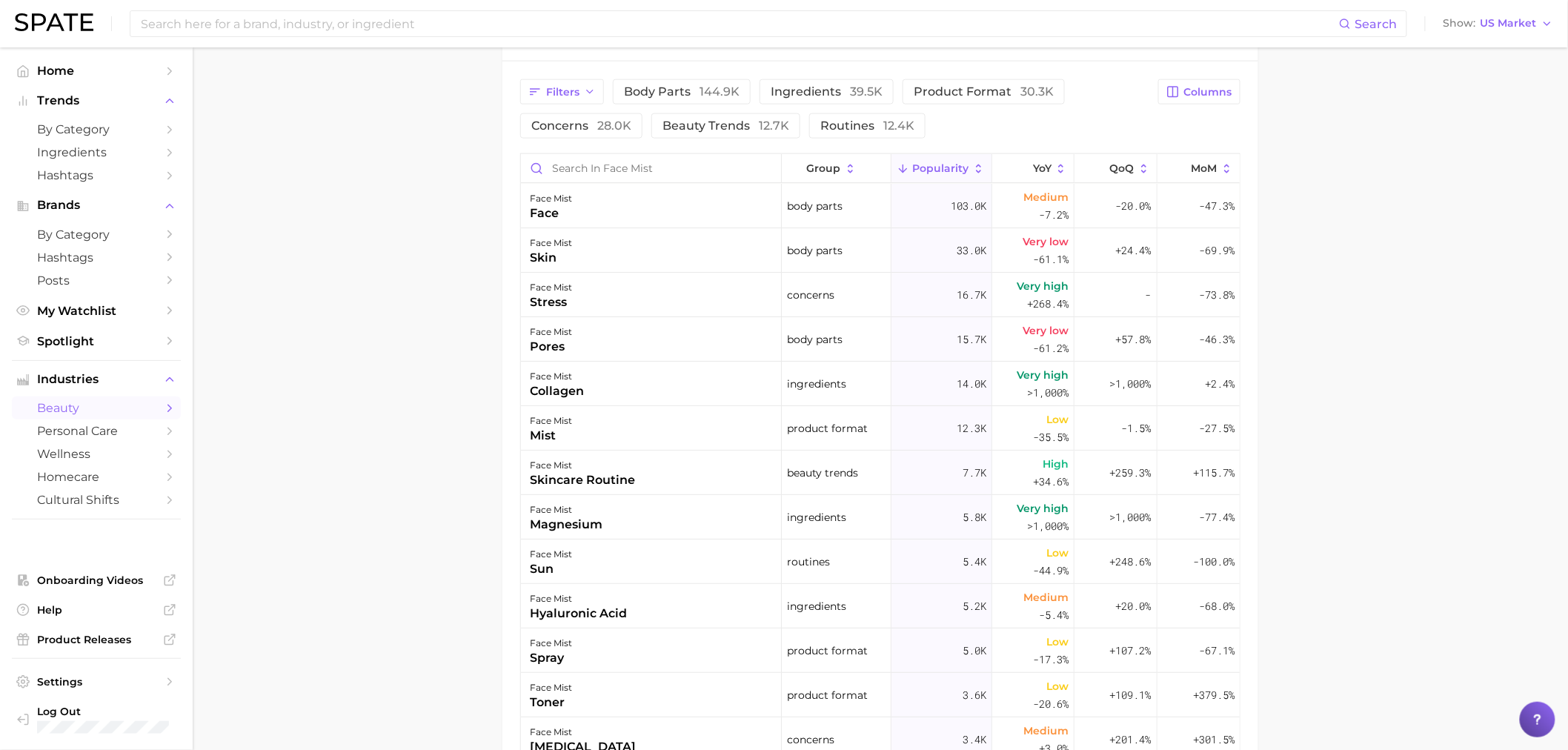
click at [769, 76] on div "Filters body parts 144.9k ingredients 39.5k product format 30.3k concerns 28.0k…" at bounding box center [880, 491] width 756 height 860
click at [794, 84] on button "ingredients 39.5k" at bounding box center [826, 92] width 134 height 25
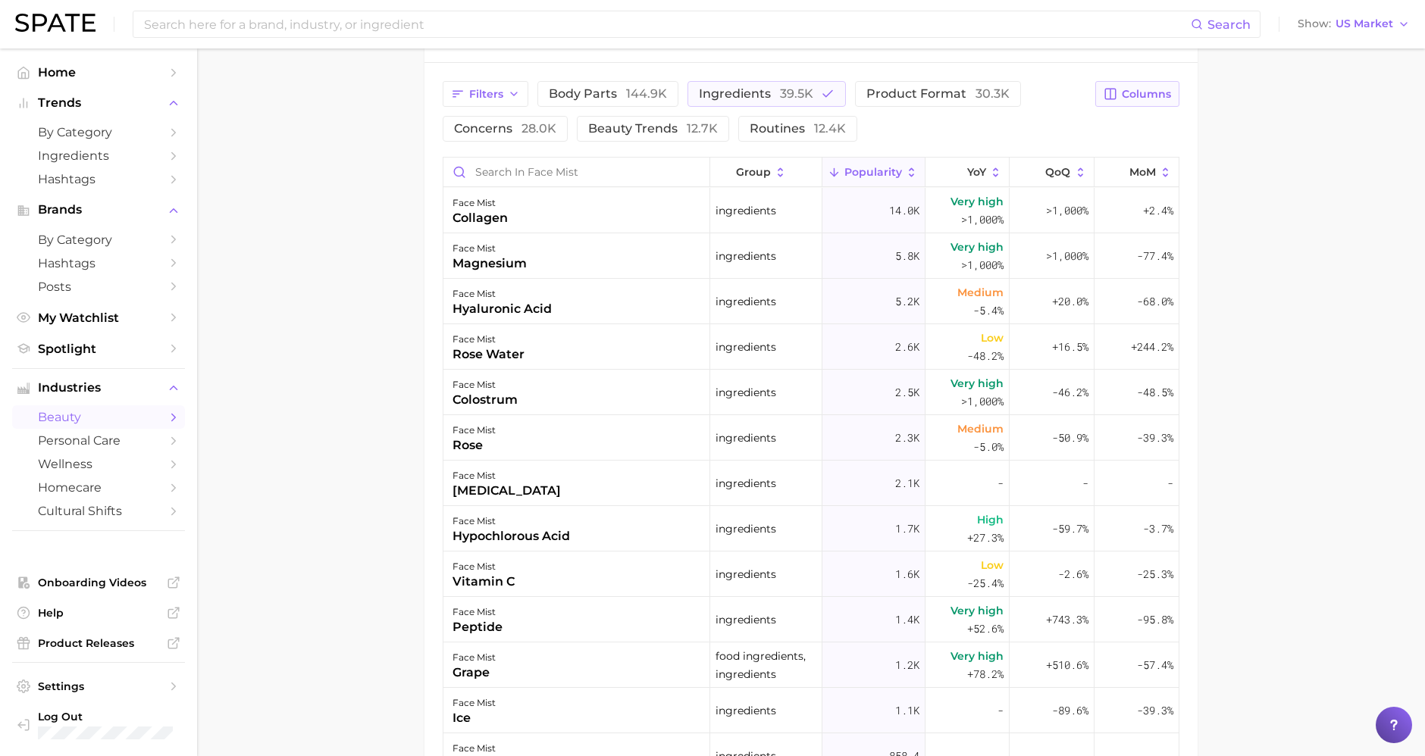
click at [1138, 101] on button "Columns" at bounding box center [1137, 94] width 84 height 26
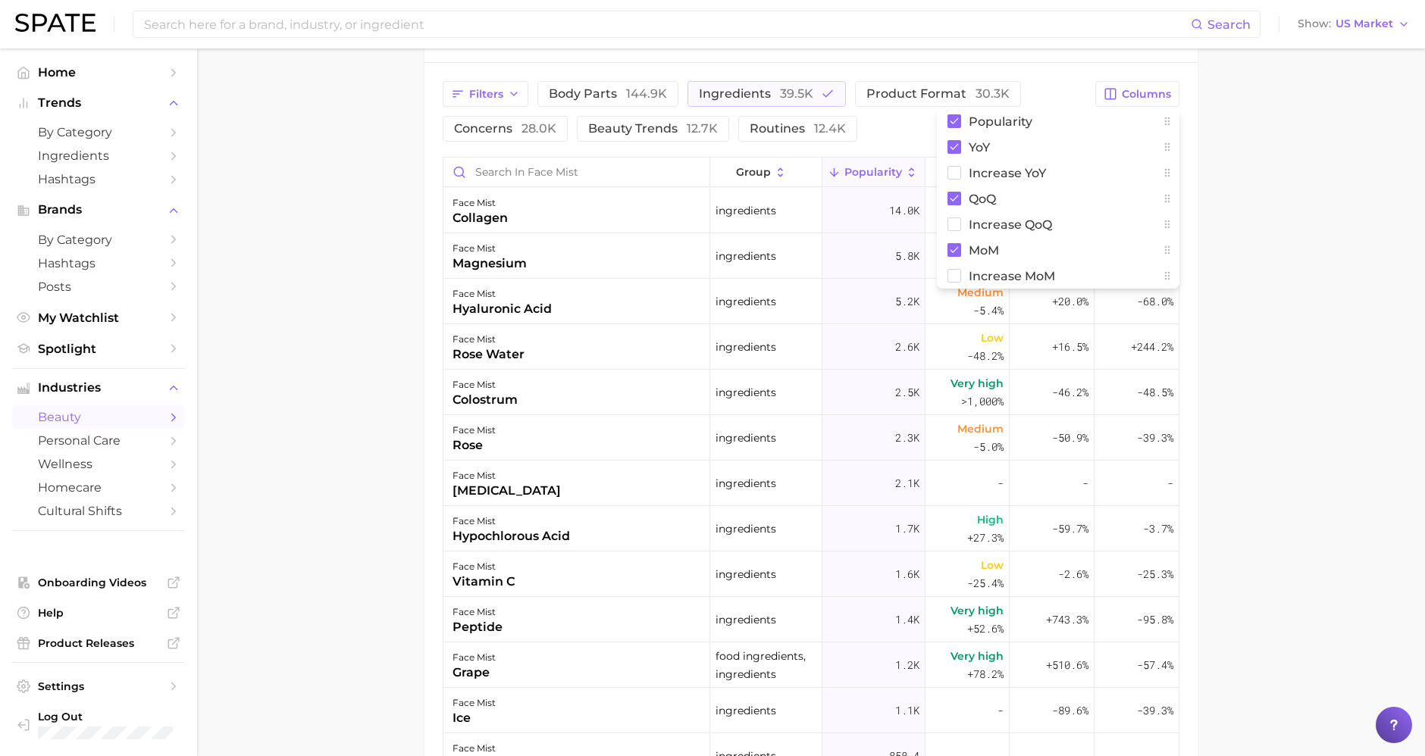
click at [1262, 117] on main "1. skincare 2. face products 3. mist & spray products 4. face mist Overview Goo…" at bounding box center [811, 133] width 1228 height 1748
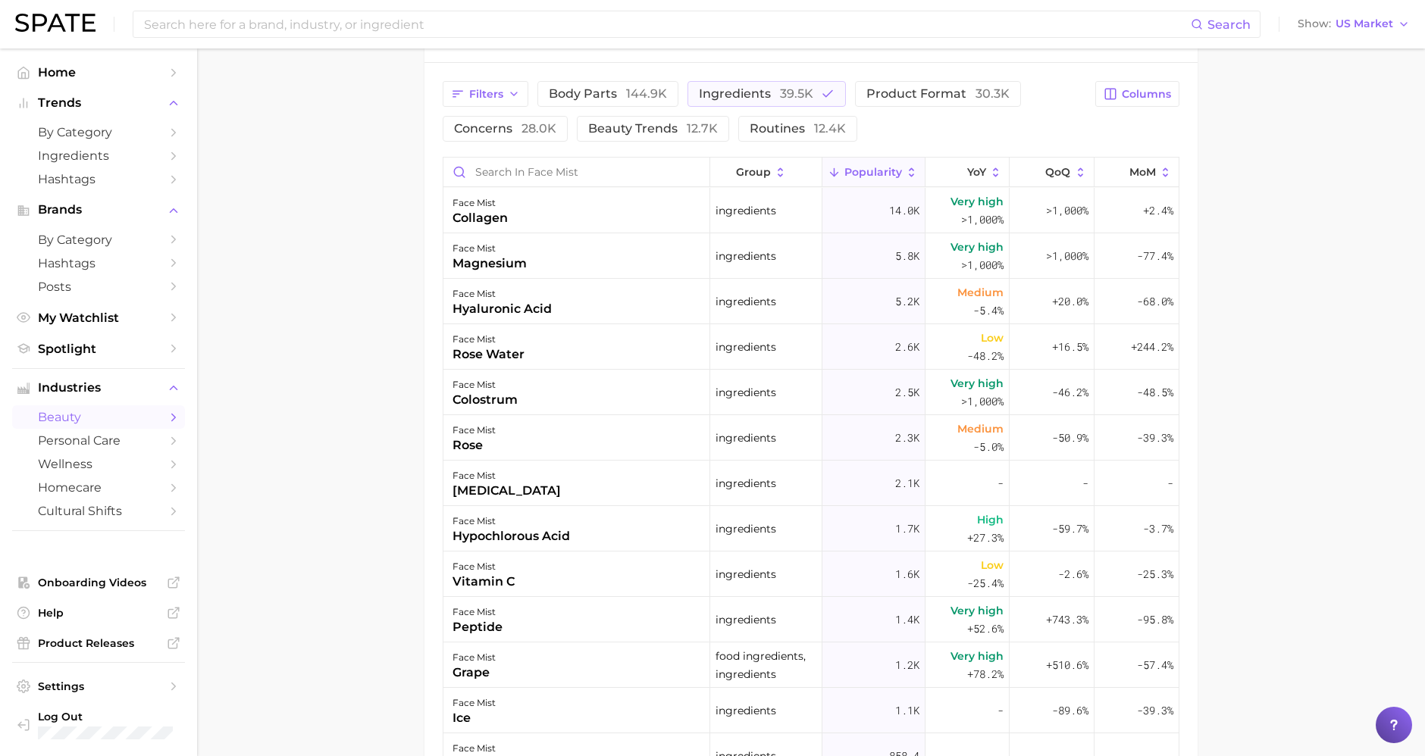
scroll to position [706, 0]
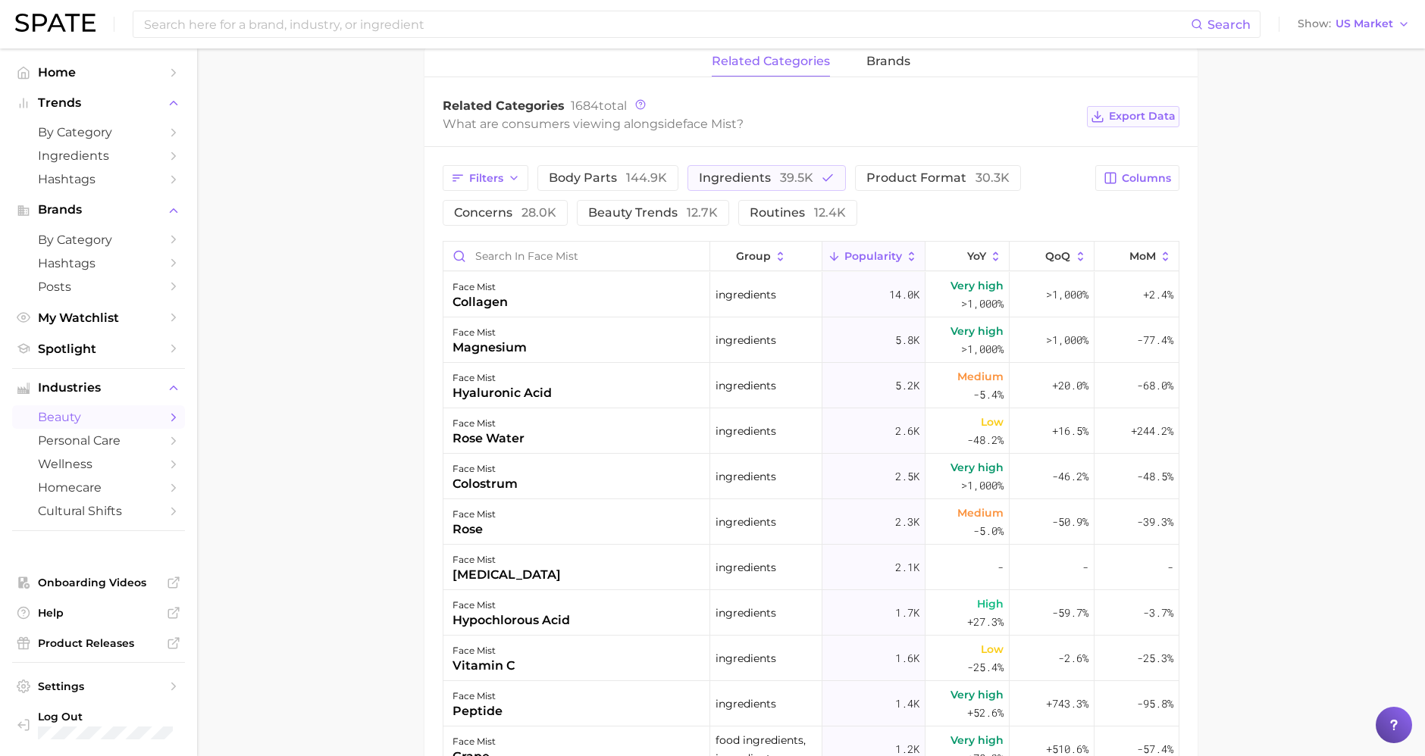
click at [1165, 121] on span "Export Data" at bounding box center [1142, 116] width 67 height 13
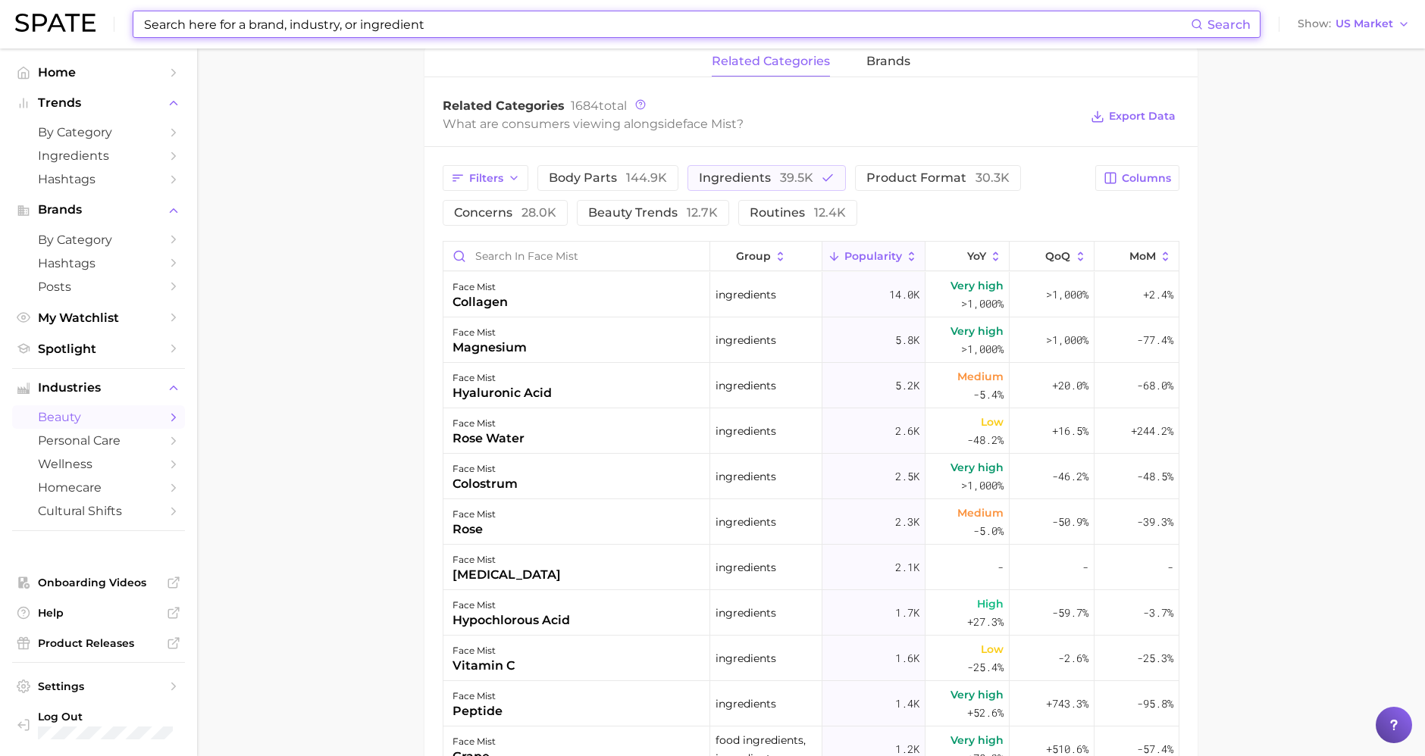
click at [439, 27] on input at bounding box center [666, 24] width 1048 height 26
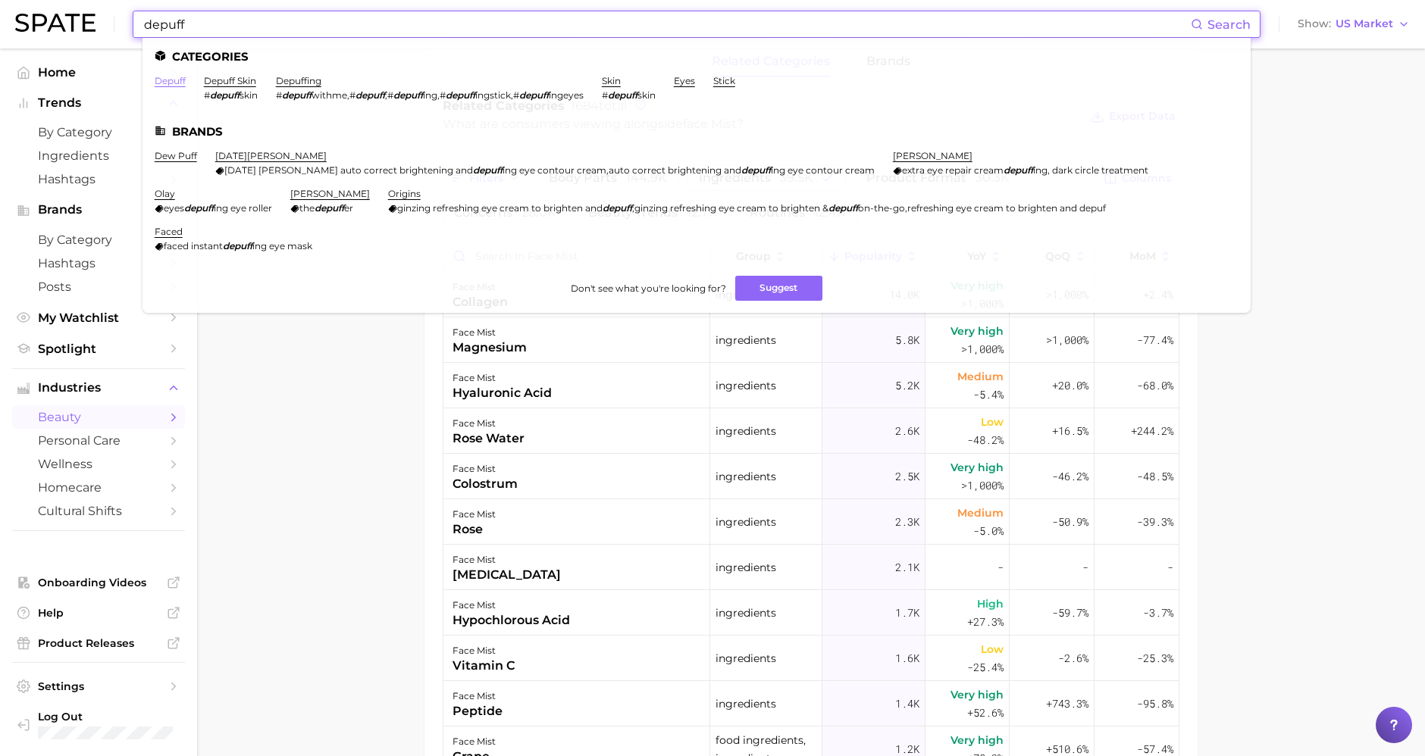
type input "depuff"
drag, startPoint x: 164, startPoint y: 80, endPoint x: 175, endPoint y: 80, distance: 11.4
click at [164, 80] on link "depuff" at bounding box center [170, 80] width 31 height 11
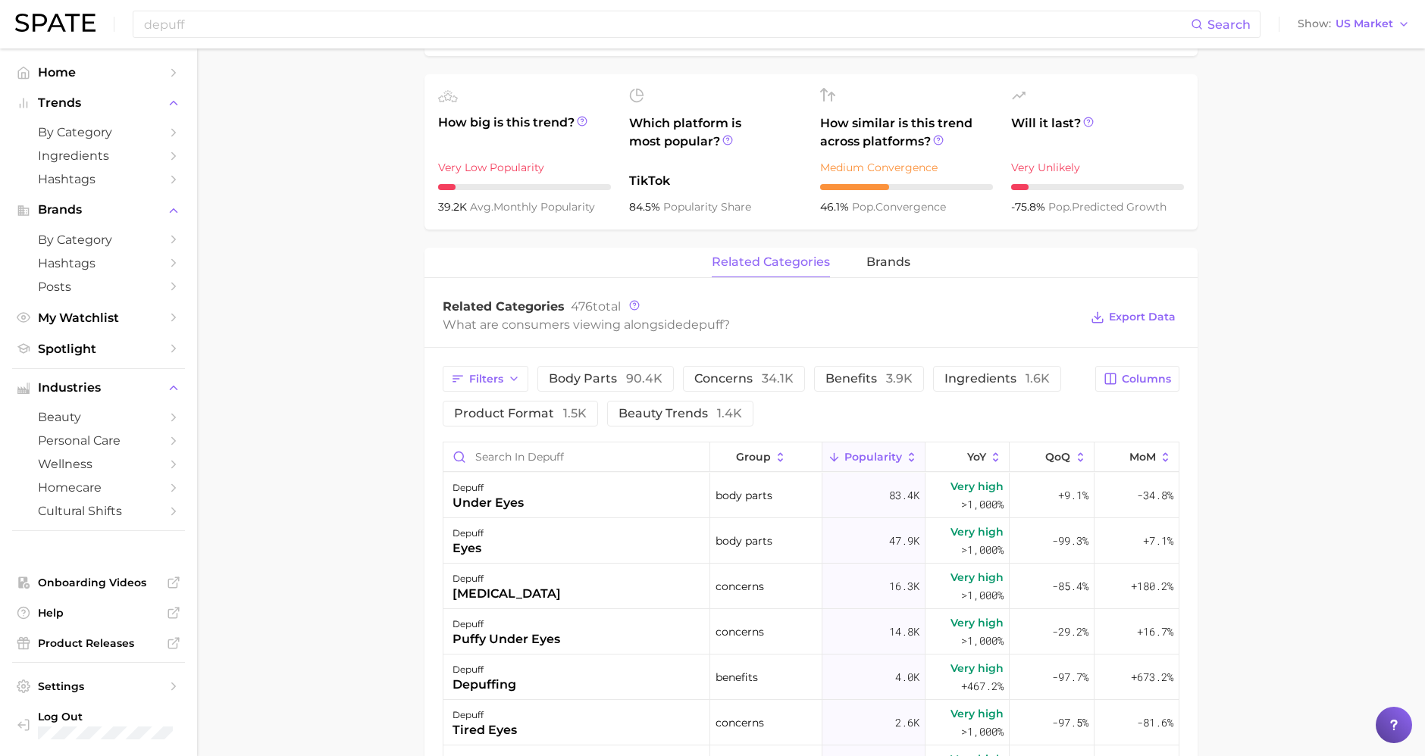
scroll to position [252, 0]
